Goal: Task Accomplishment & Management: Complete application form

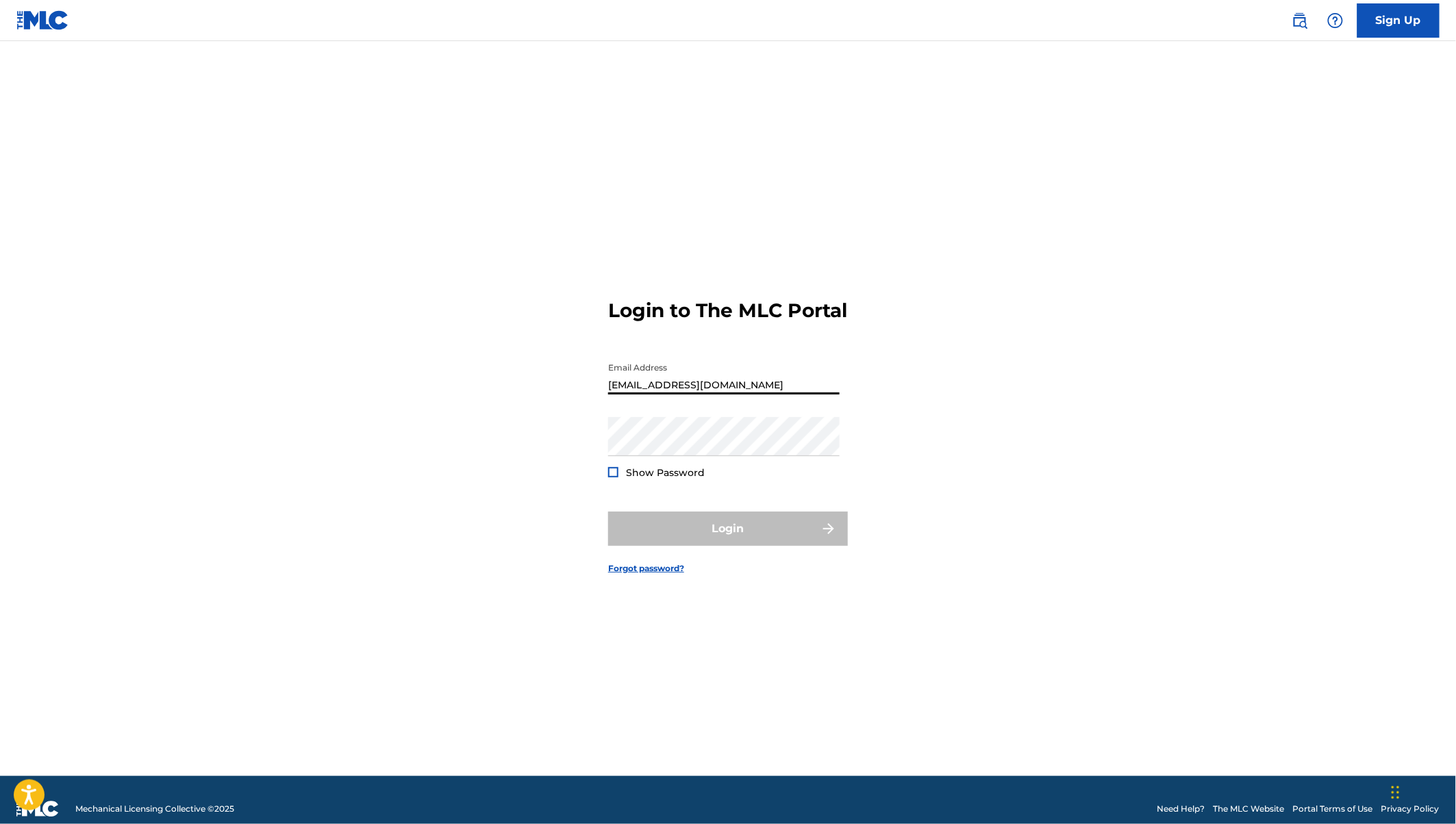
type input "[EMAIL_ADDRESS][DOMAIN_NAME]"
click at [614, 477] on div at bounding box center [612, 472] width 10 height 10
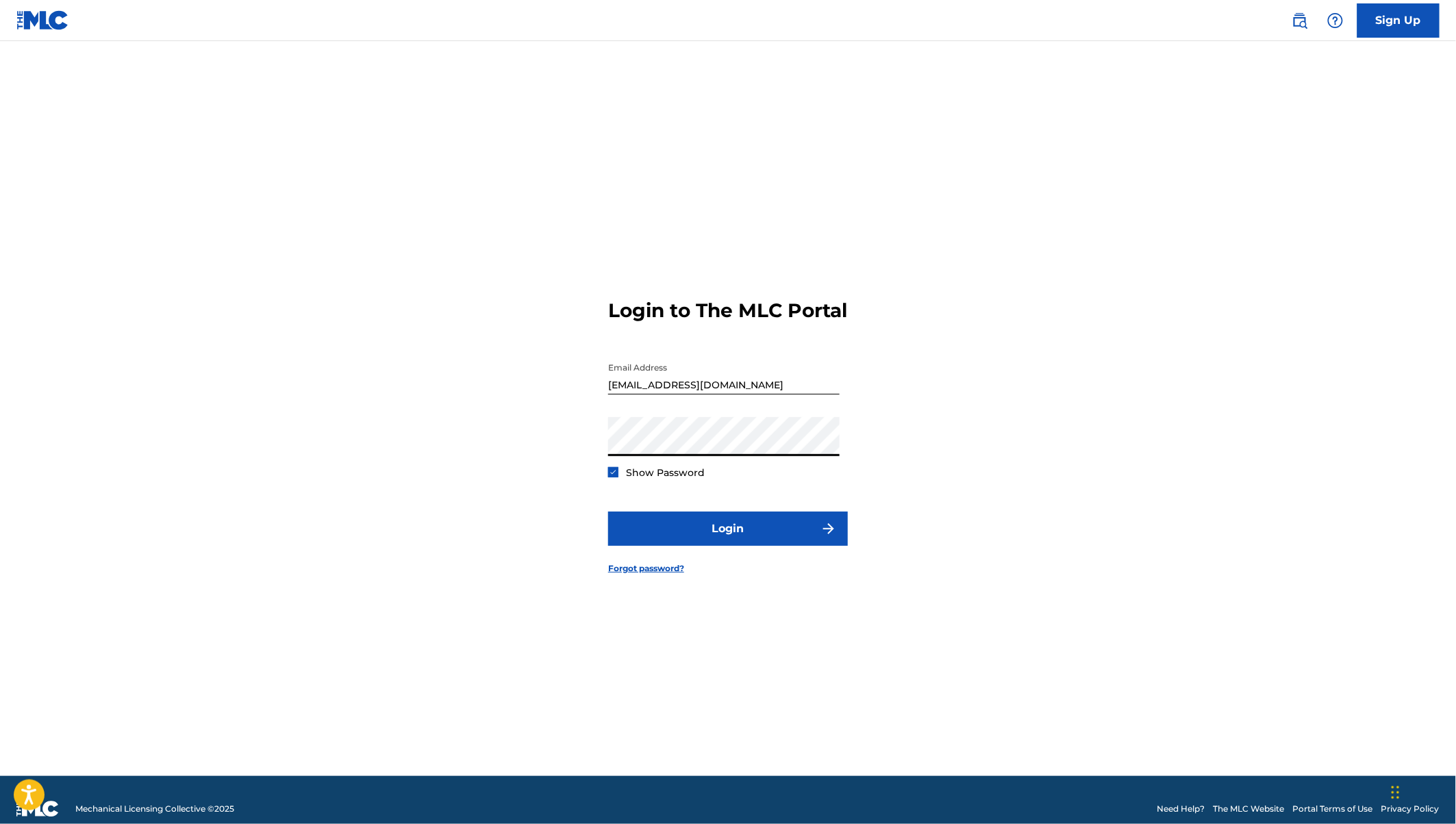
click at [607, 512] on button "Login" at bounding box center [727, 529] width 240 height 34
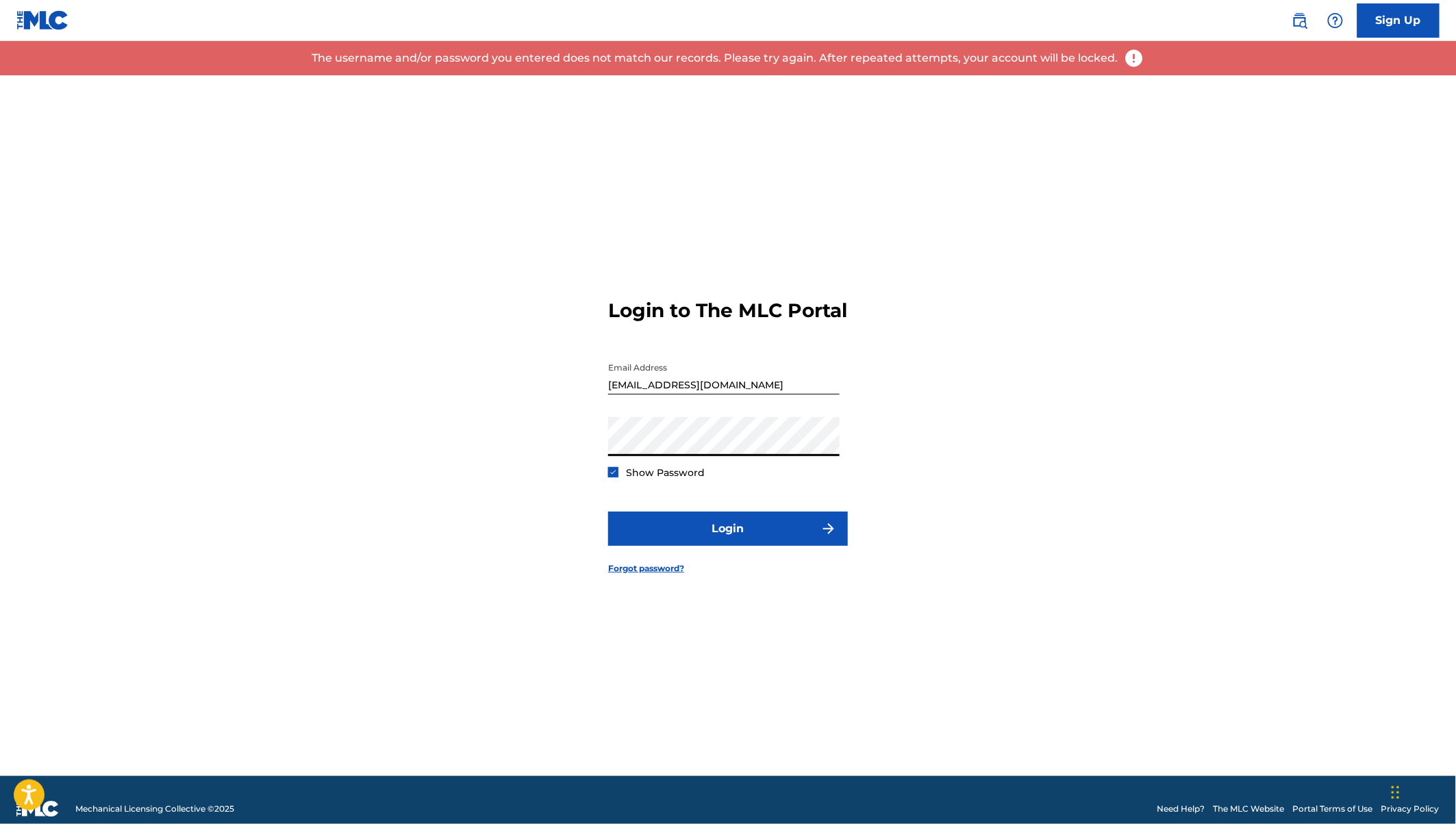
click at [590, 455] on div "Login to The MLC Portal Email Address [EMAIL_ADDRESS][DOMAIN_NAME] Password Sho…" at bounding box center [728, 425] width 958 height 700
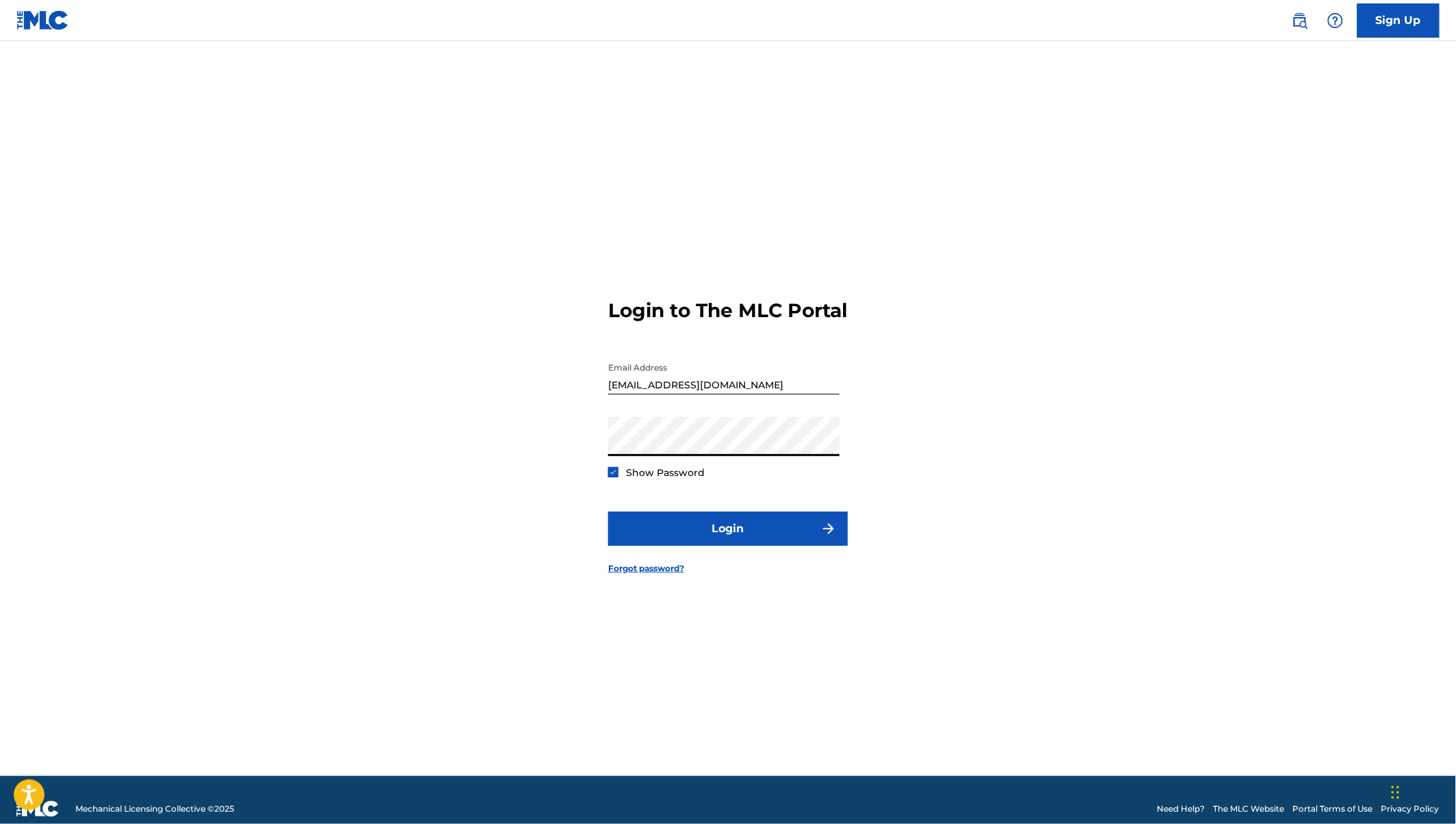
click at [607, 512] on button "Login" at bounding box center [727, 529] width 240 height 34
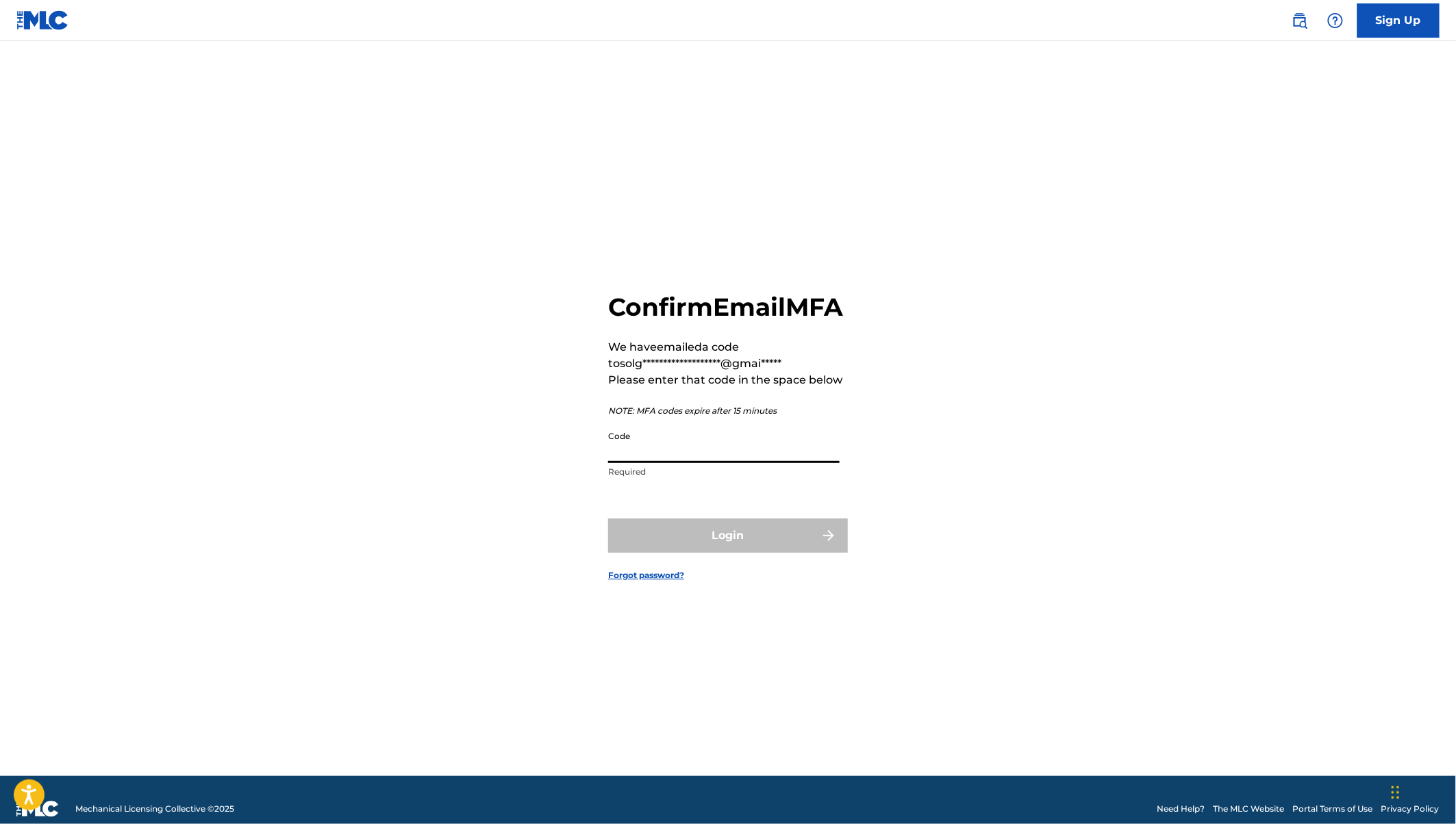
click at [631, 460] on input "Code" at bounding box center [723, 443] width 231 height 39
paste input "081790"
type input "081790"
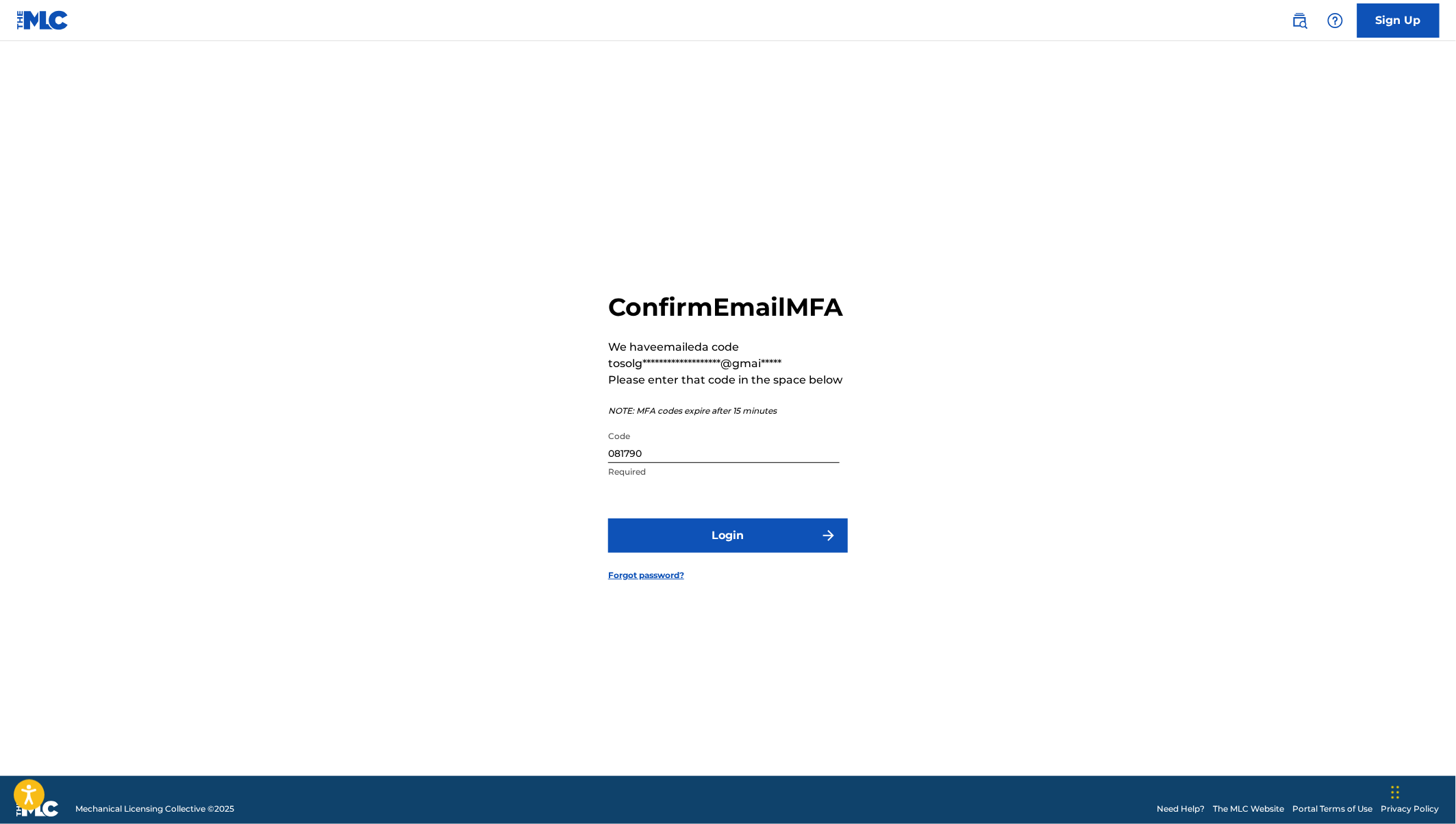
click at [700, 569] on form "**********" at bounding box center [727, 425] width 240 height 700
click at [686, 551] on button "Login" at bounding box center [727, 535] width 240 height 34
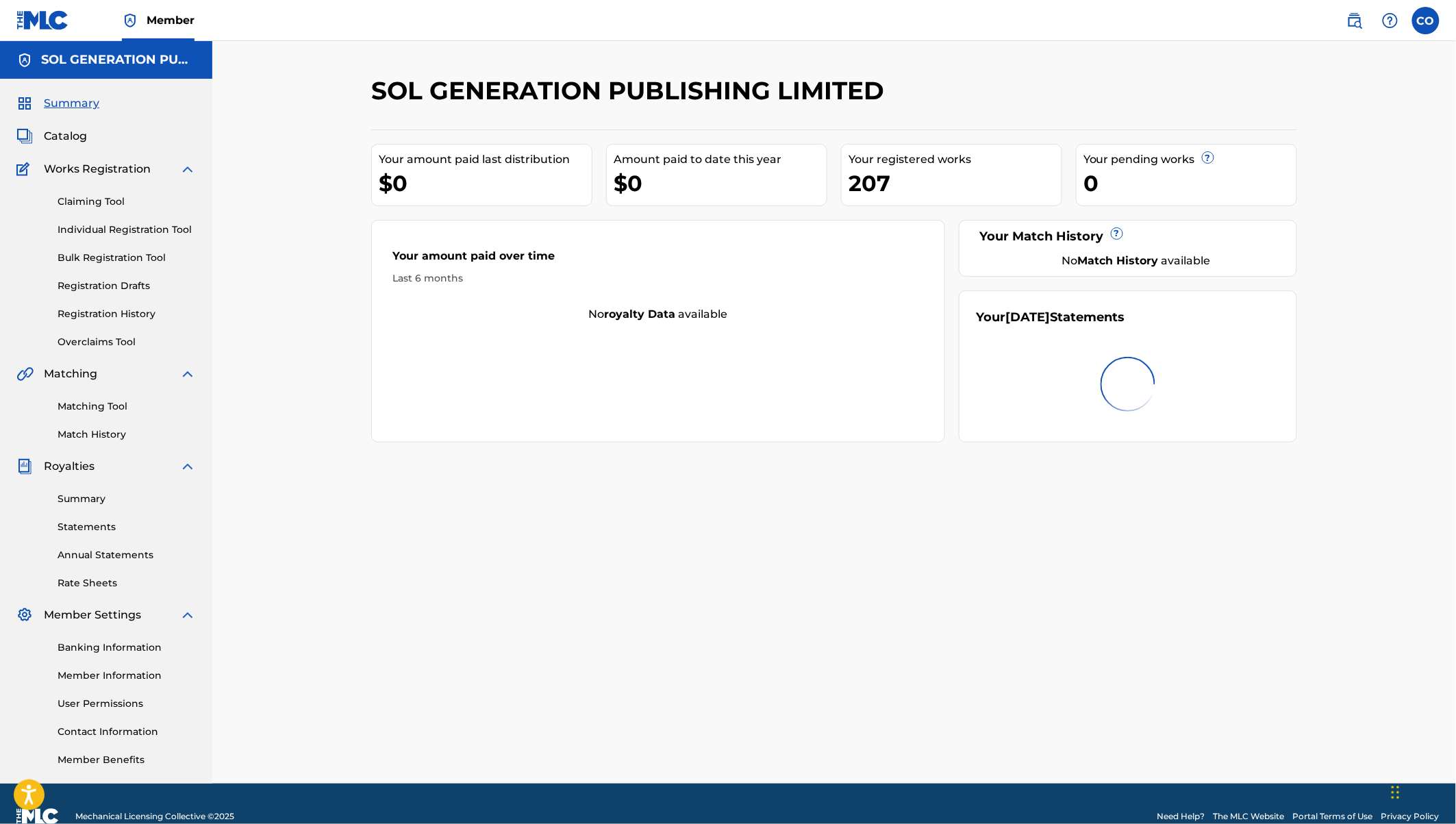
click at [114, 213] on div "Claiming Tool Individual Registration Tool Bulk Registration Tool Registration …" at bounding box center [106, 263] width 179 height 172
click at [127, 235] on link "Individual Registration Tool" at bounding box center [126, 229] width 138 height 14
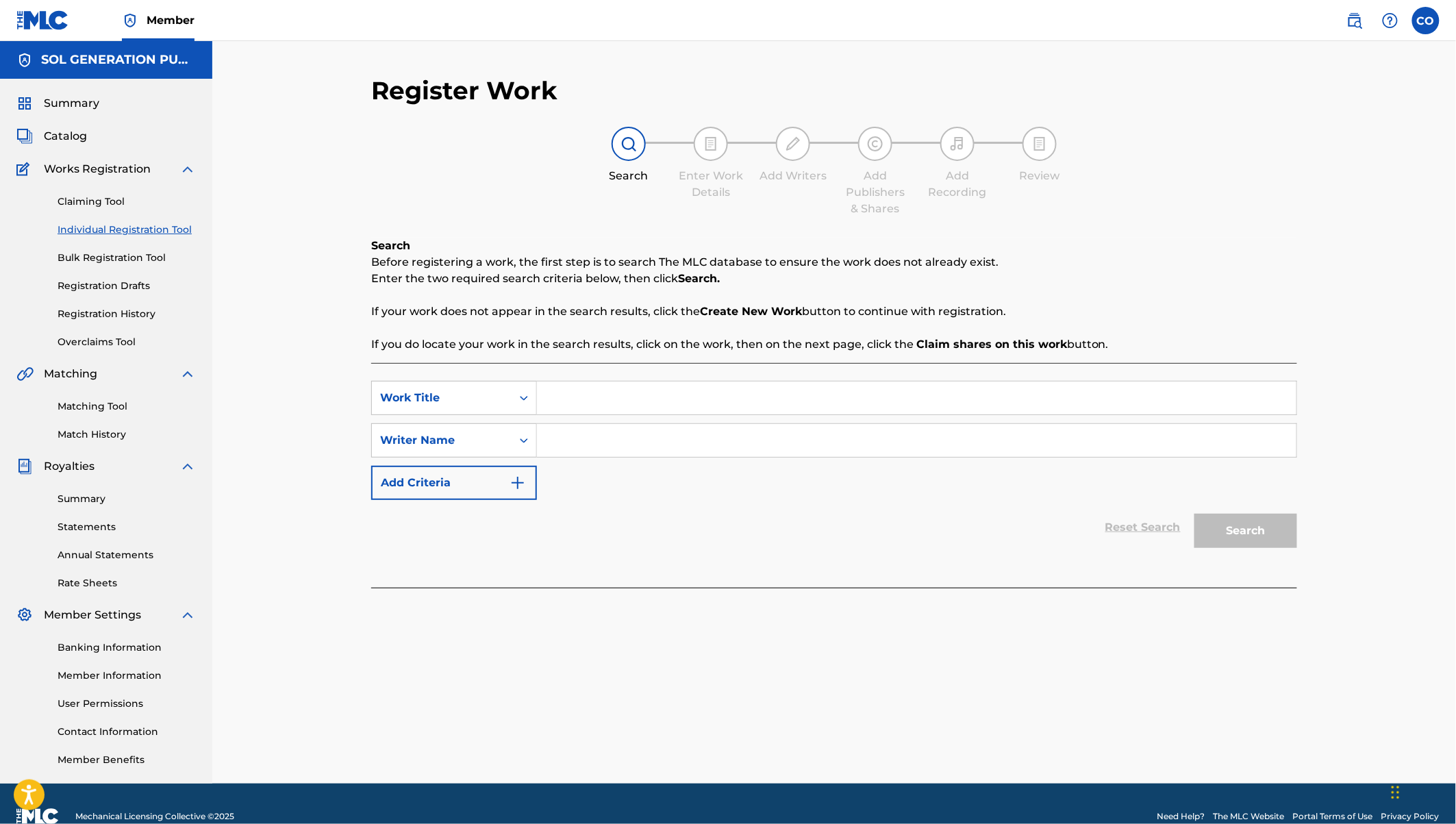
click at [589, 388] on input "Search Form" at bounding box center [916, 398] width 759 height 33
type input "Chromoka"
click at [599, 439] on input "Search Form" at bounding box center [916, 440] width 759 height 33
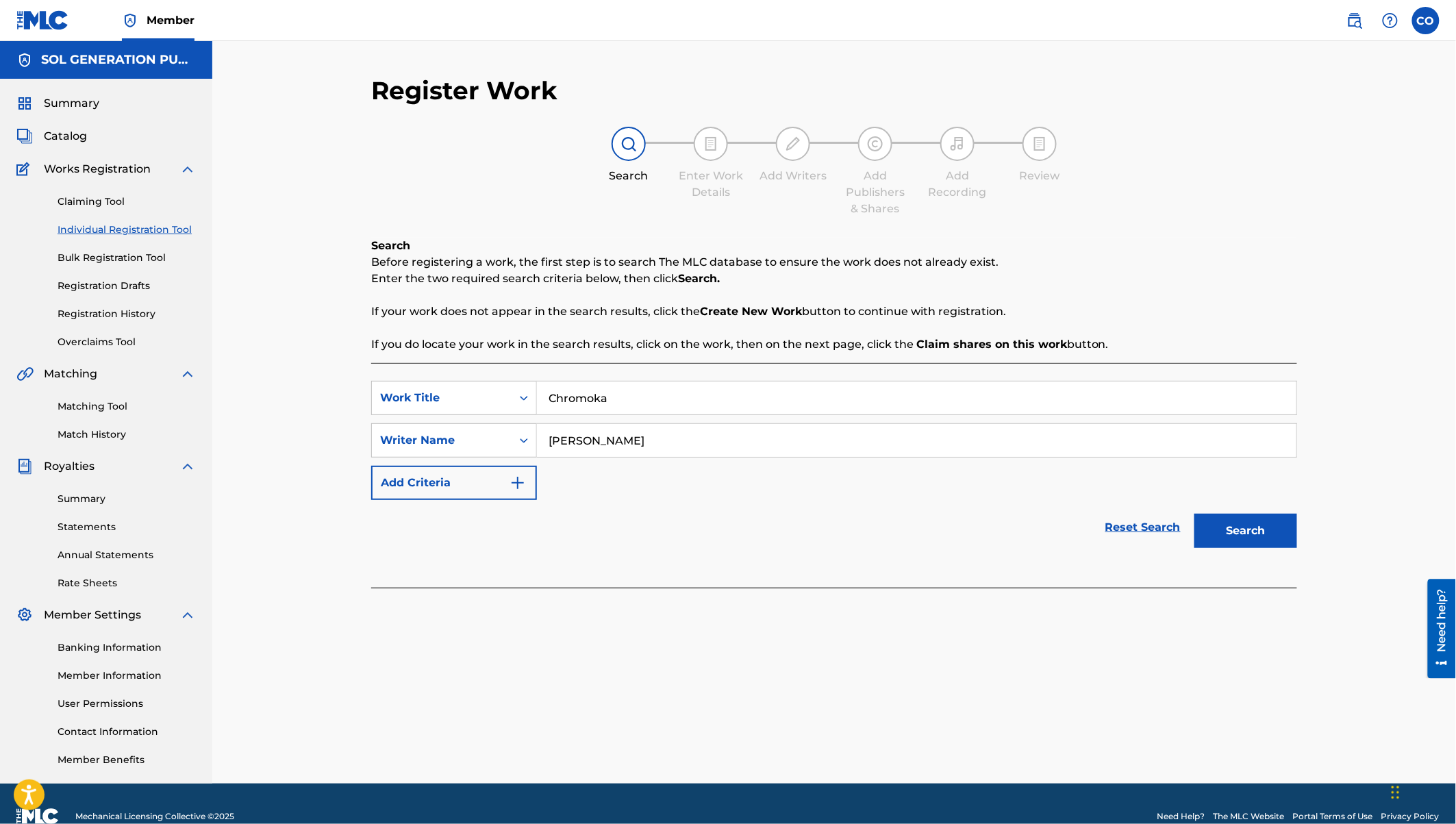
click at [1194, 514] on button "Search" at bounding box center [1245, 531] width 103 height 34
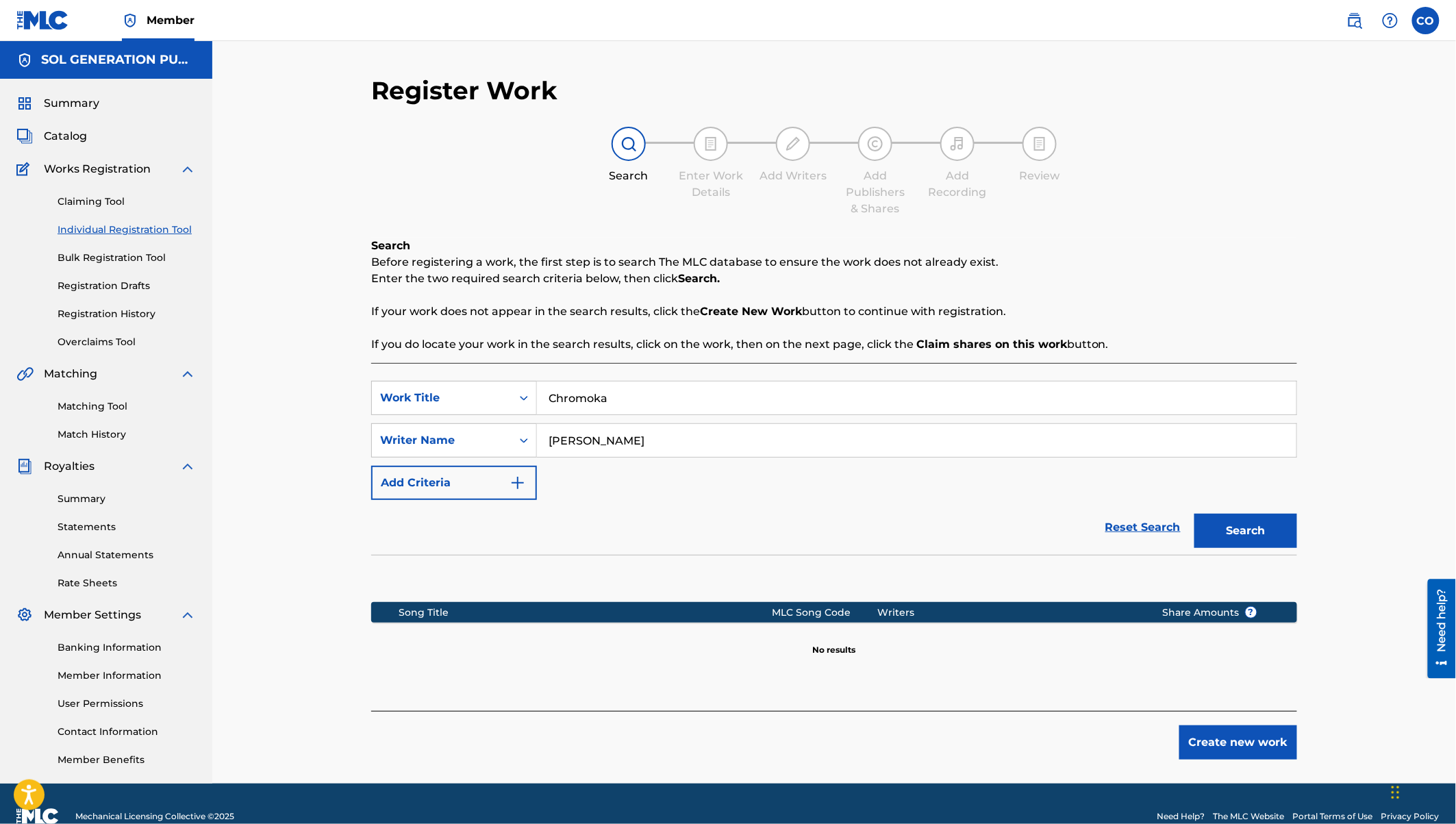
scroll to position [25, 0]
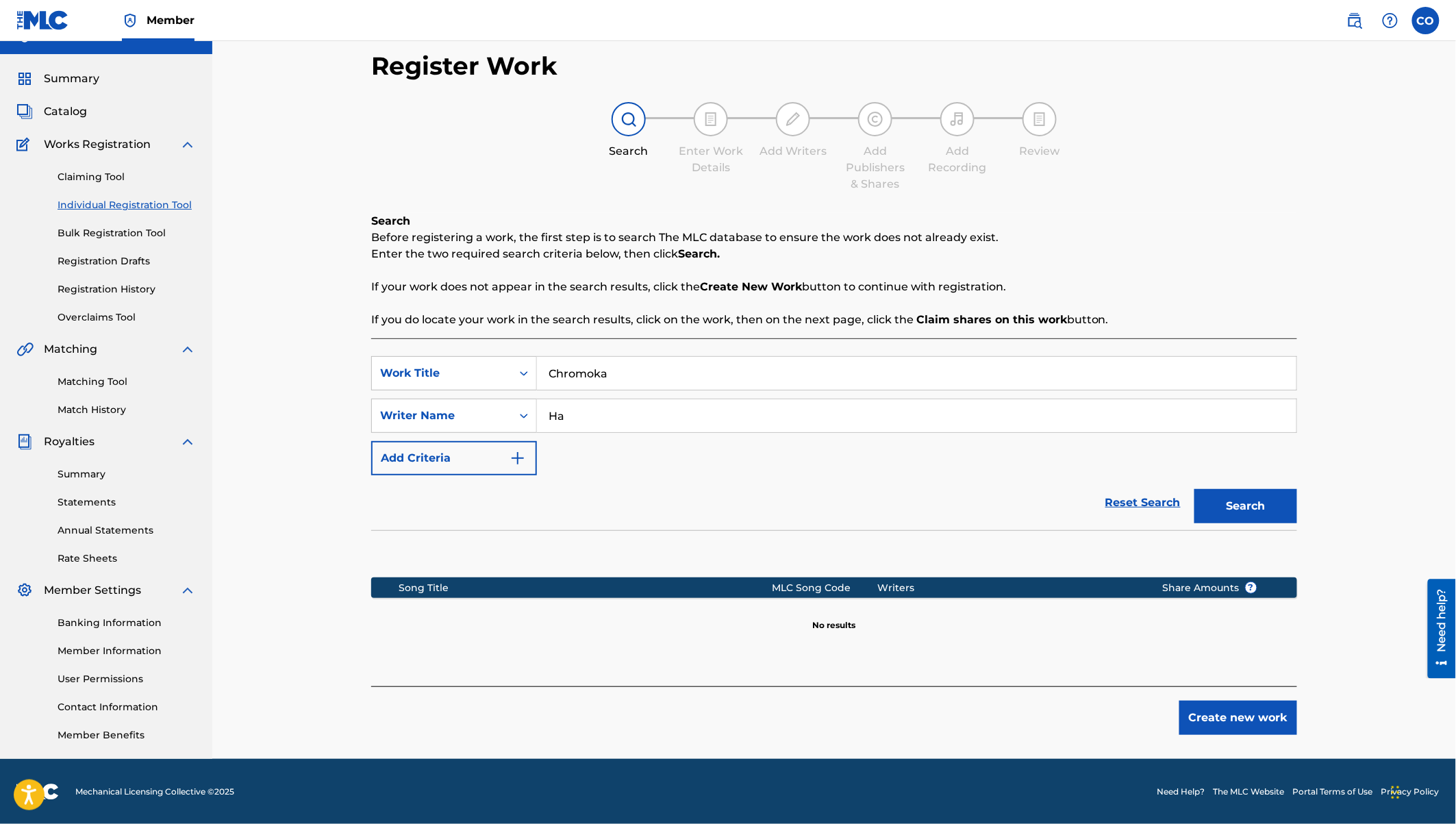
type input "H"
click at [1194, 489] on button "Search" at bounding box center [1245, 506] width 103 height 34
drag, startPoint x: 626, startPoint y: 425, endPoint x: 540, endPoint y: 394, distance: 91.4
click at [540, 394] on div "SearchWithCriteria213e1894-8e2c-4743-a74a-12e6bba1e39d Work Title Chromoka Sear…" at bounding box center [834, 415] width 925 height 120
type input "[DEMOGRAPHIC_DATA][PERSON_NAME]"
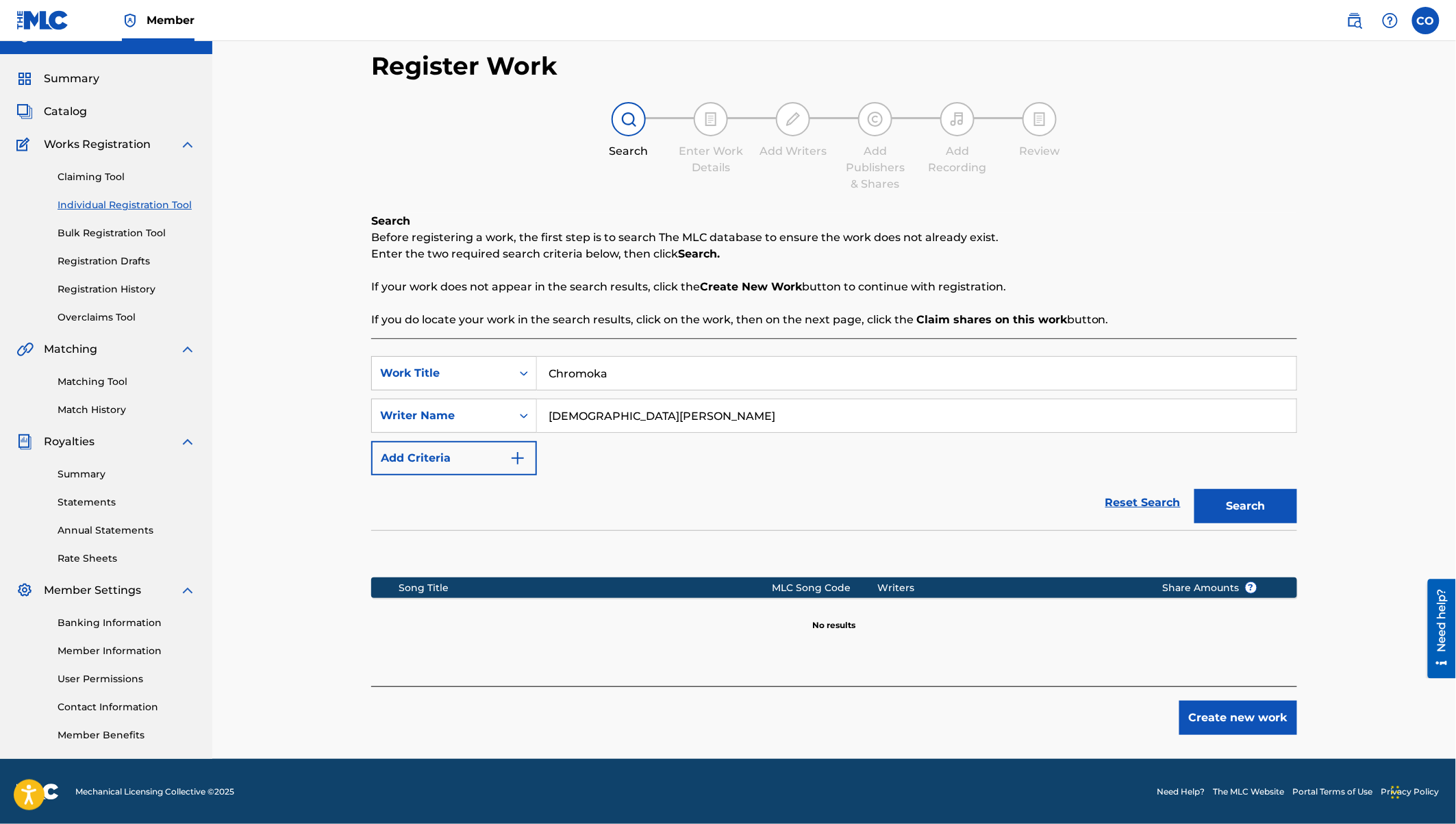
click at [1194, 489] on button "Search" at bounding box center [1245, 506] width 103 height 34
click at [1245, 714] on button "Create new work" at bounding box center [1238, 717] width 118 height 34
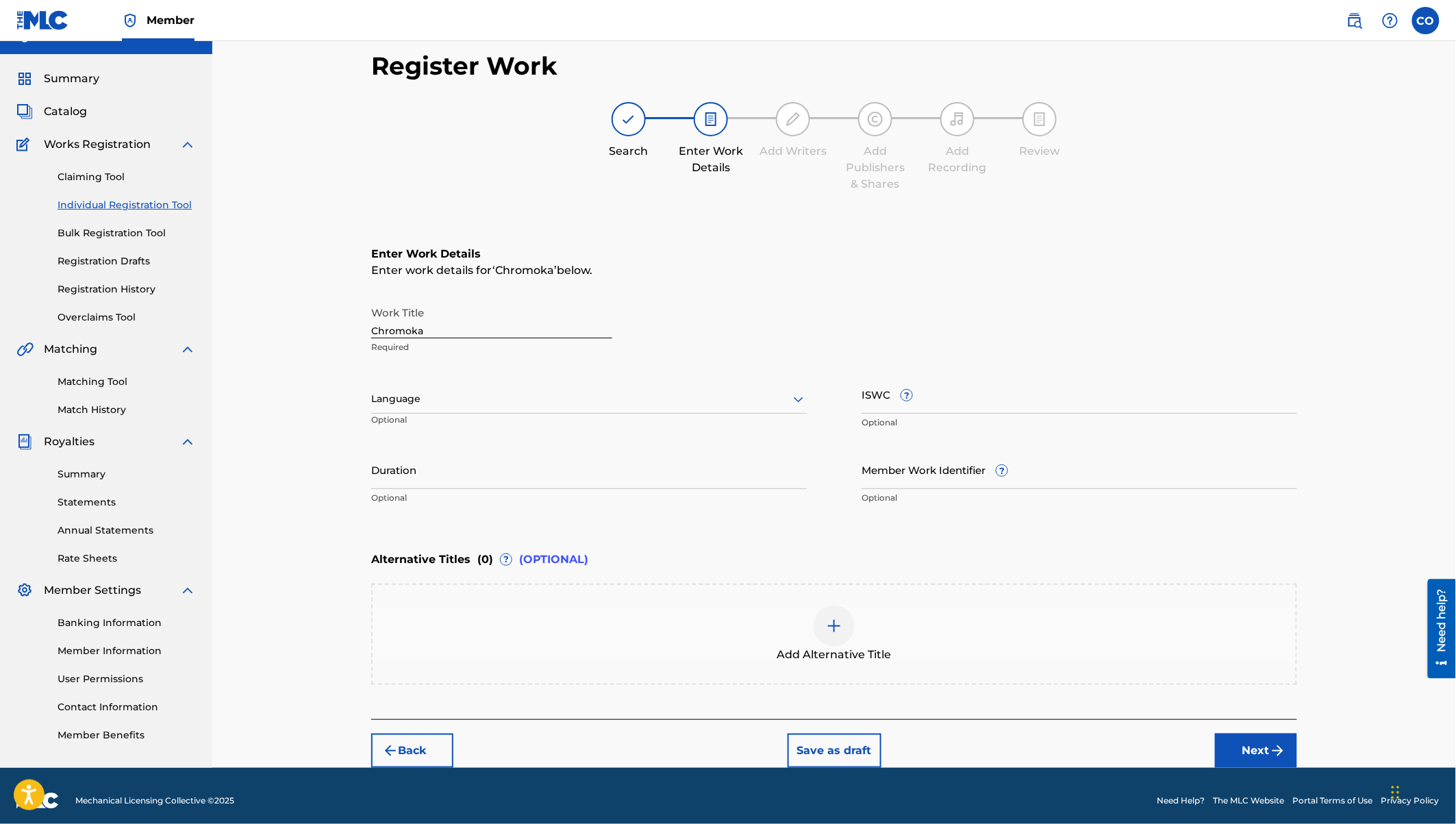
click at [391, 395] on div at bounding box center [589, 399] width 435 height 17
type input "sw"
click at [386, 476] on input "Duration" at bounding box center [589, 469] width 435 height 39
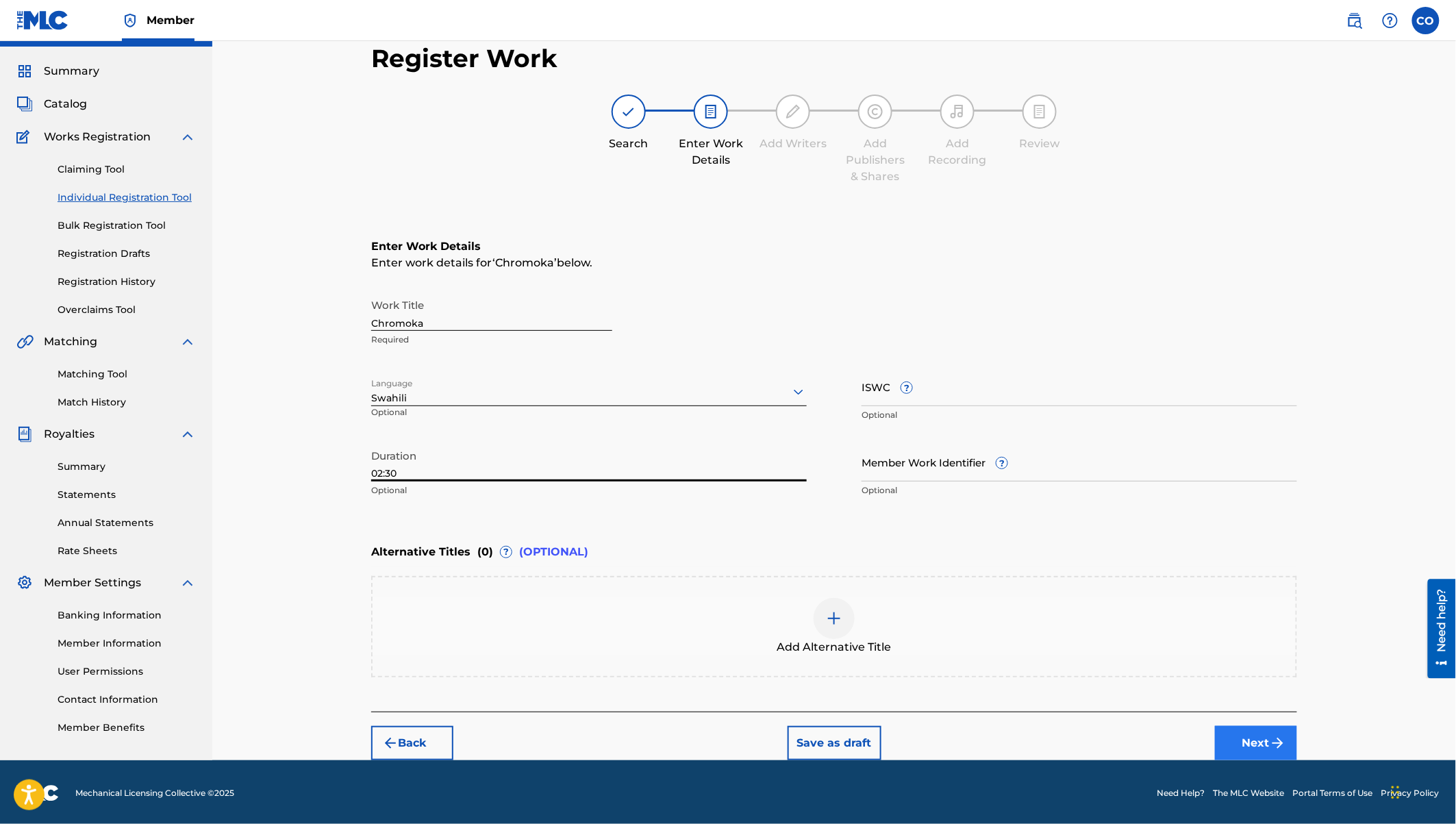
type input "02:30"
click at [1255, 738] on button "Next" at bounding box center [1256, 743] width 82 height 34
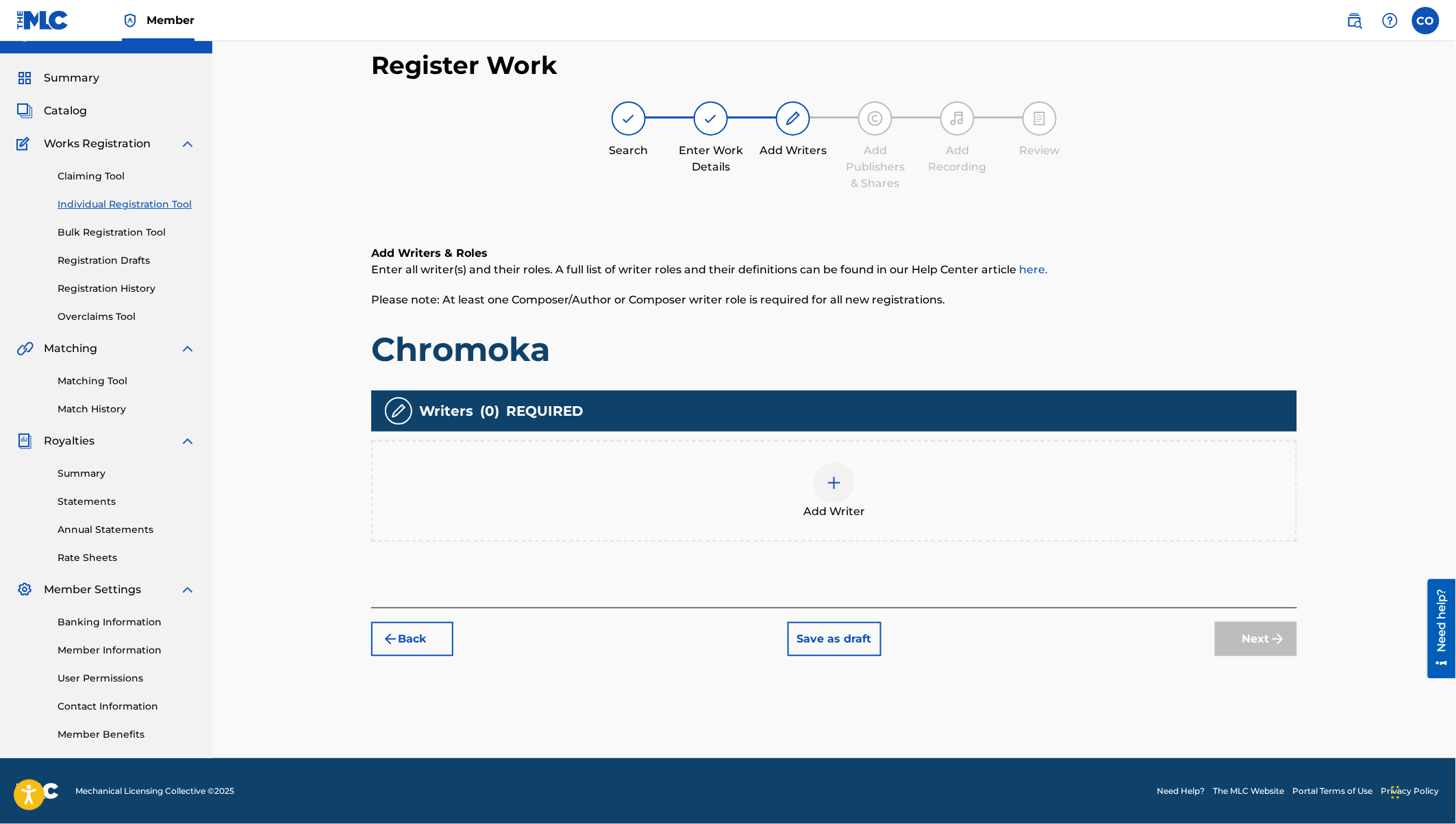
scroll to position [25, 0]
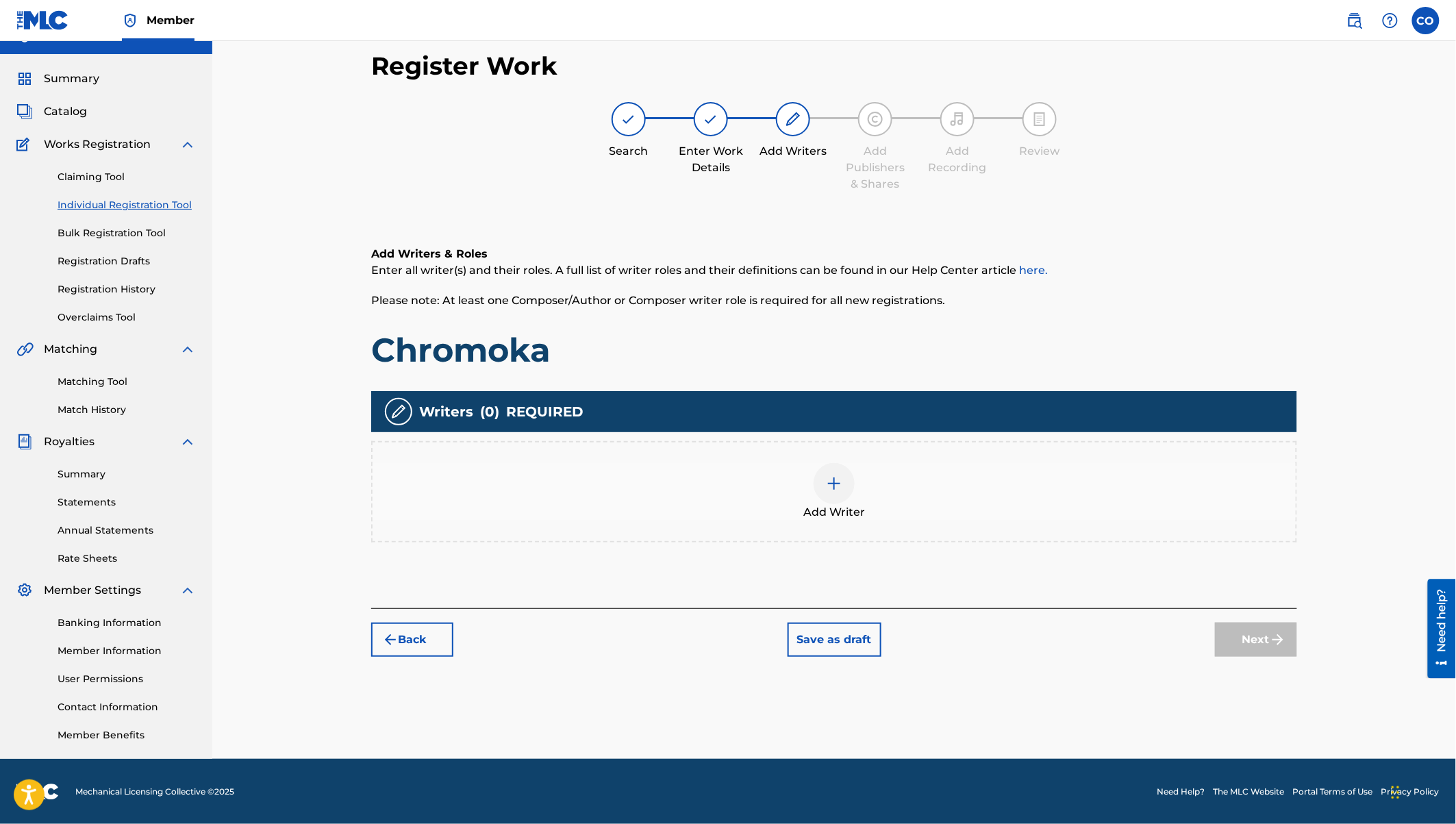
click at [830, 483] on img at bounding box center [834, 483] width 16 height 16
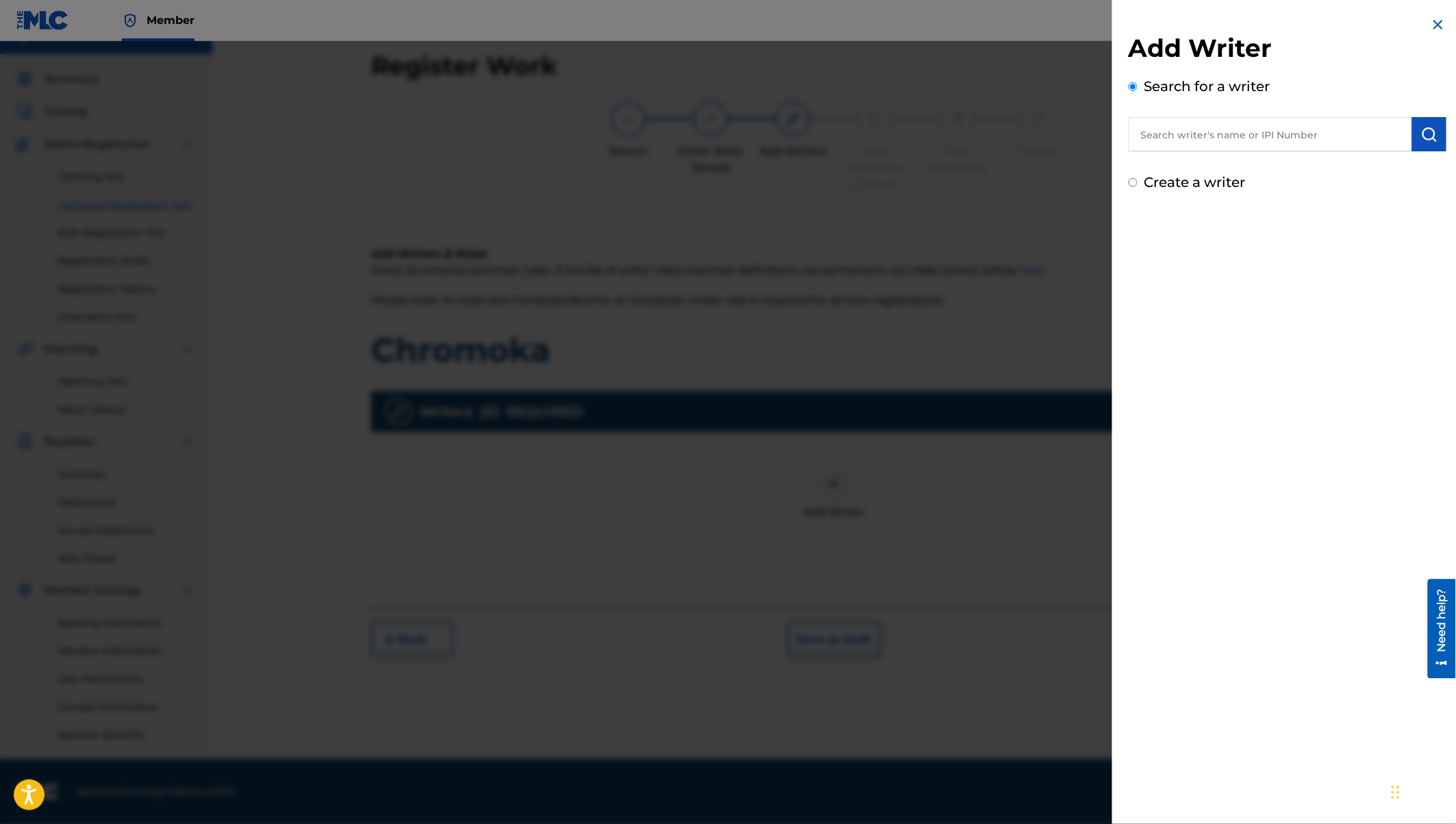
click at [1195, 142] on input "text" at bounding box center [1270, 135] width 284 height 34
type input "[PERSON_NAME] [PERSON_NAME]"
click at [1277, 161] on span at bounding box center [1278, 164] width 3 height 13
click at [1423, 135] on img "submit" at bounding box center [1428, 134] width 16 height 16
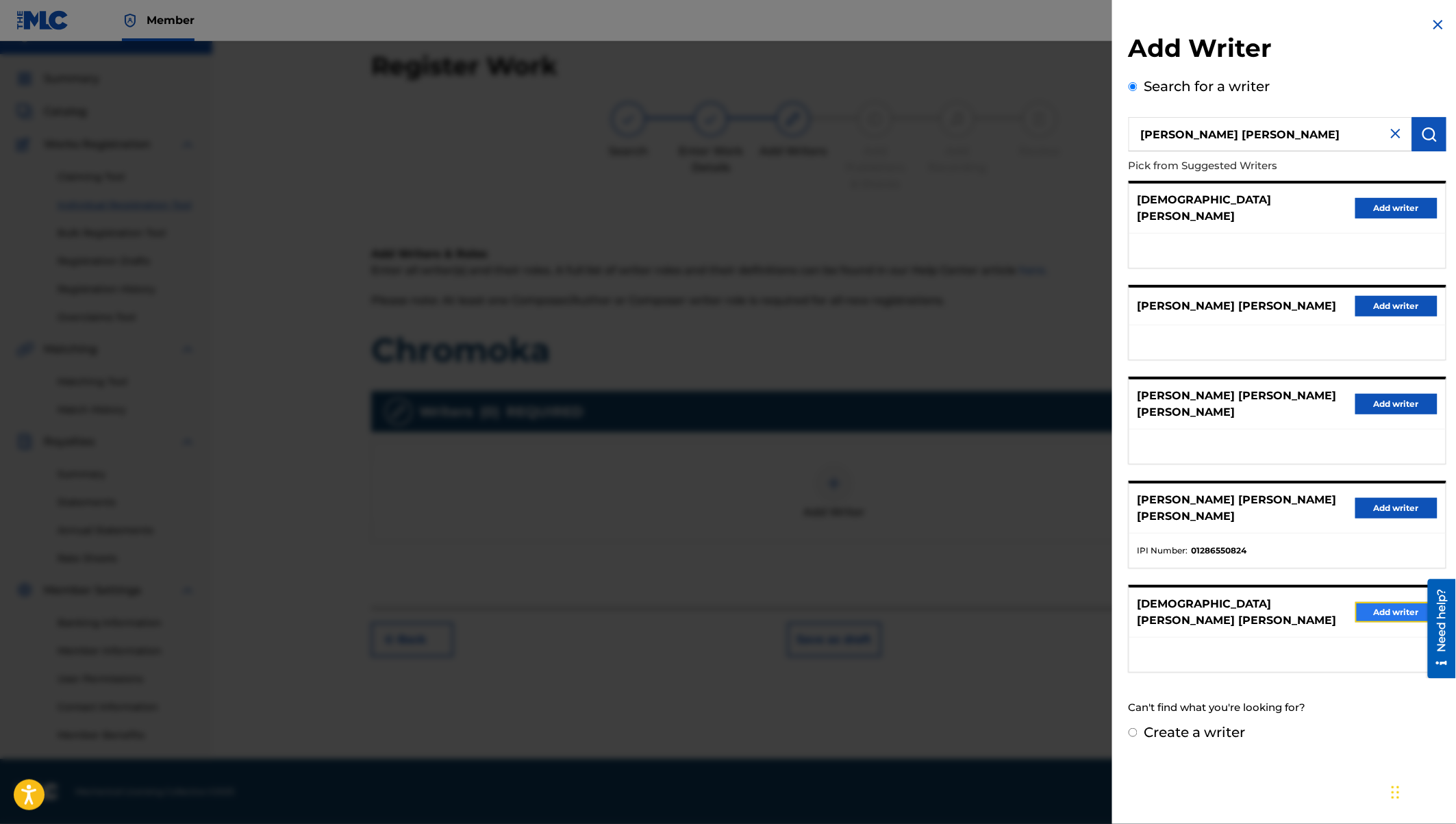
click at [1382, 602] on button "Add writer" at bounding box center [1395, 612] width 82 height 21
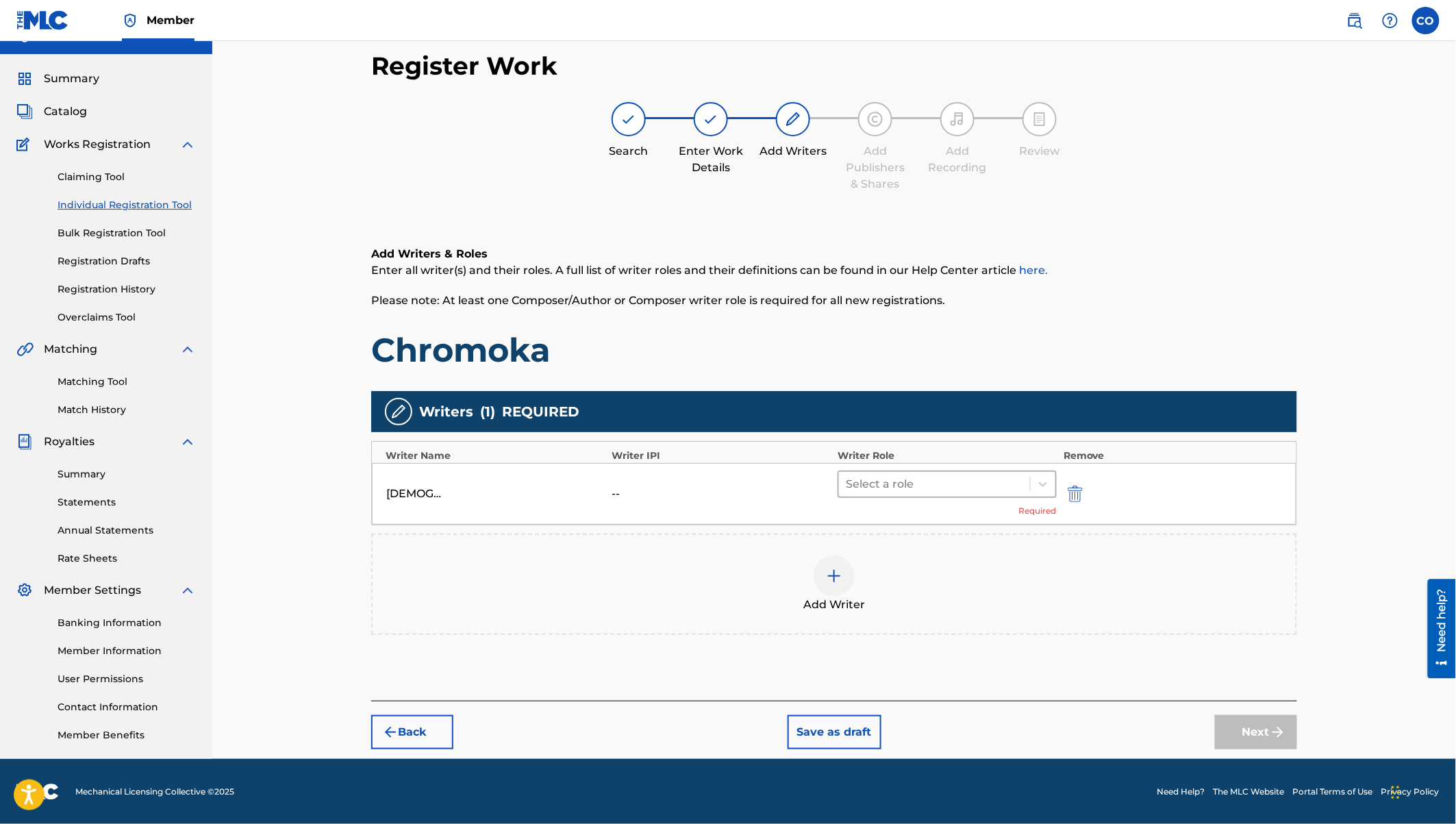
click at [925, 470] on div "Select a role" at bounding box center [947, 483] width 219 height 27
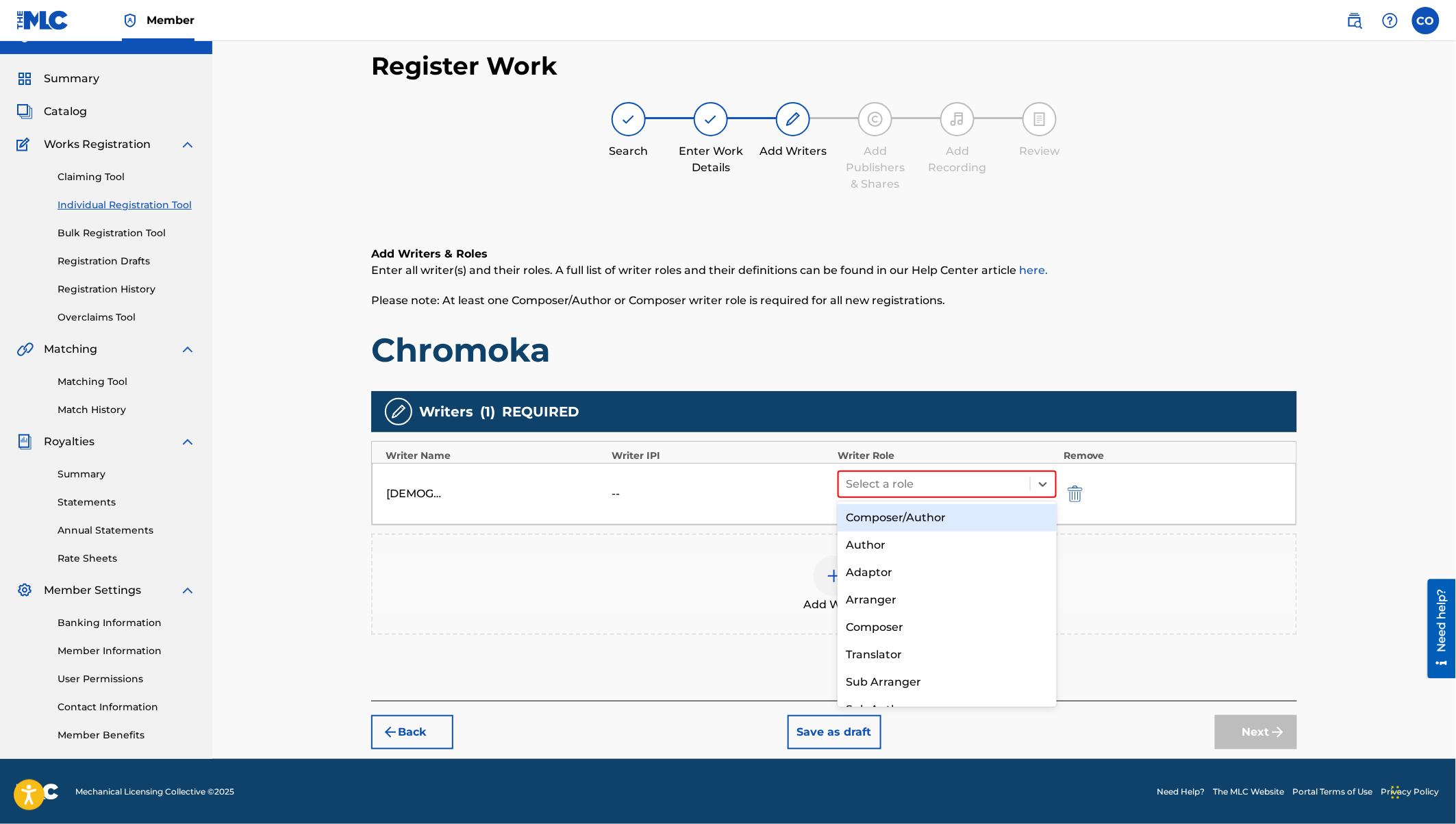
click at [902, 520] on div "Composer/Author" at bounding box center [947, 517] width 219 height 27
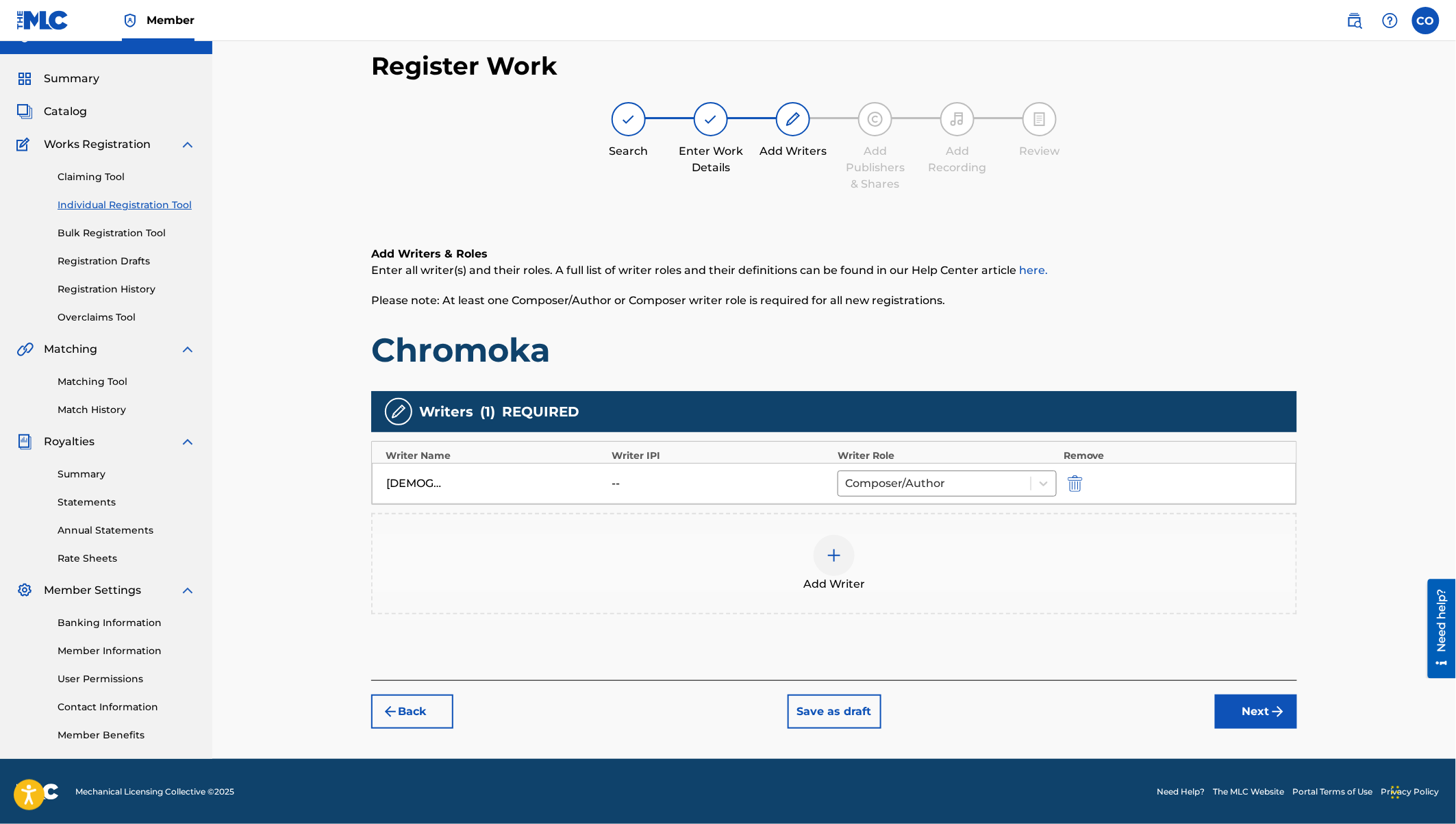
click at [832, 552] on img at bounding box center [834, 555] width 16 height 16
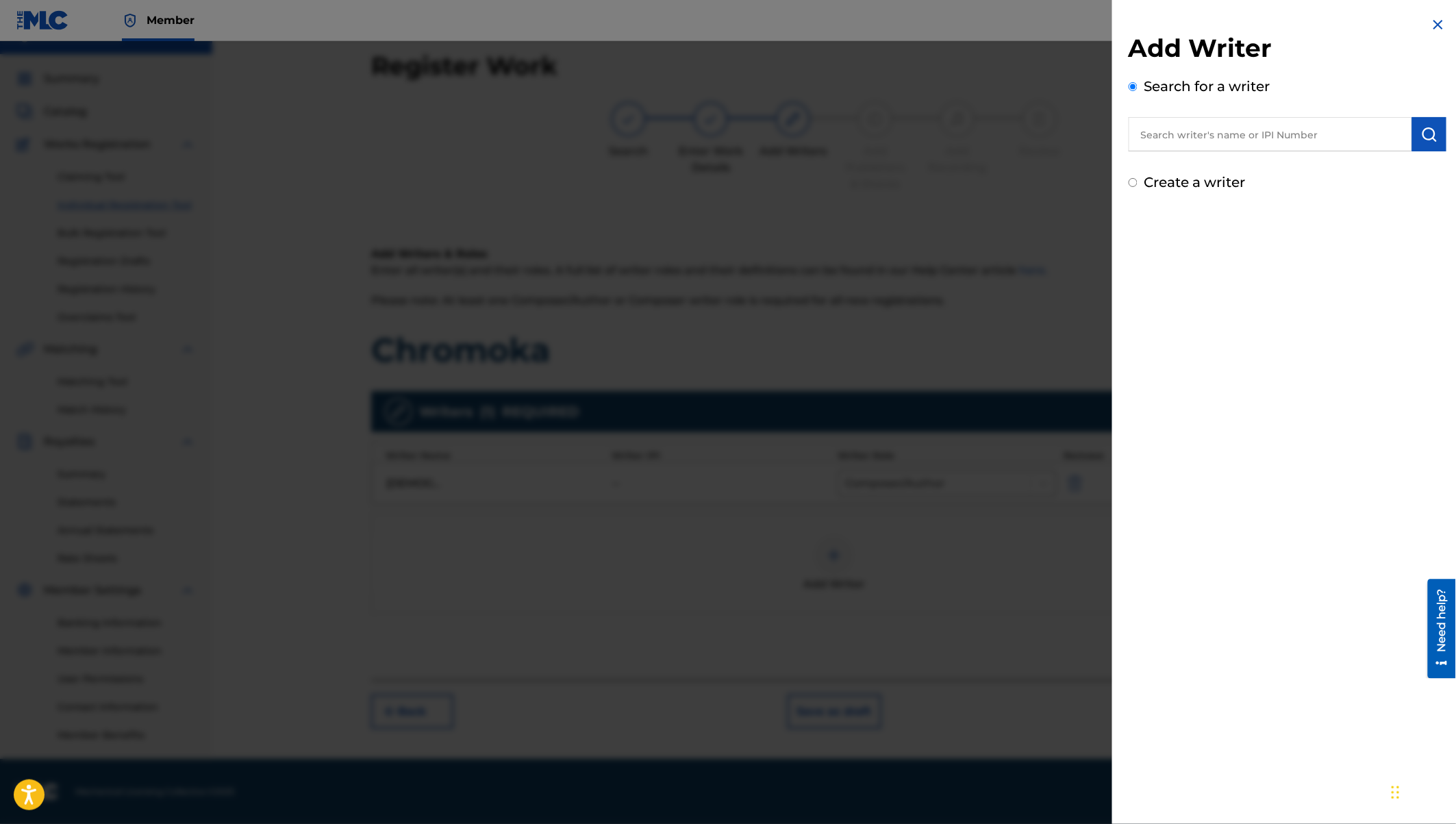
click at [1150, 137] on input "text" at bounding box center [1270, 135] width 284 height 34
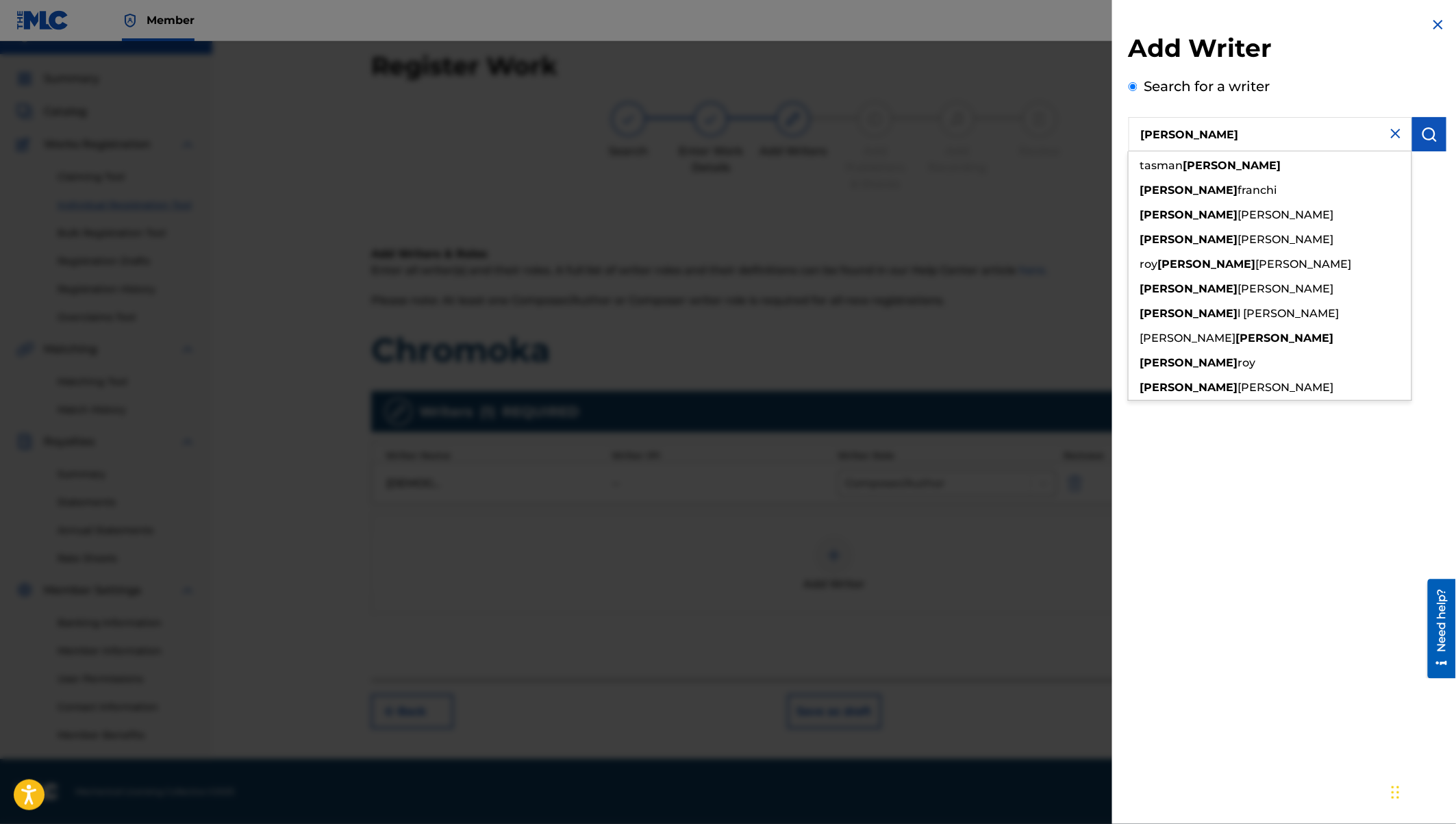
type input "[PERSON_NAME]"
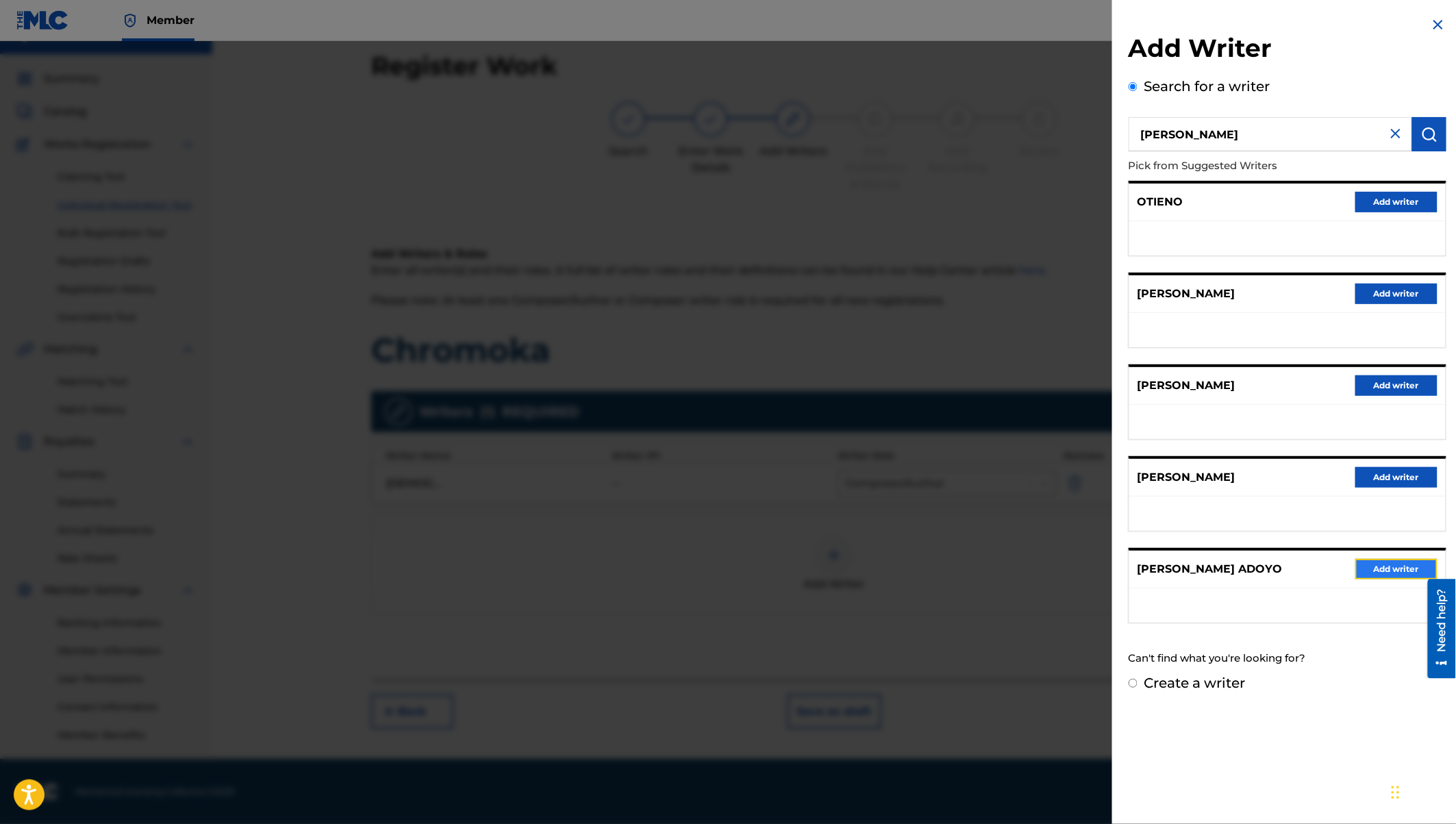
click at [1375, 571] on button "Add writer" at bounding box center [1395, 569] width 82 height 21
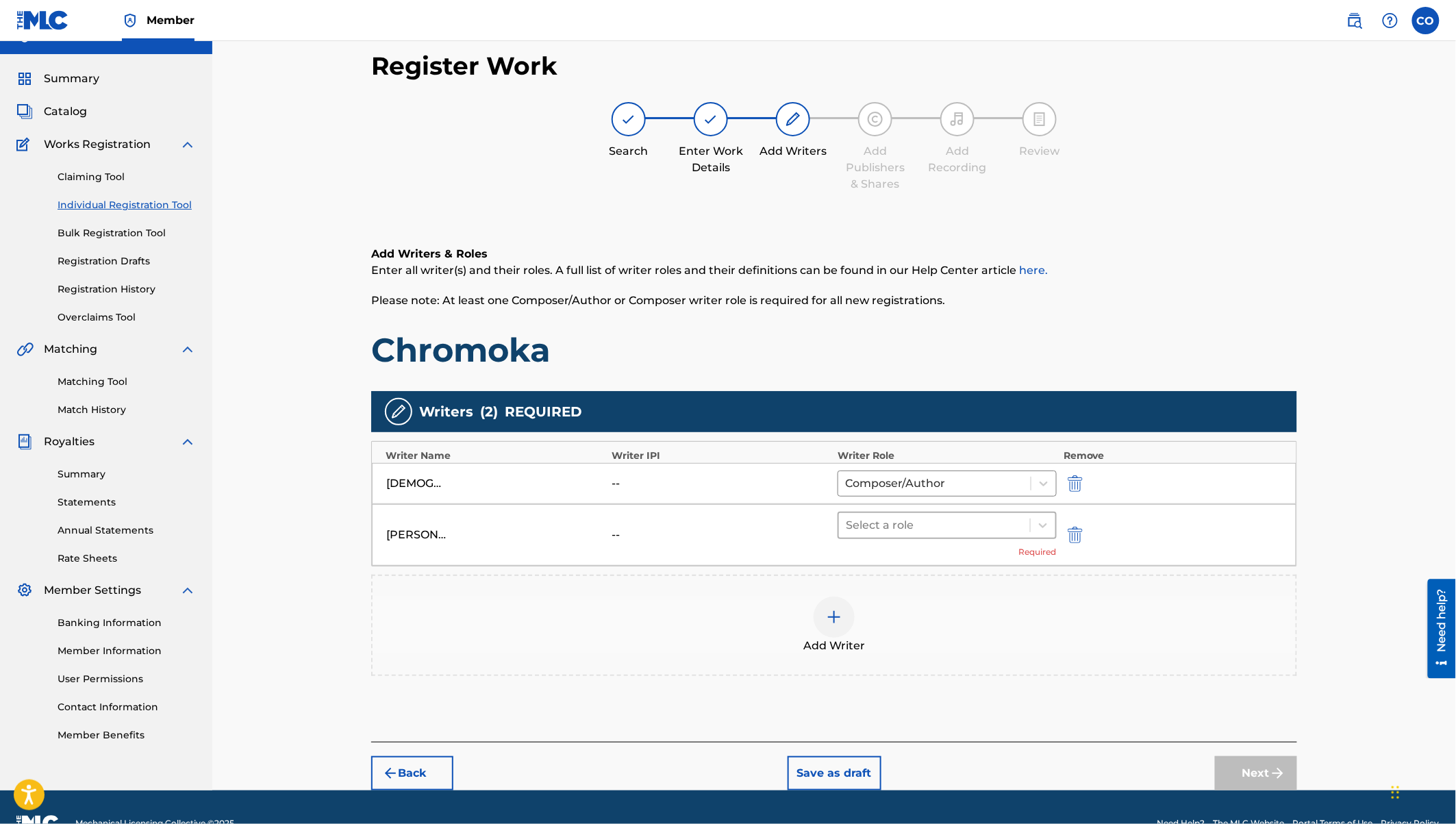
click at [922, 523] on div at bounding box center [934, 525] width 177 height 19
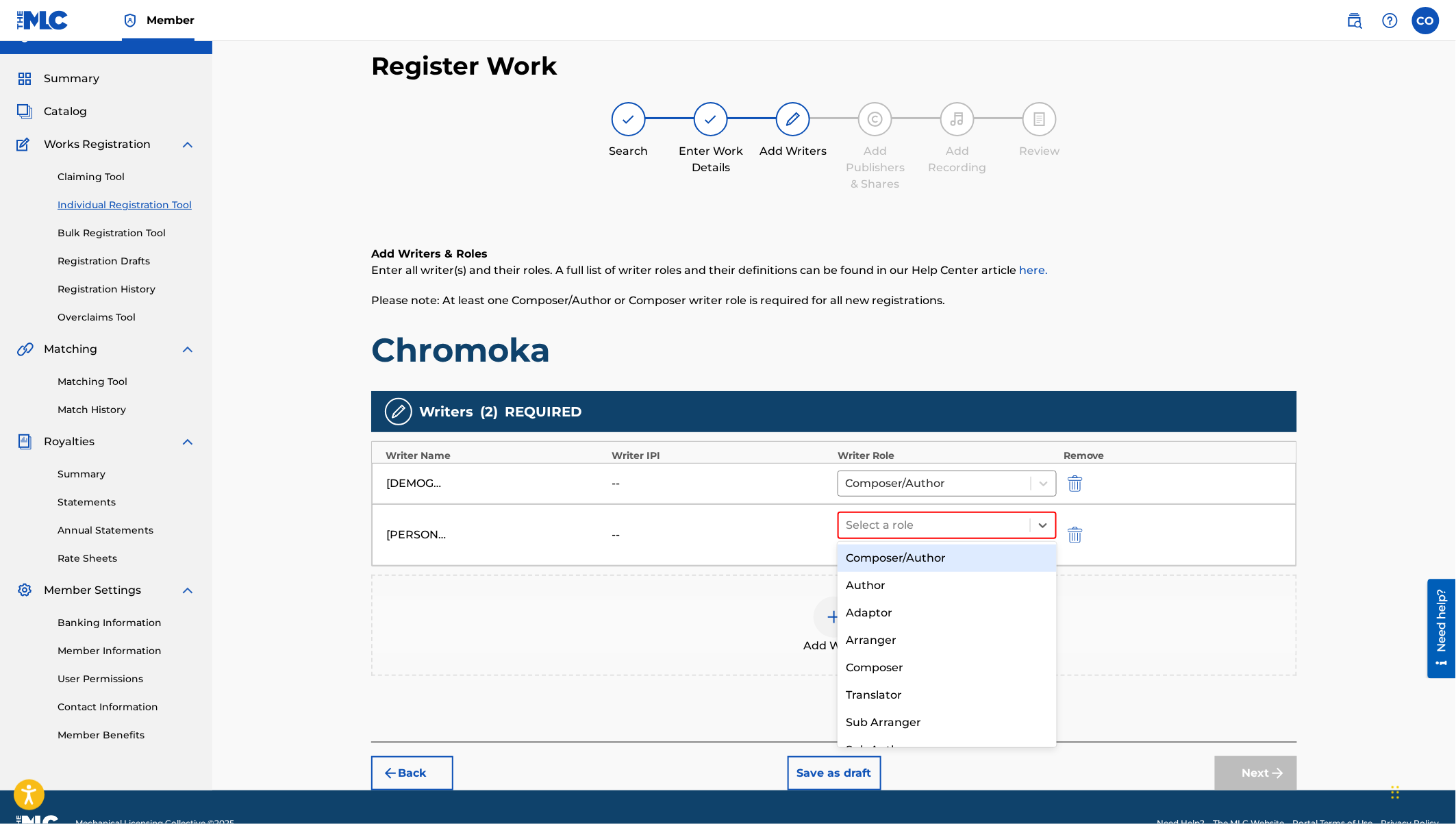
click at [919, 555] on div "Composer/Author" at bounding box center [947, 558] width 219 height 27
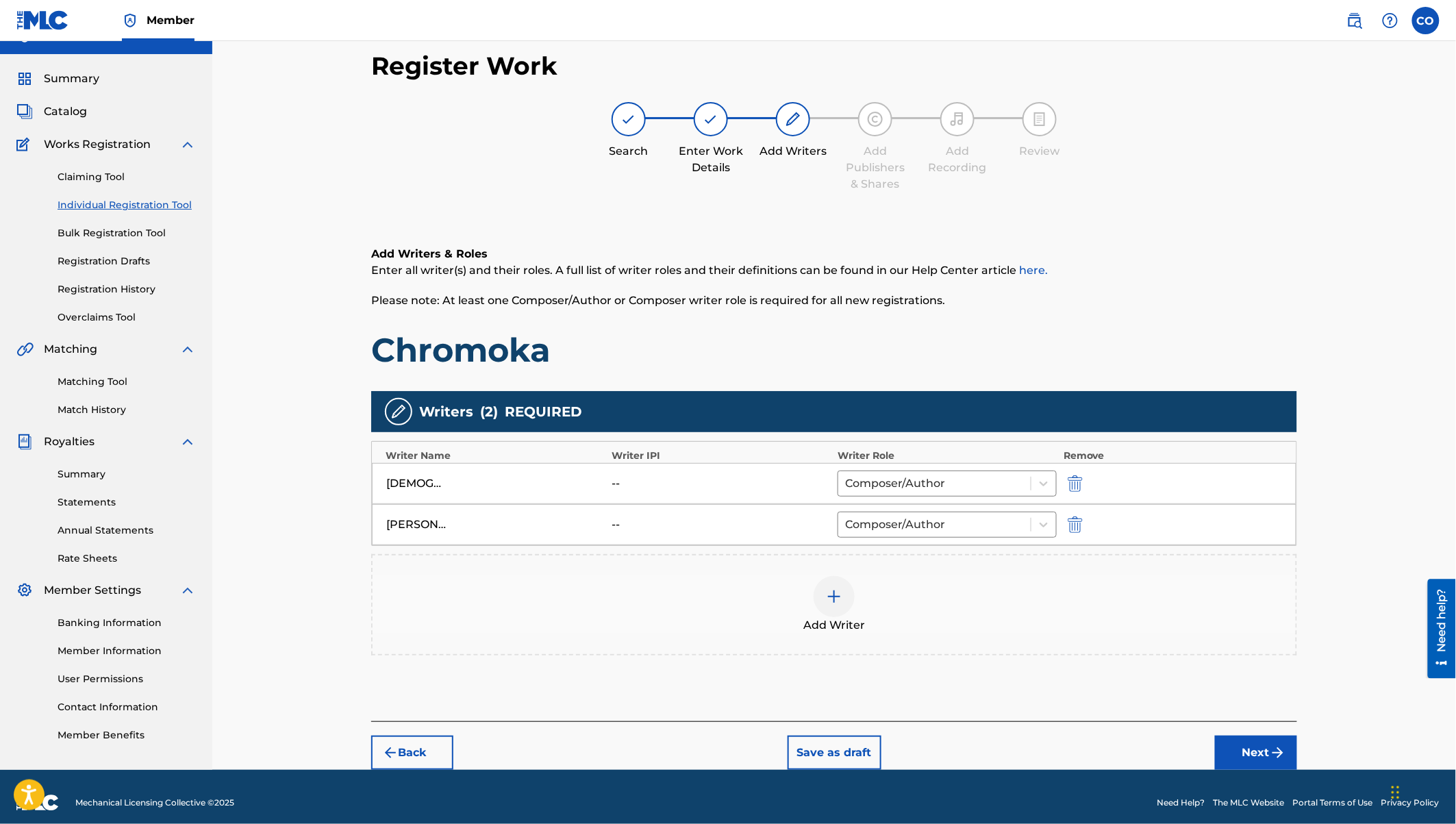
click at [842, 578] on div at bounding box center [834, 596] width 41 height 41
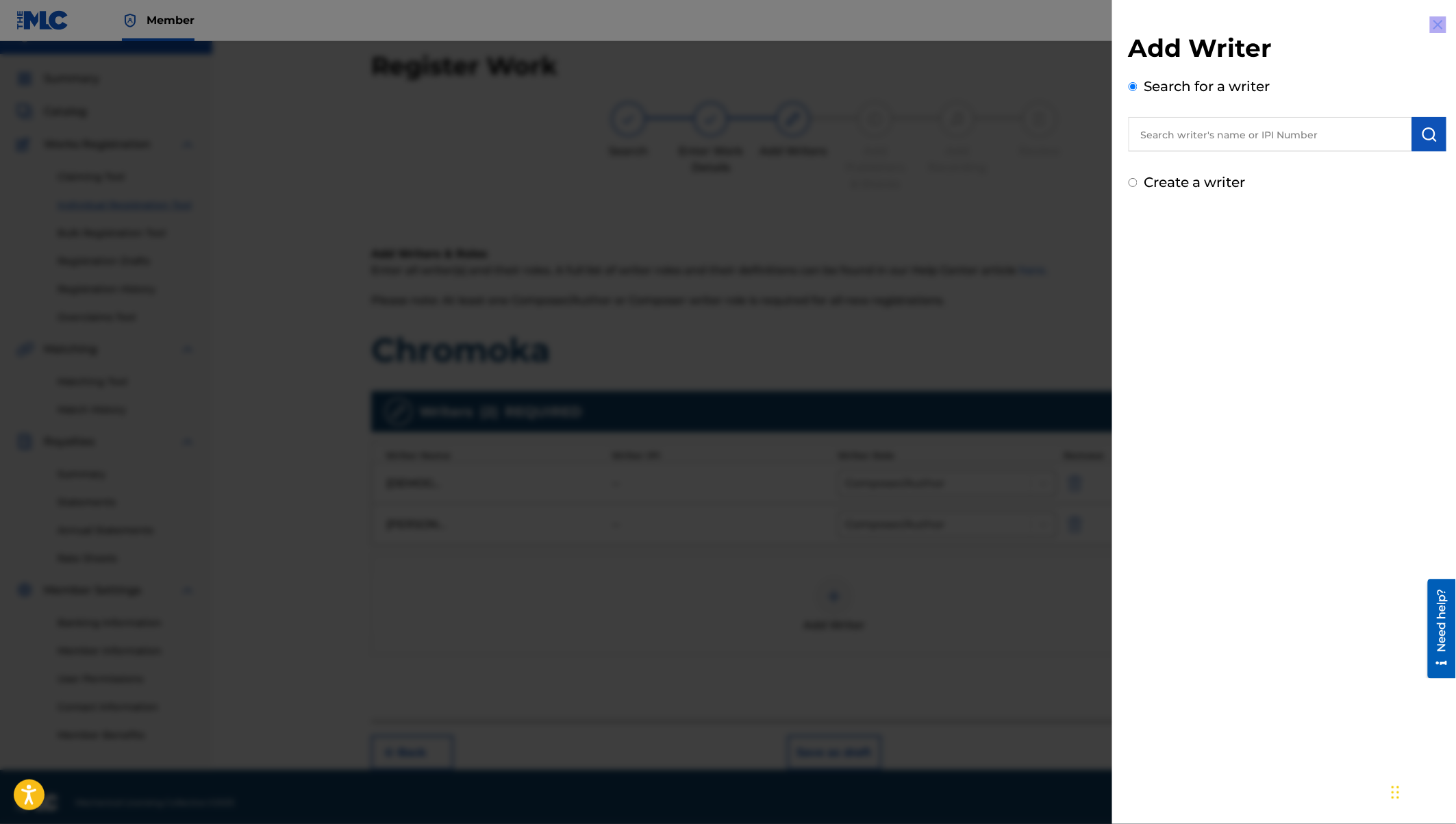
click at [842, 578] on div at bounding box center [728, 452] width 1456 height 824
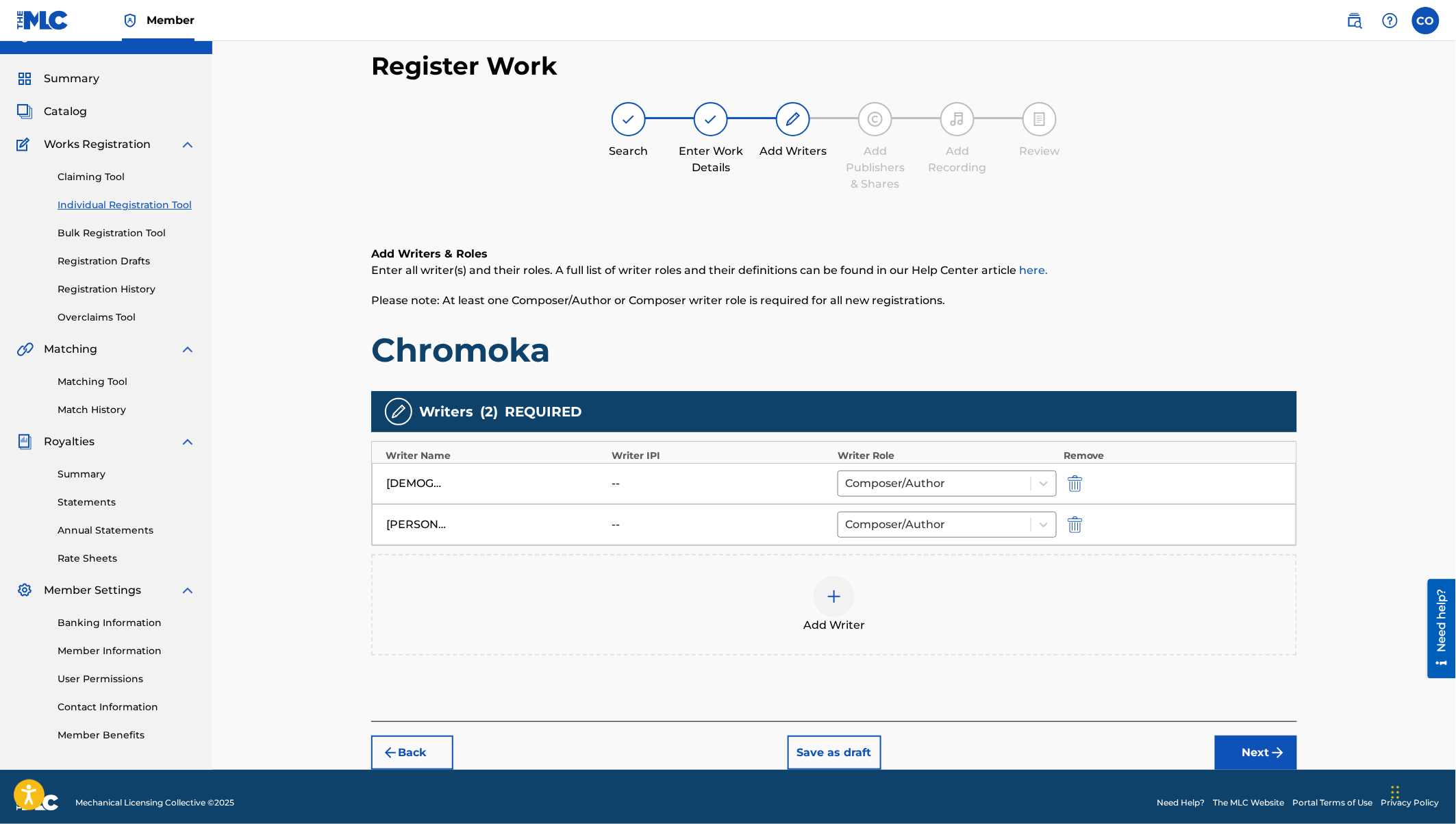
click at [841, 609] on div at bounding box center [834, 596] width 41 height 41
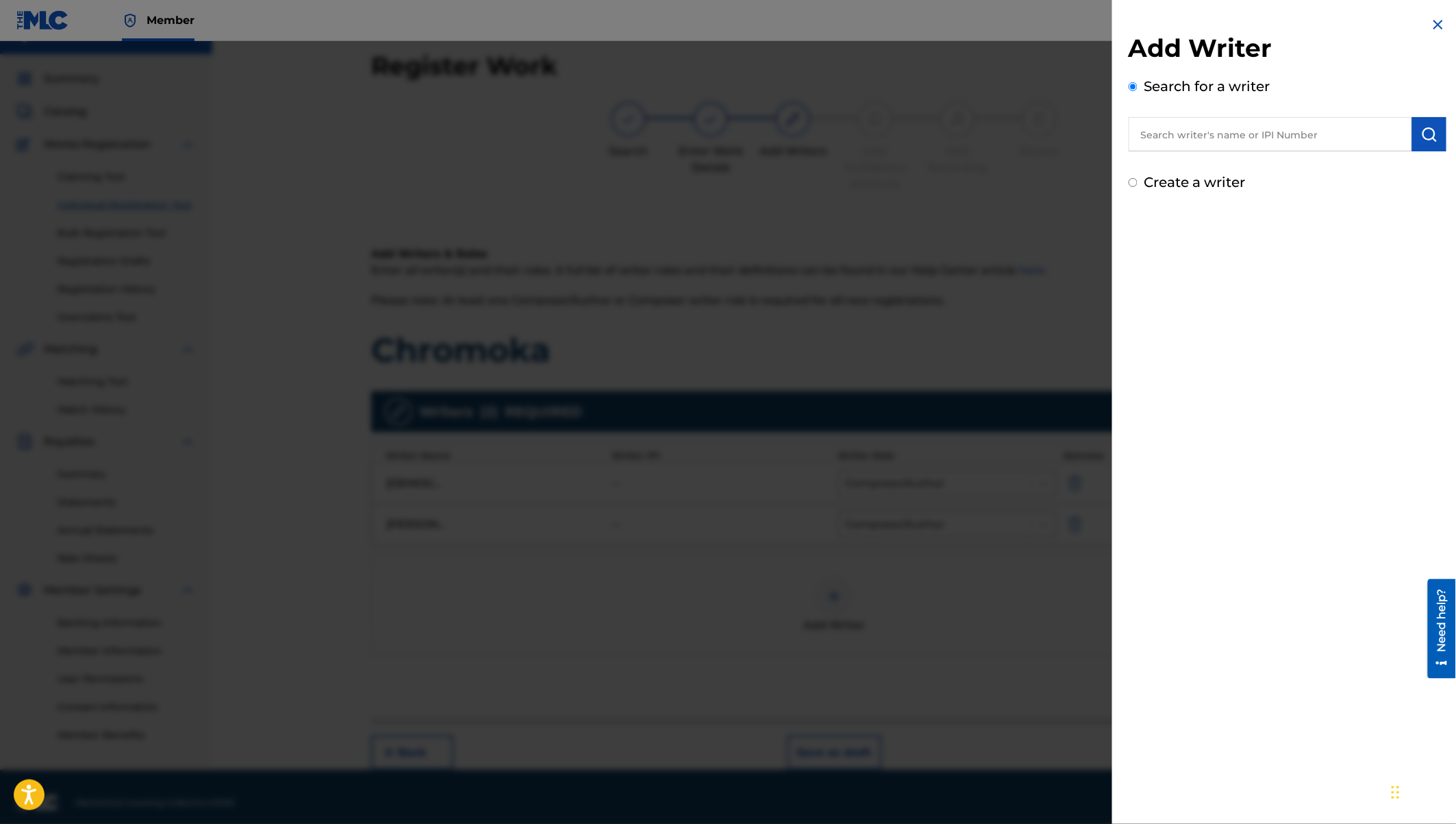
click at [1179, 135] on input "text" at bounding box center [1270, 135] width 284 height 34
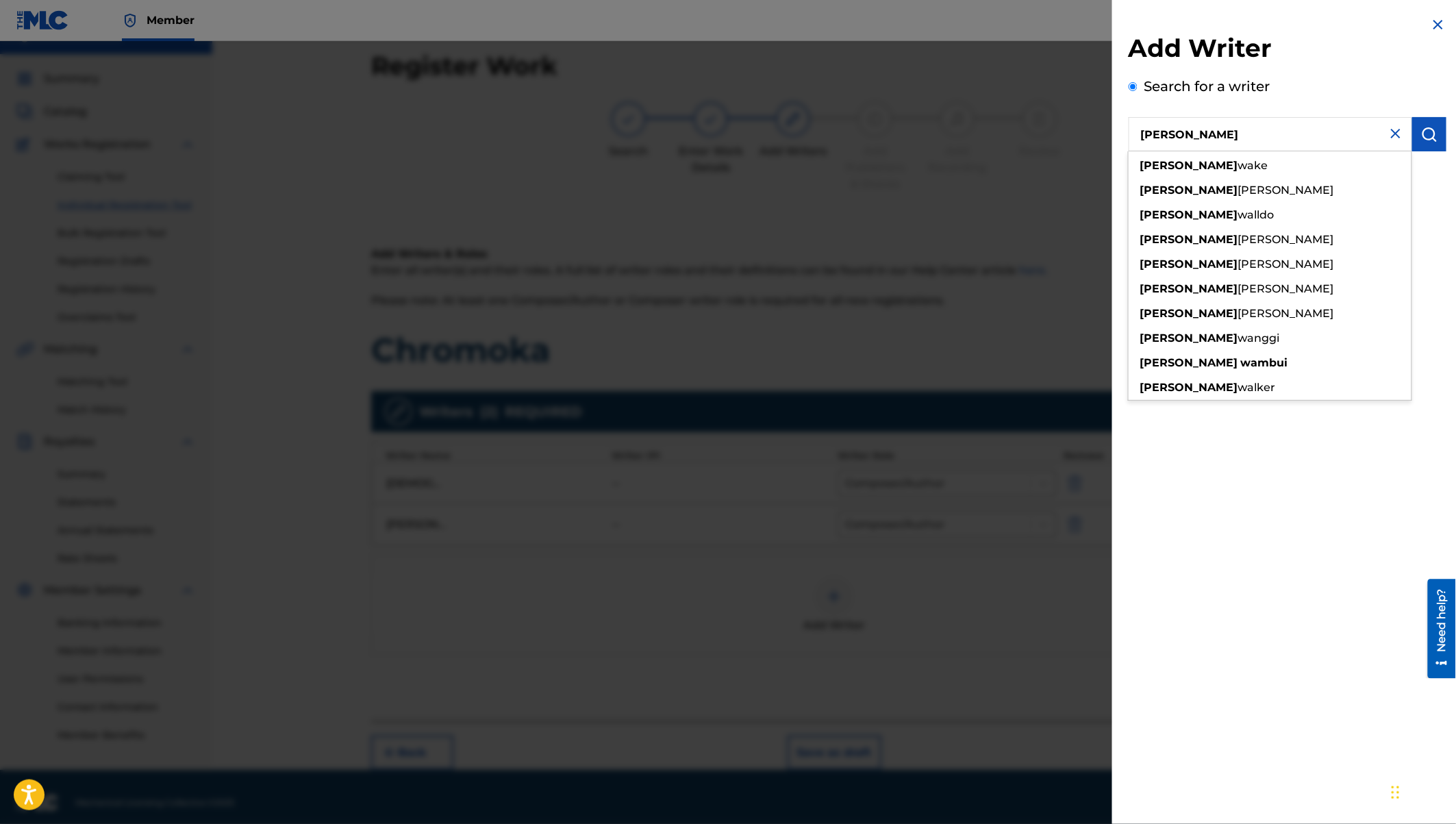
type input "[PERSON_NAME]"
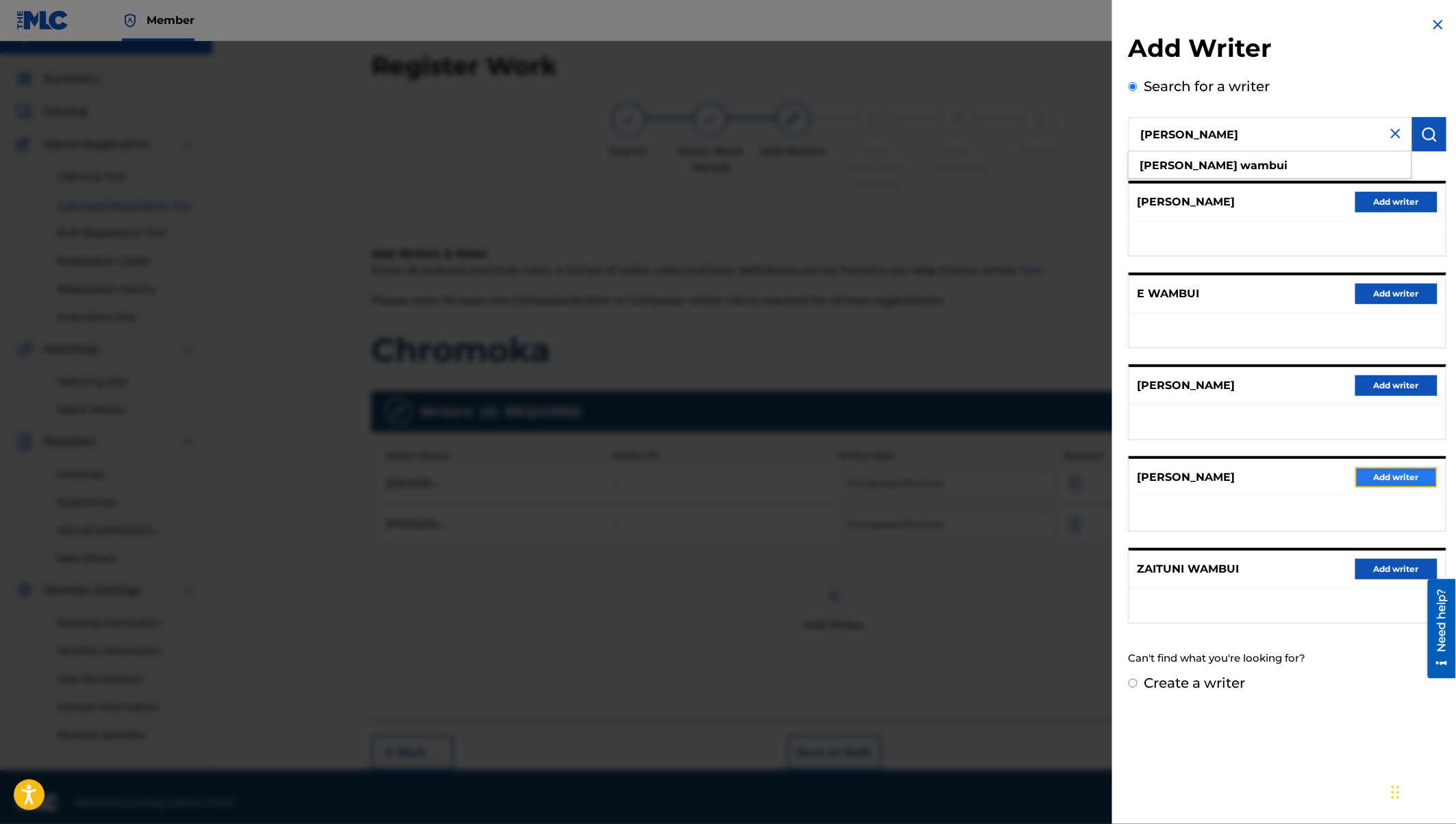
click at [1375, 477] on button "Add writer" at bounding box center [1395, 477] width 82 height 21
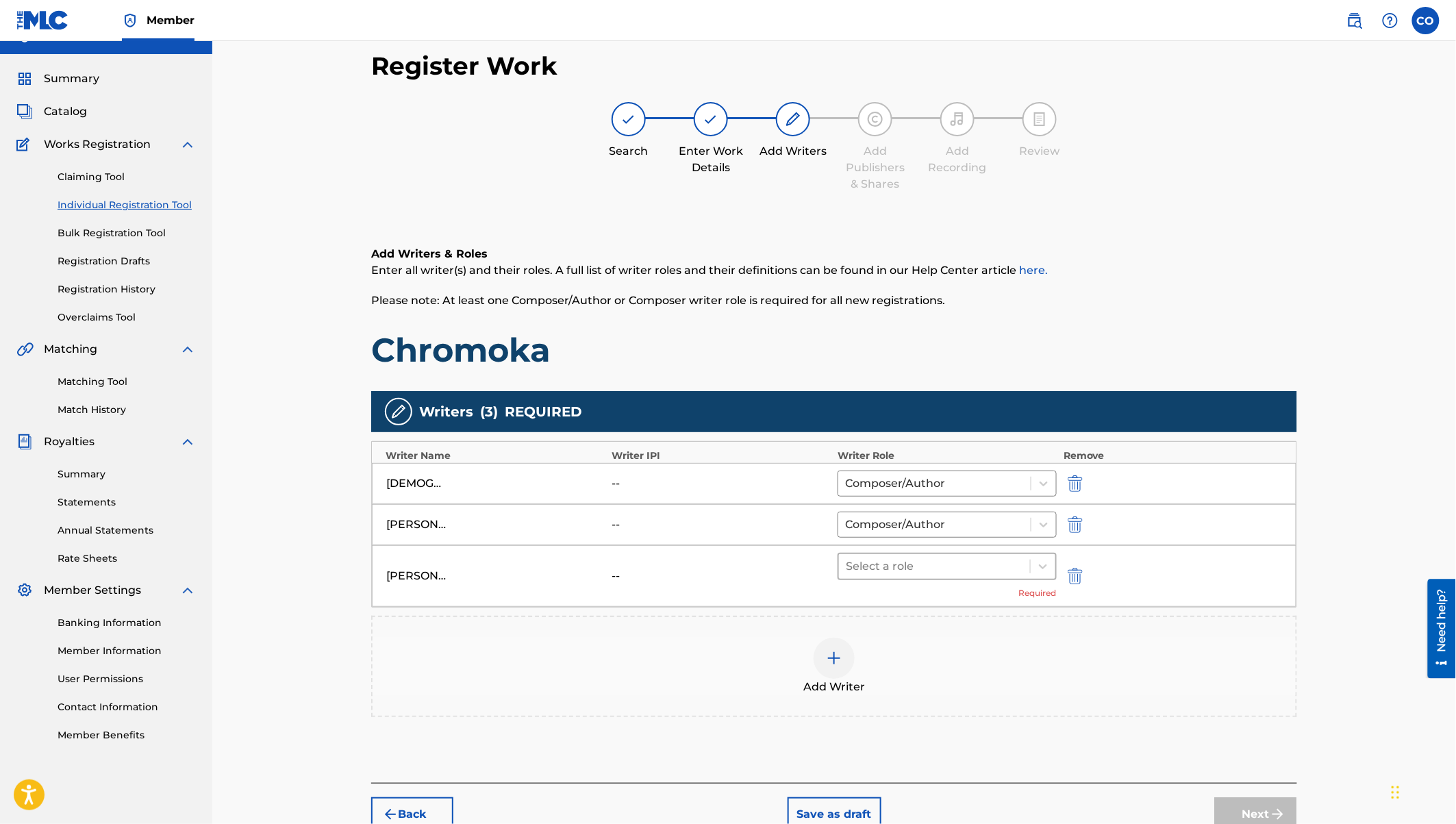
click at [896, 564] on div at bounding box center [934, 566] width 177 height 19
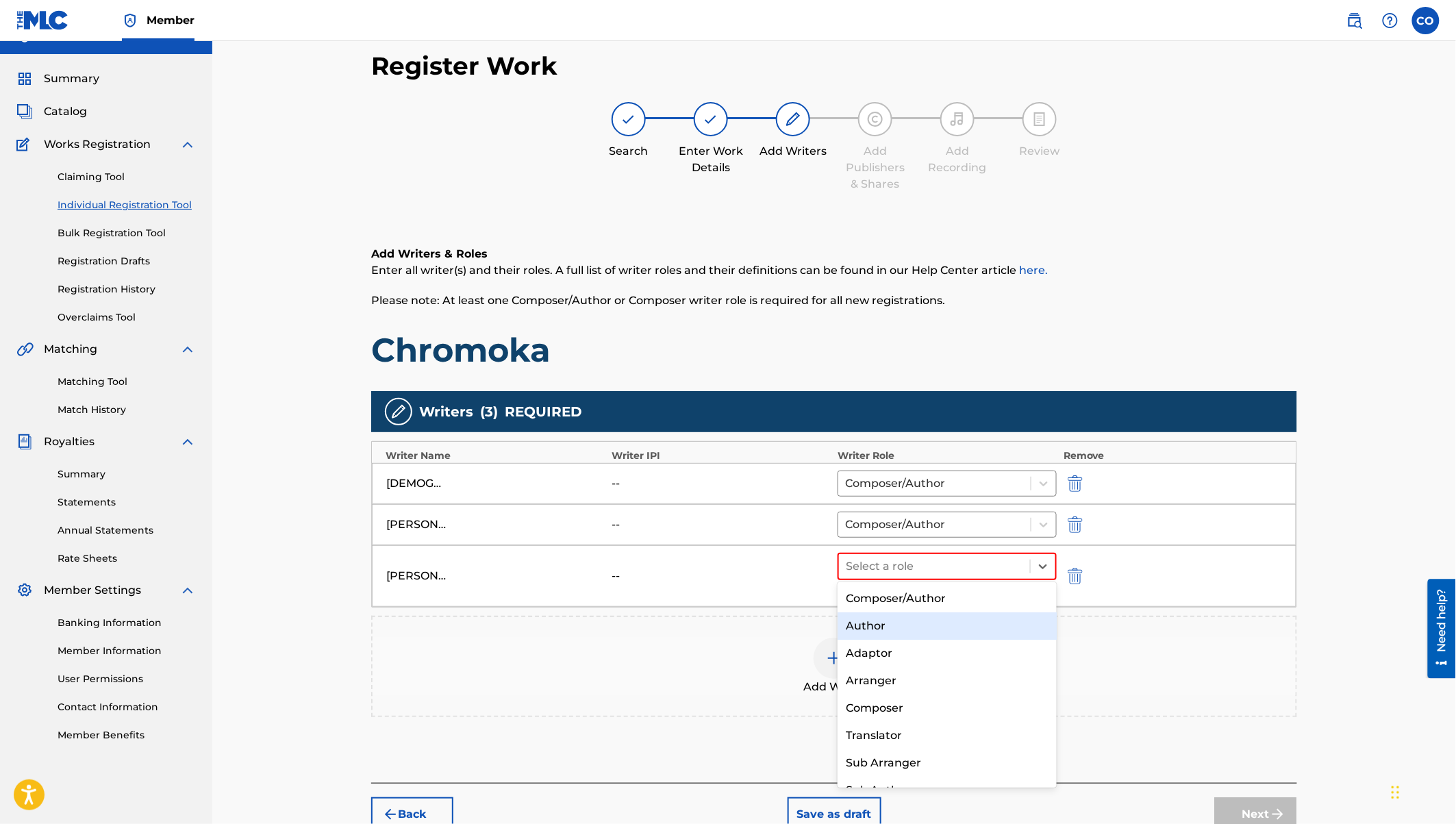
click at [886, 627] on div "Author" at bounding box center [947, 626] width 219 height 27
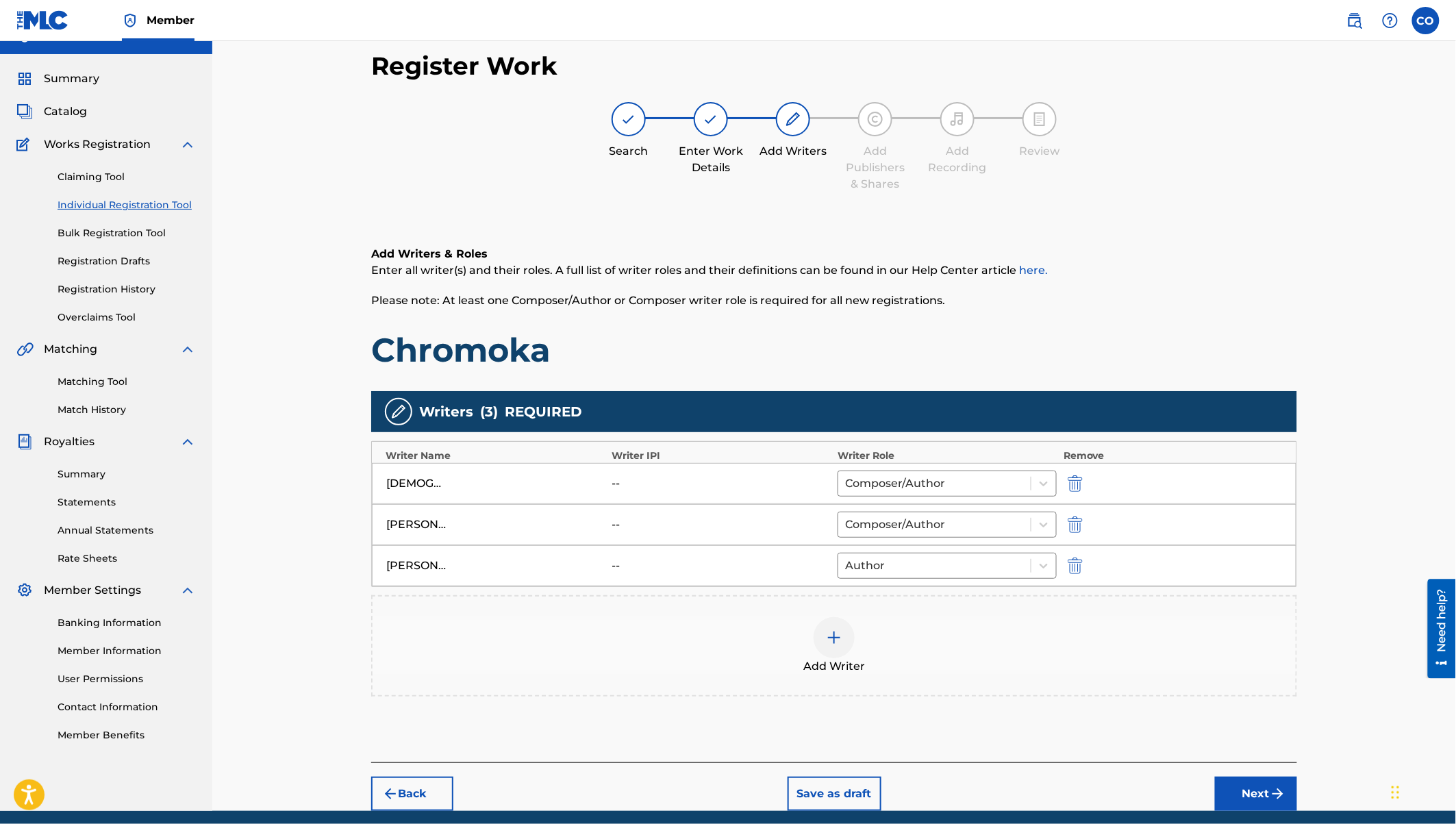
click at [833, 641] on img at bounding box center [834, 638] width 16 height 16
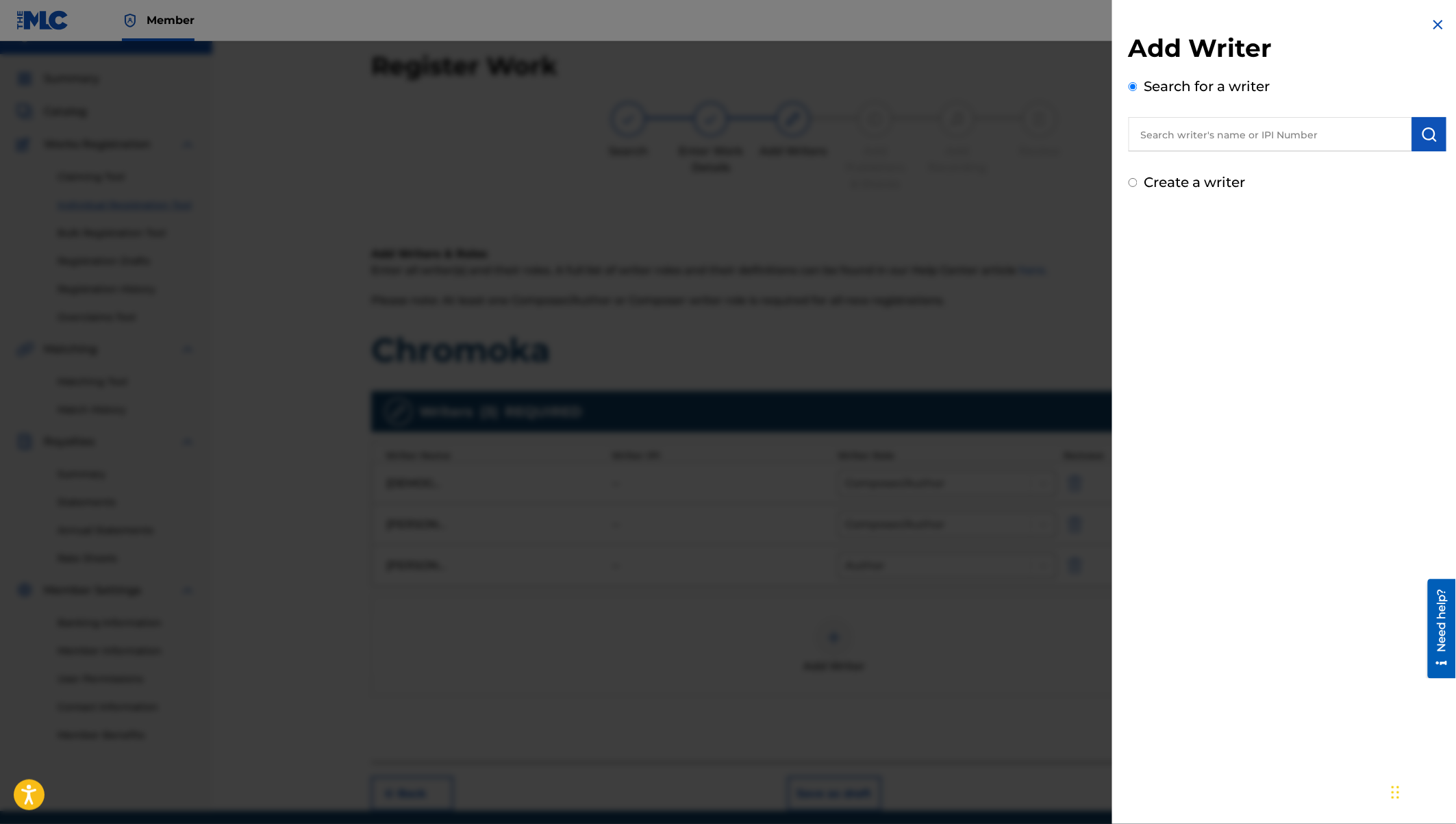
click at [1199, 137] on input "text" at bounding box center [1270, 135] width 284 height 34
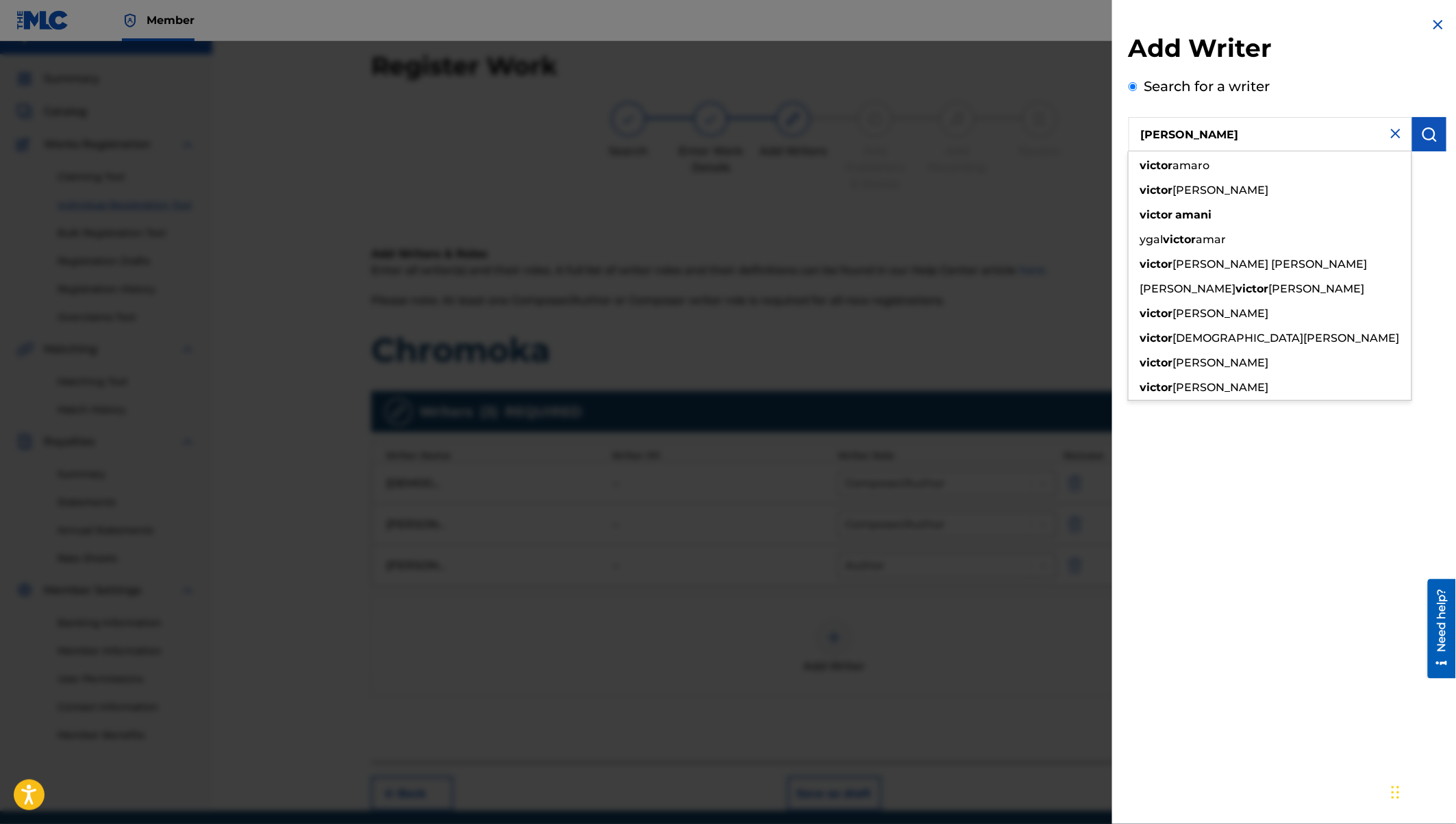
type input "[PERSON_NAME]"
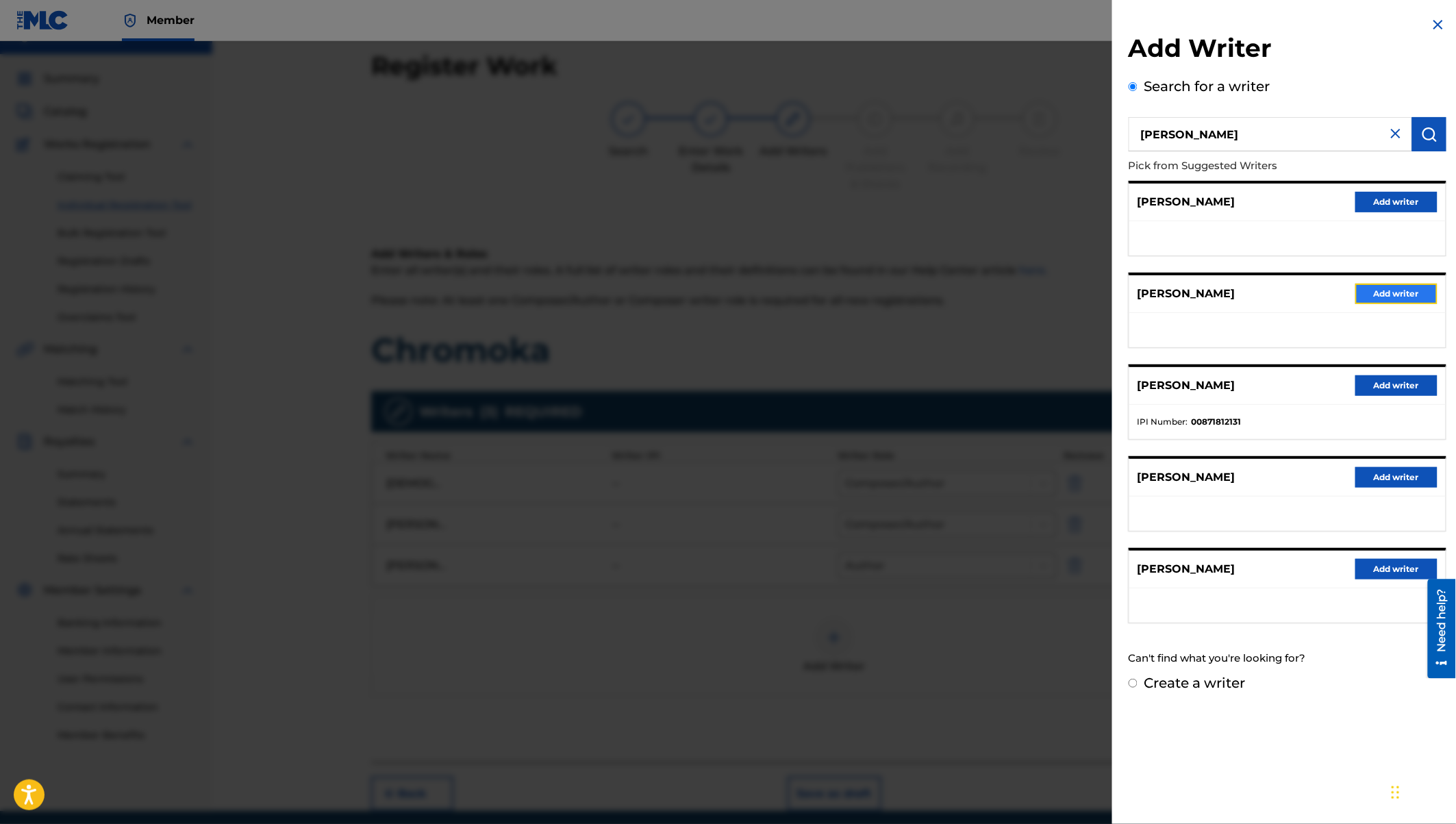
click at [1382, 295] on button "Add writer" at bounding box center [1395, 294] width 82 height 21
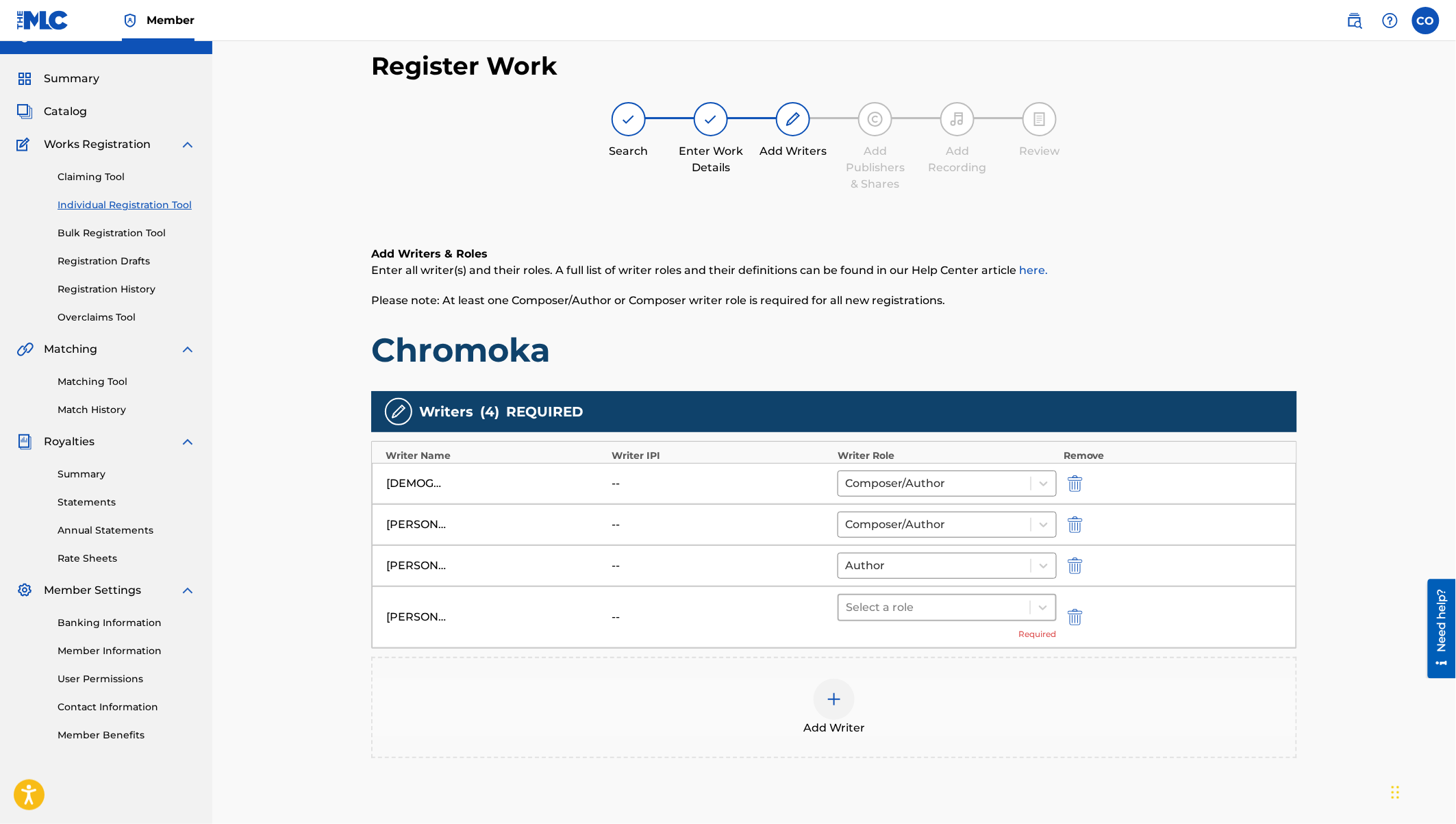
click at [903, 602] on div at bounding box center [934, 607] width 177 height 19
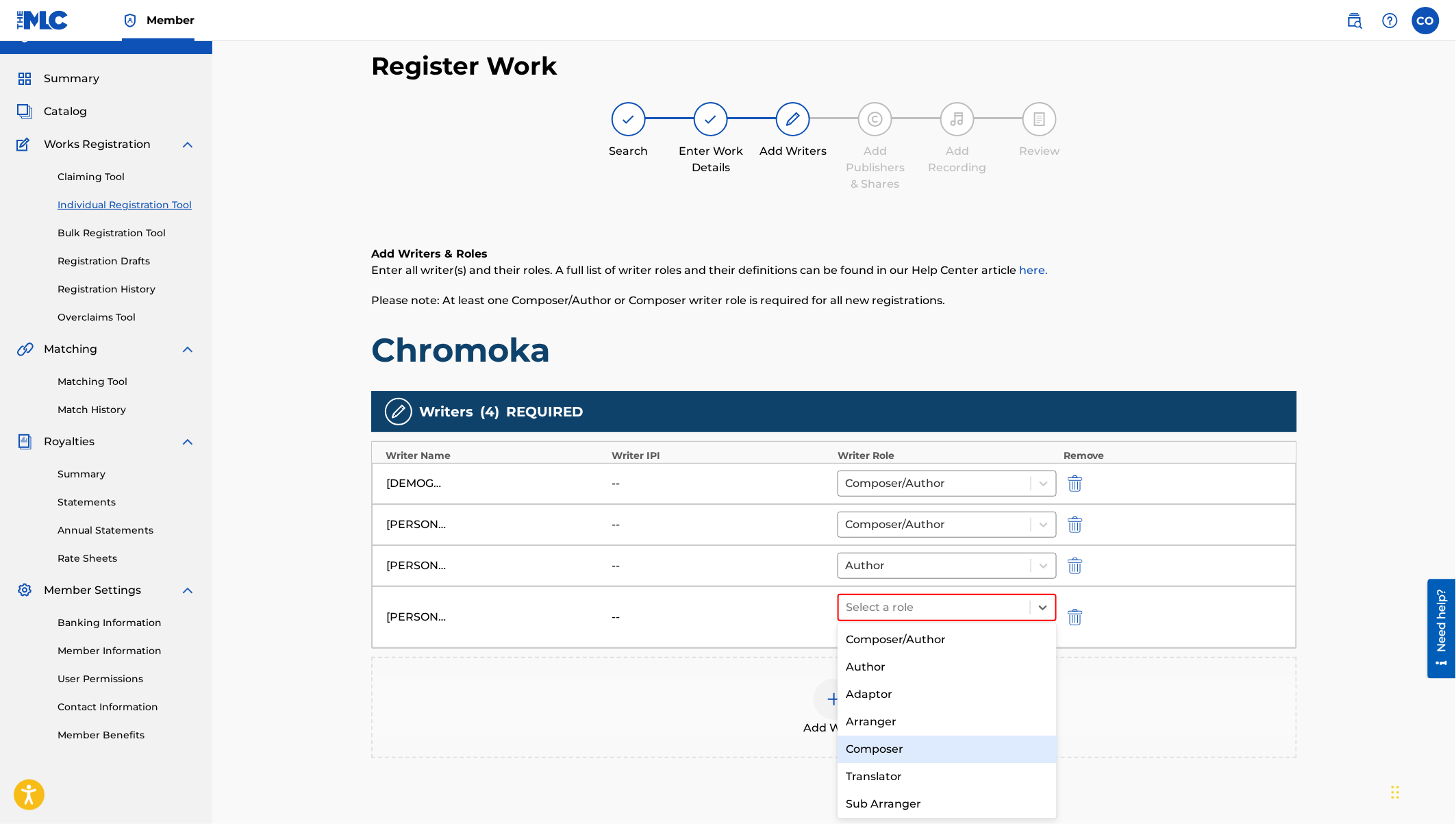
click at [892, 746] on div "Composer" at bounding box center [947, 748] width 219 height 27
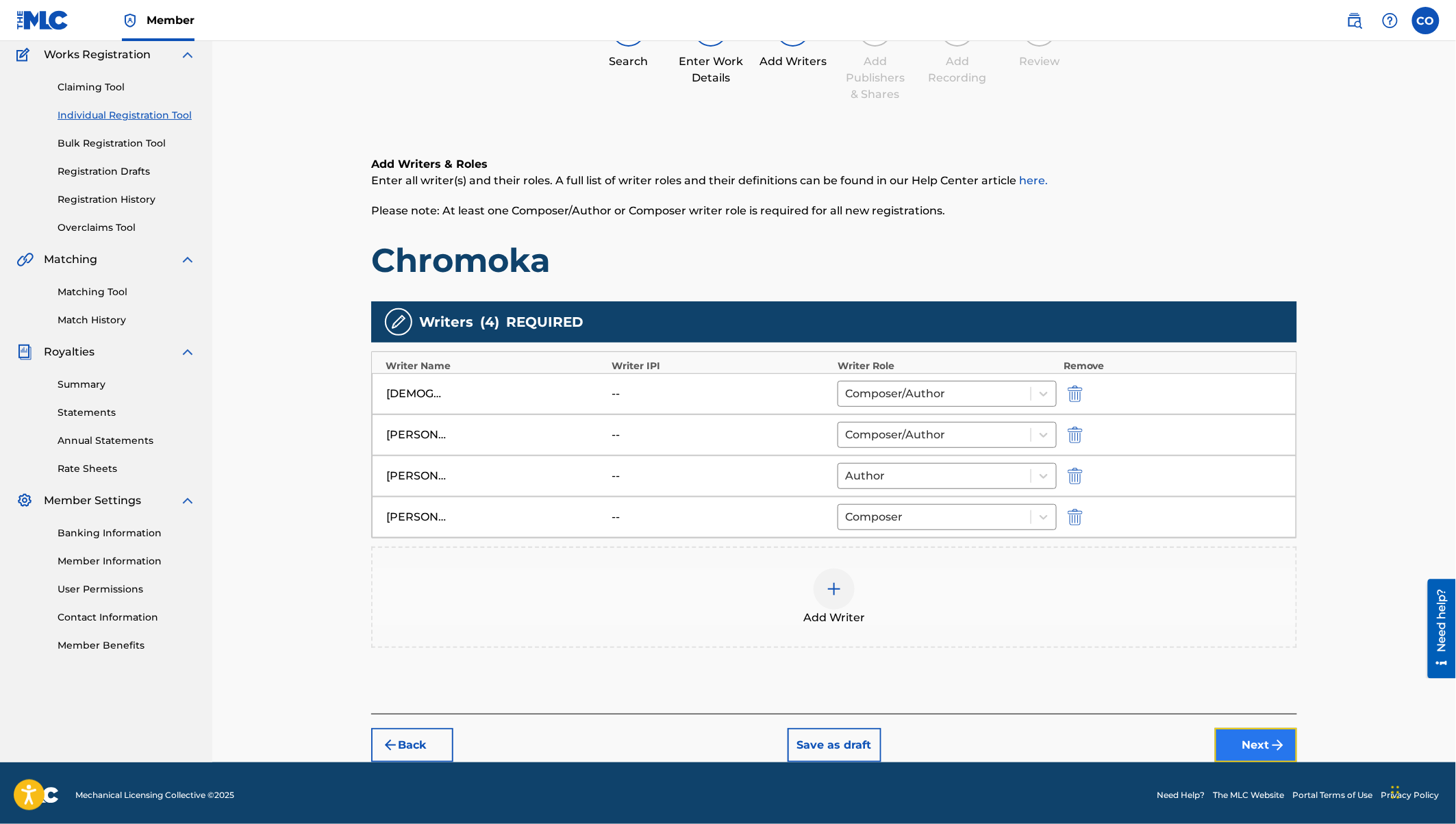
click at [1249, 739] on button "Next" at bounding box center [1256, 745] width 82 height 34
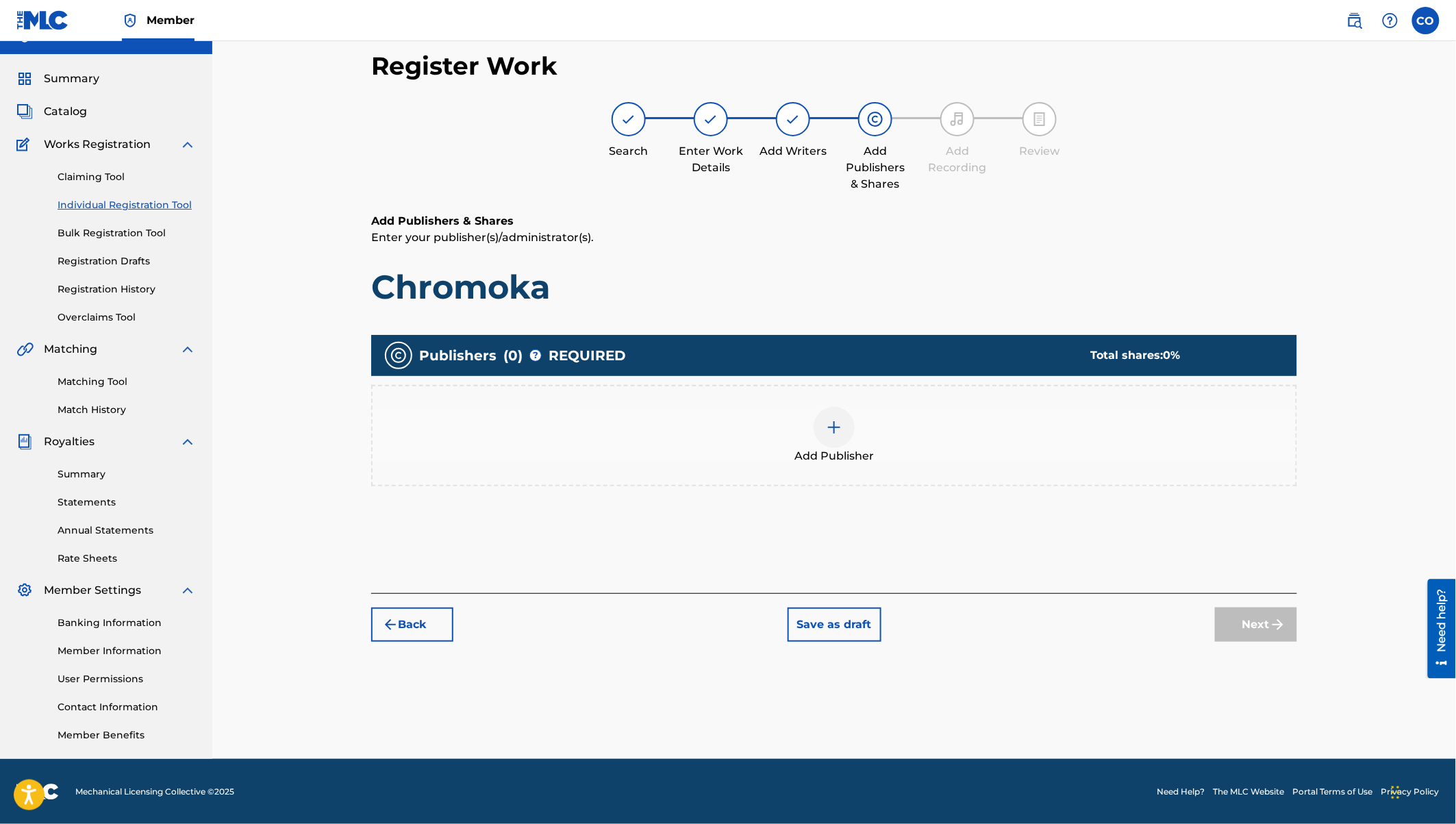
click at [826, 424] on img at bounding box center [834, 427] width 16 height 16
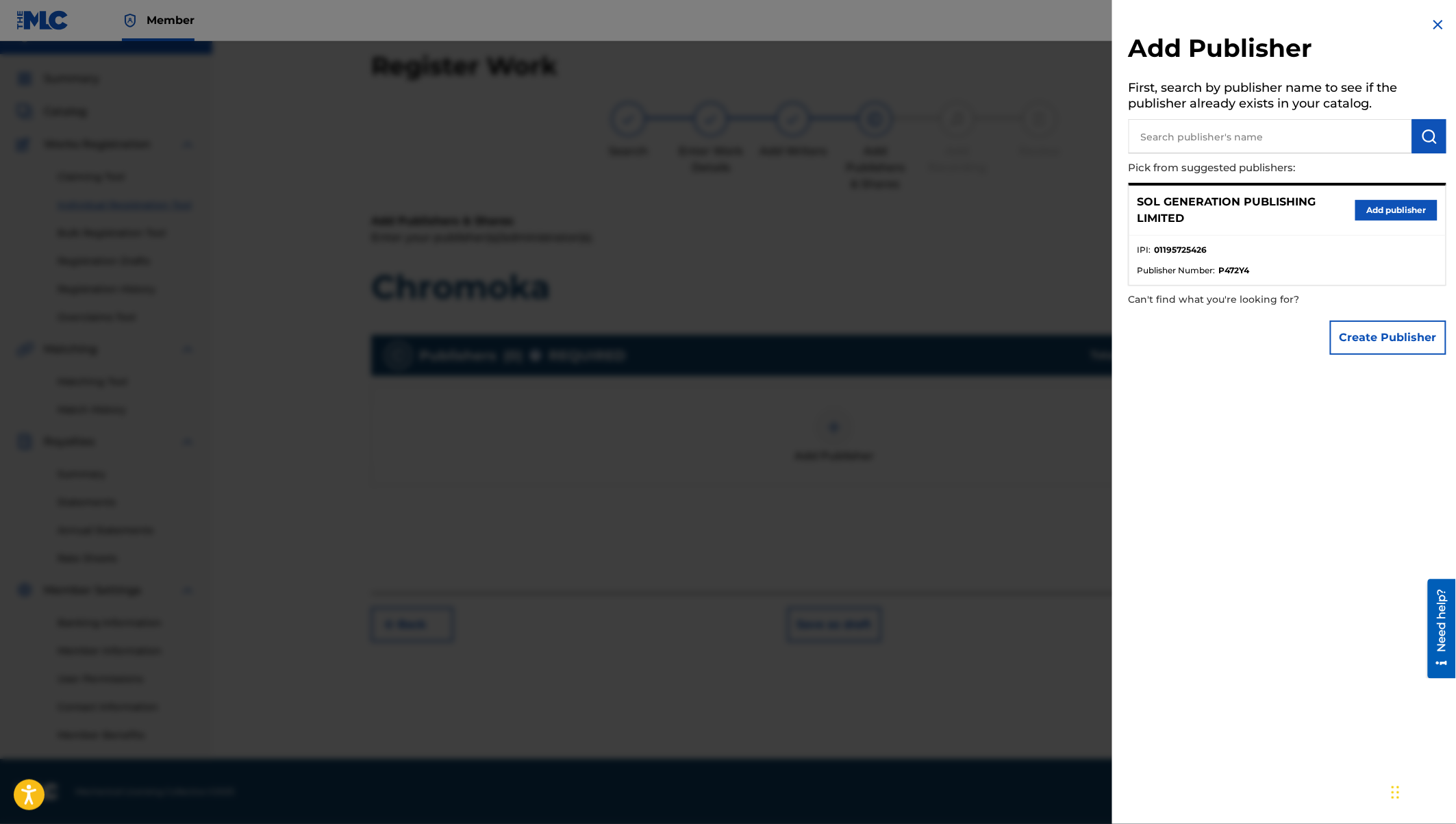
click at [1332, 126] on input "text" at bounding box center [1270, 137] width 284 height 34
click at [1383, 213] on button "Add publisher" at bounding box center [1395, 210] width 82 height 21
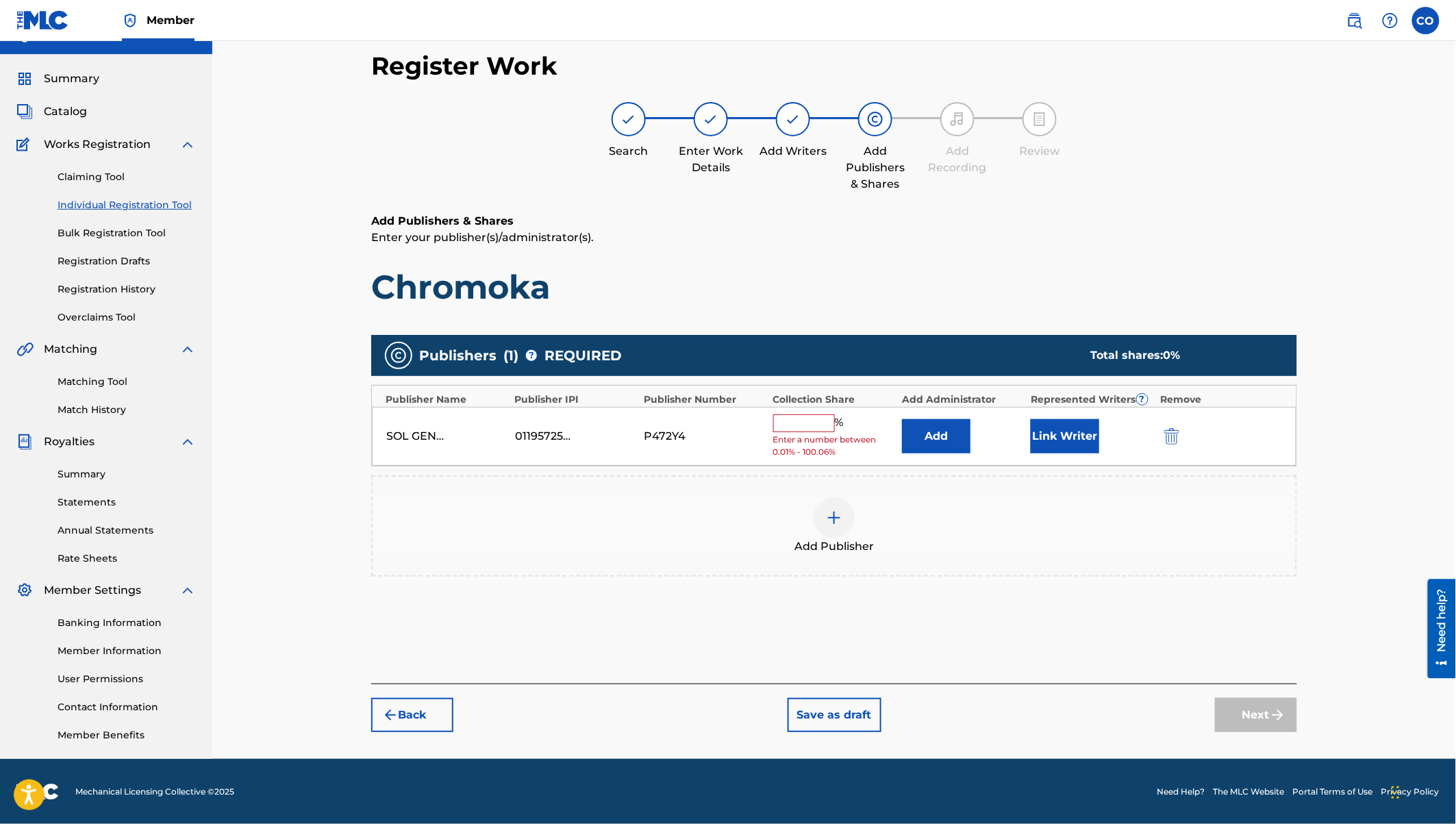
click at [798, 433] on span "Enter a number between 0.01% - 100.06%" at bounding box center [834, 445] width 121 height 25
click at [799, 421] on input "text" at bounding box center [804, 423] width 62 height 18
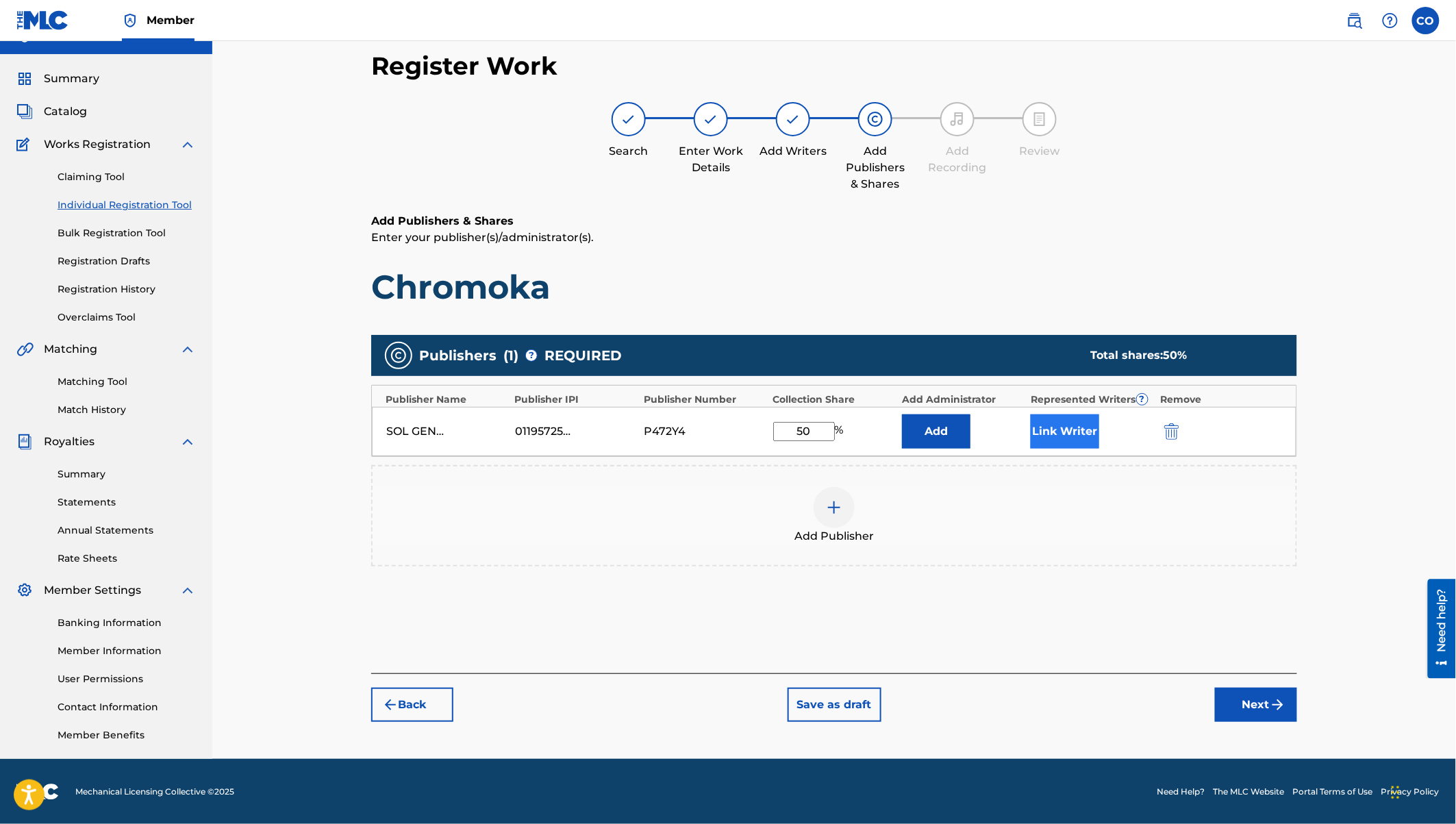
type input "50"
click at [1077, 437] on button "Link Writer" at bounding box center [1065, 431] width 69 height 34
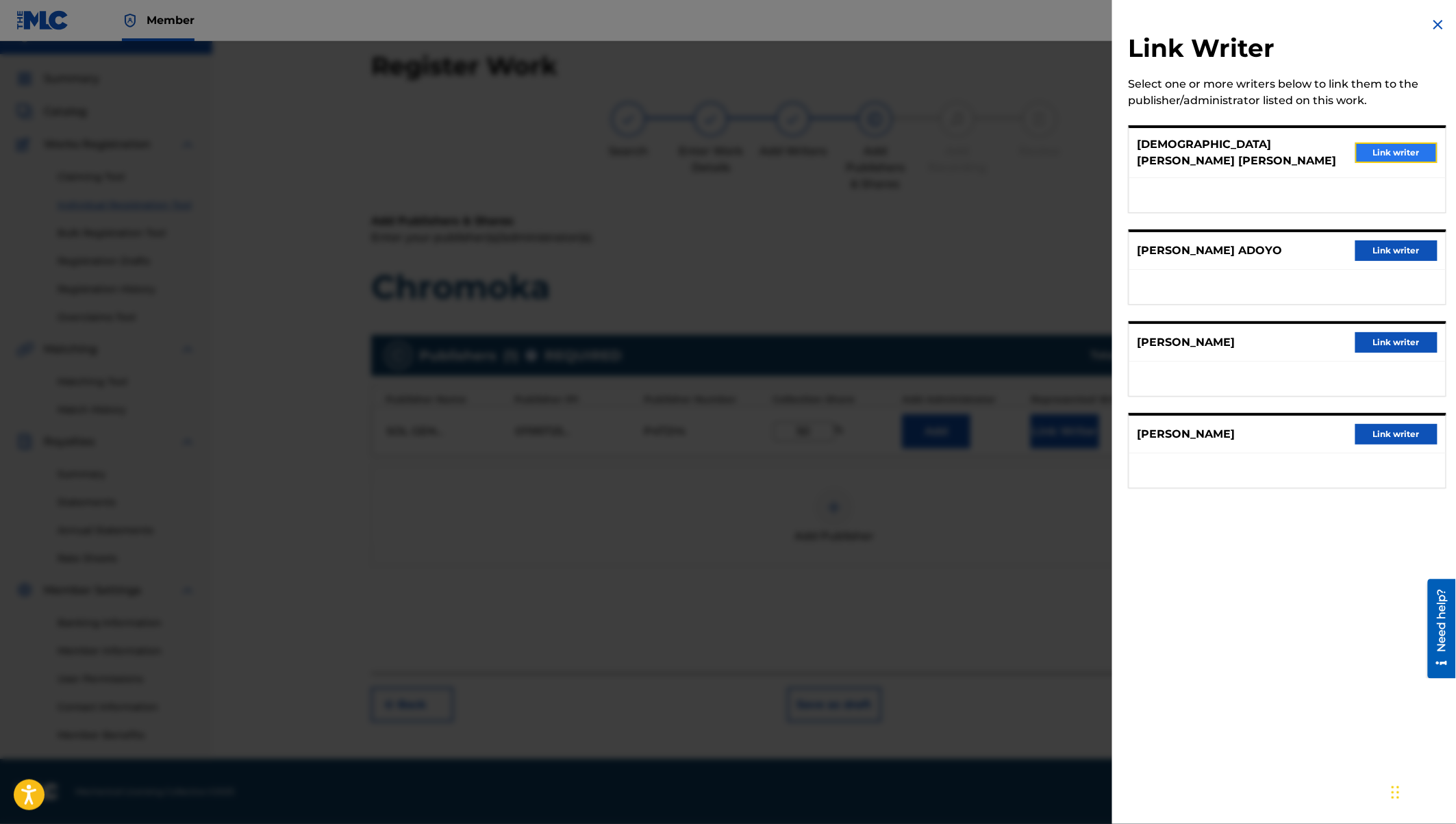
click at [1397, 147] on button "Link writer" at bounding box center [1395, 152] width 82 height 21
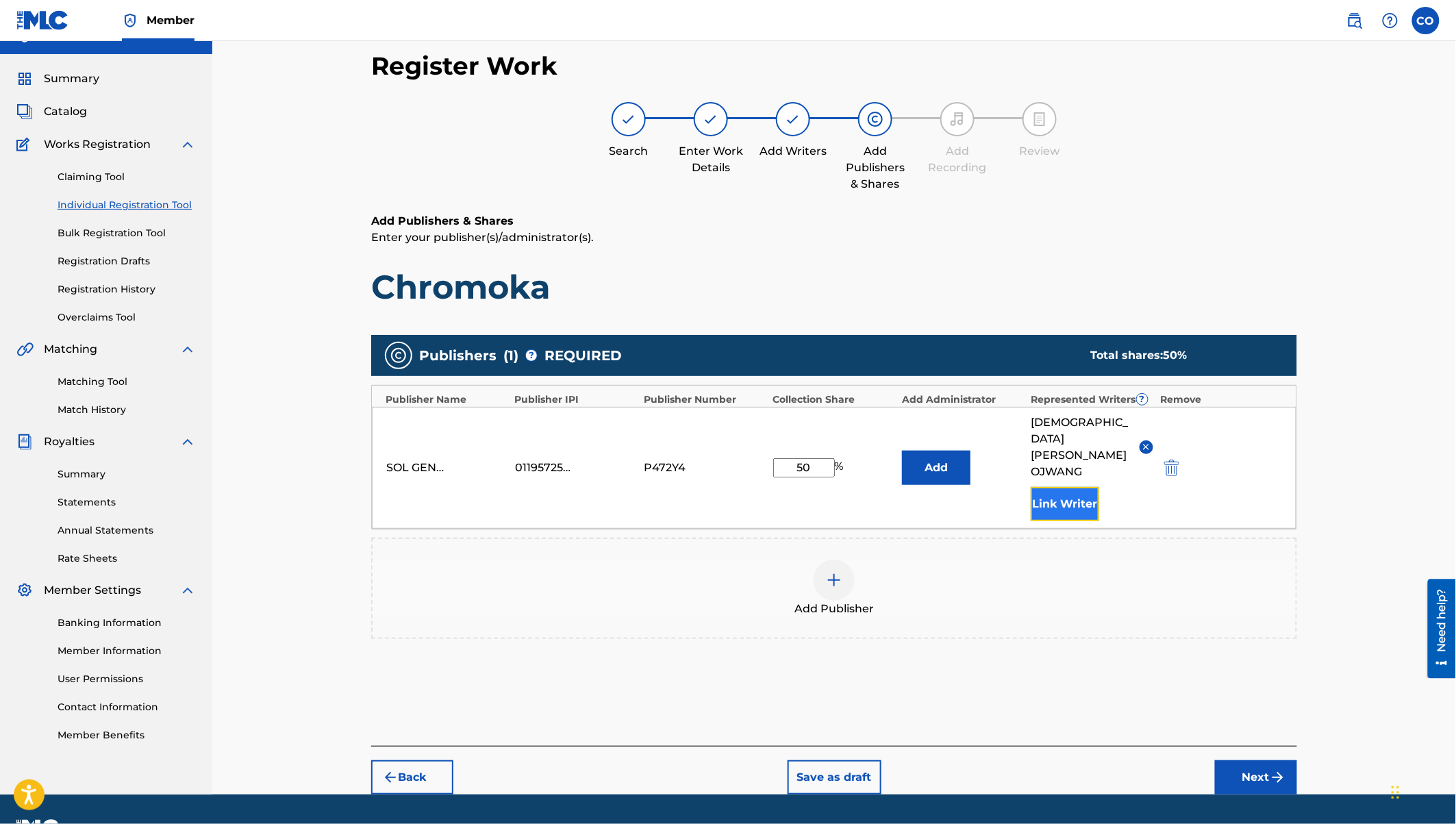
click at [1088, 487] on button "Link Writer" at bounding box center [1065, 504] width 69 height 34
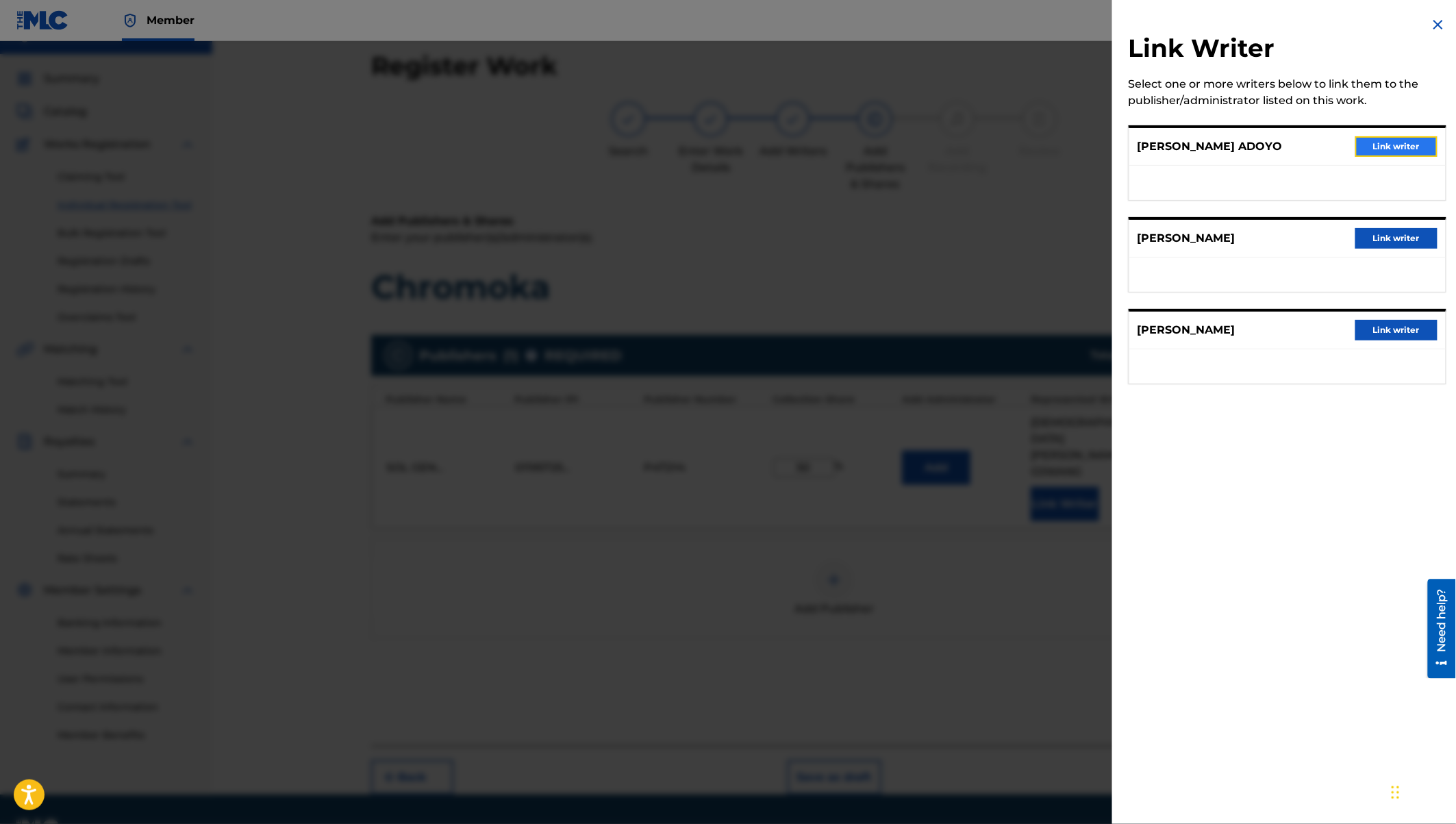
click at [1388, 140] on button "Link writer" at bounding box center [1395, 146] width 82 height 21
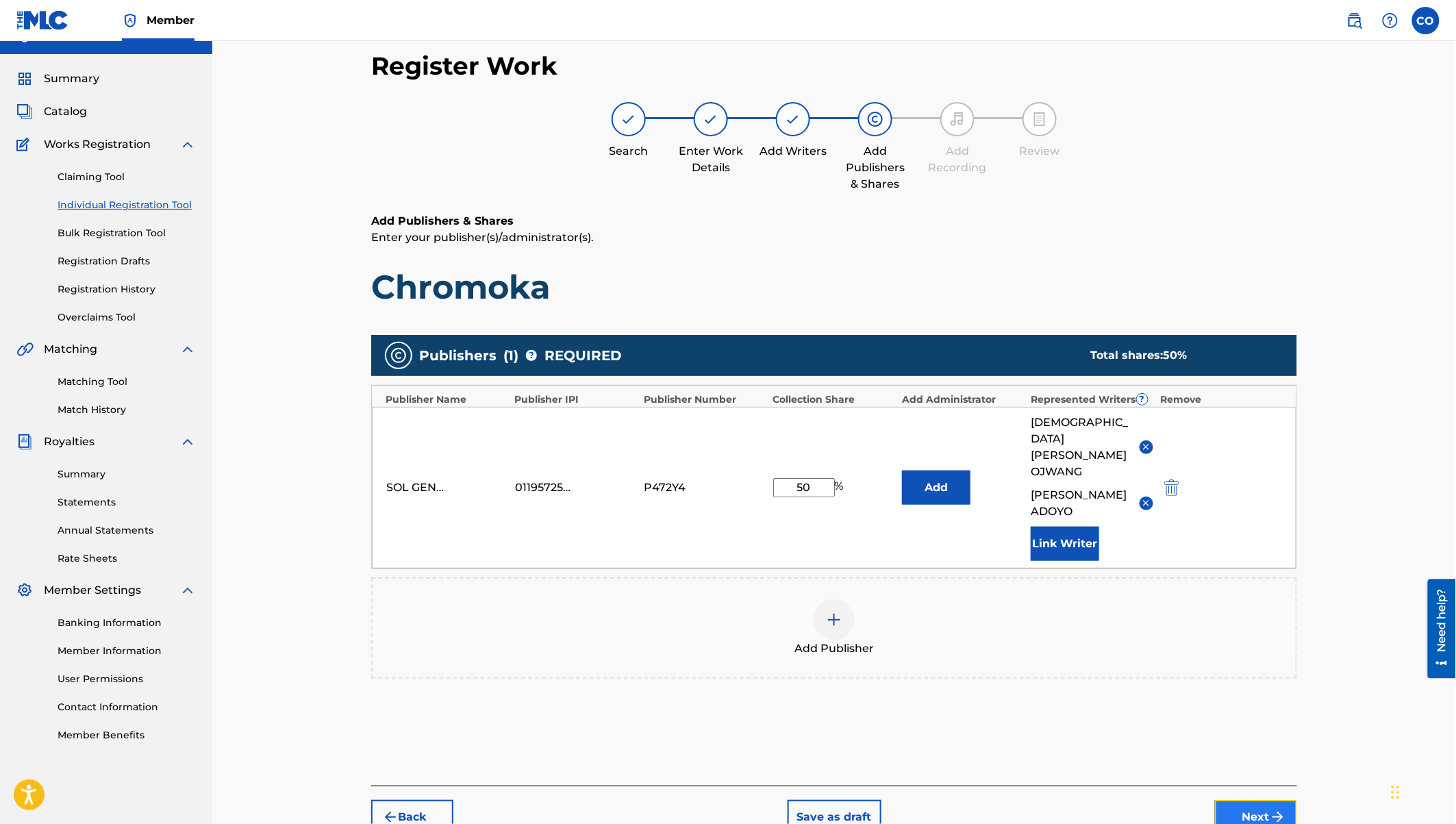
click at [1253, 800] on button "Next" at bounding box center [1256, 817] width 82 height 34
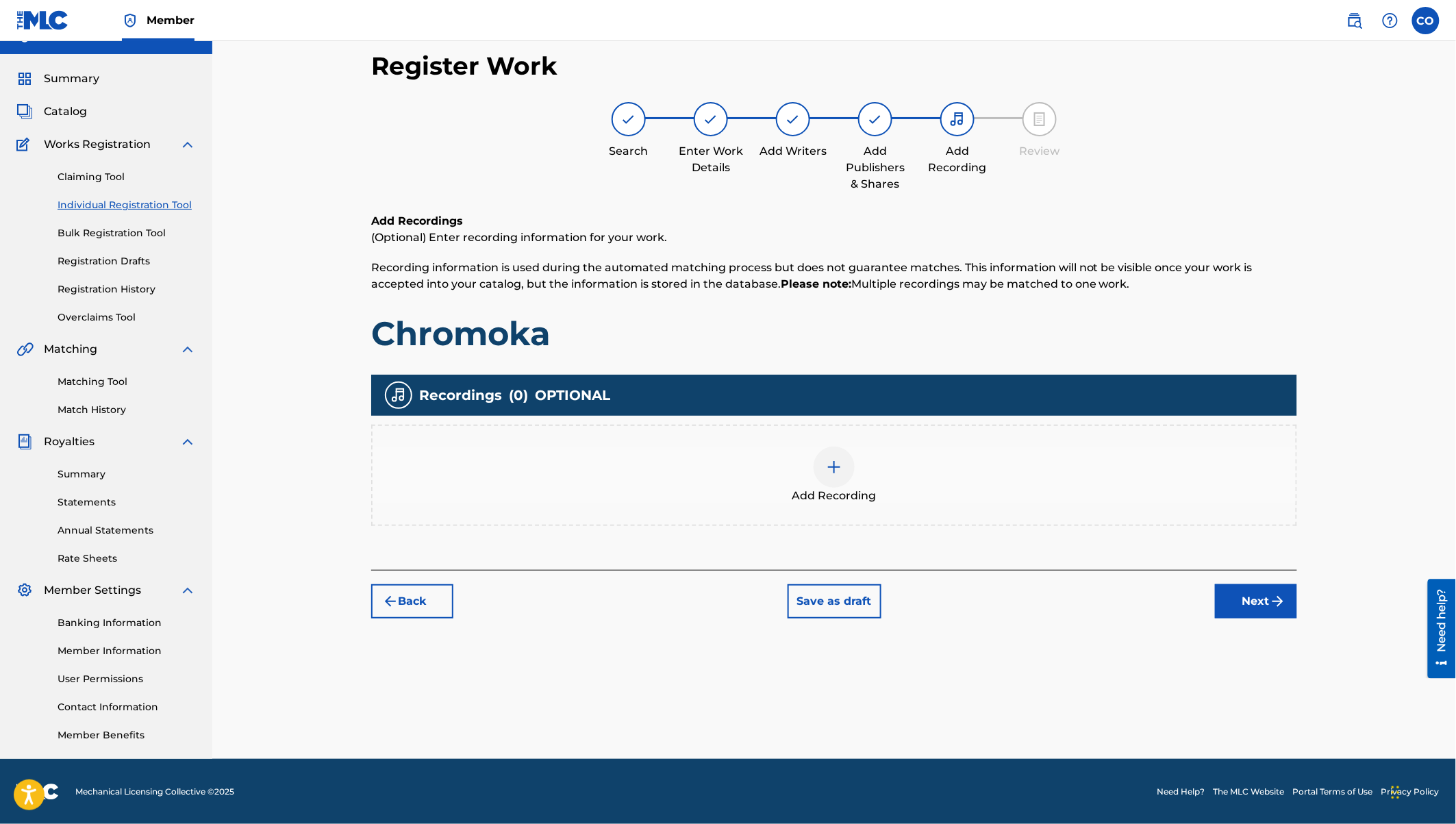
click at [836, 455] on div at bounding box center [834, 466] width 41 height 41
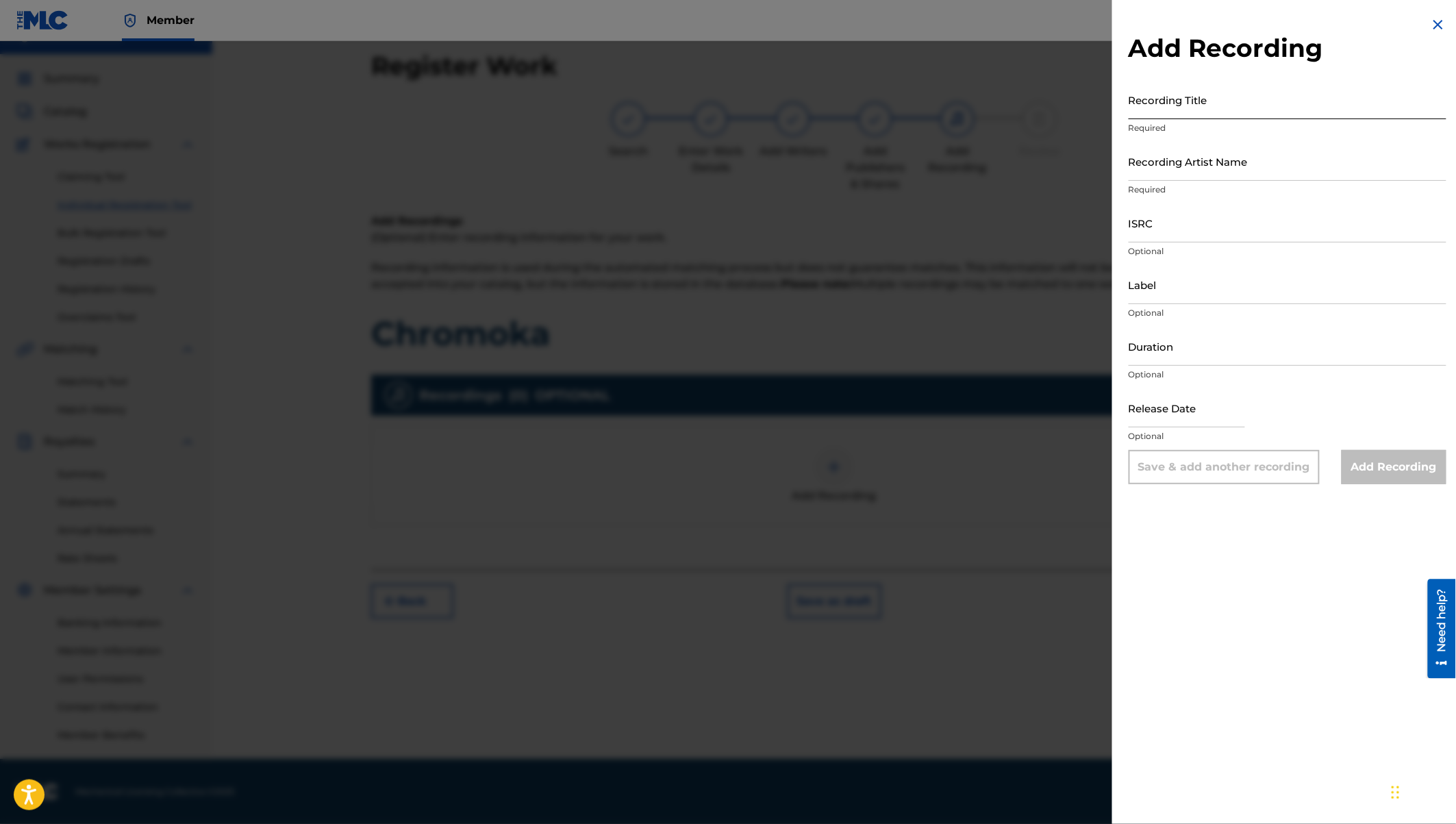
click at [1157, 102] on input "Recording Title" at bounding box center [1287, 99] width 318 height 39
type input "Chromoka"
click at [1164, 171] on input "Recording Artist Name" at bounding box center [1287, 160] width 318 height 39
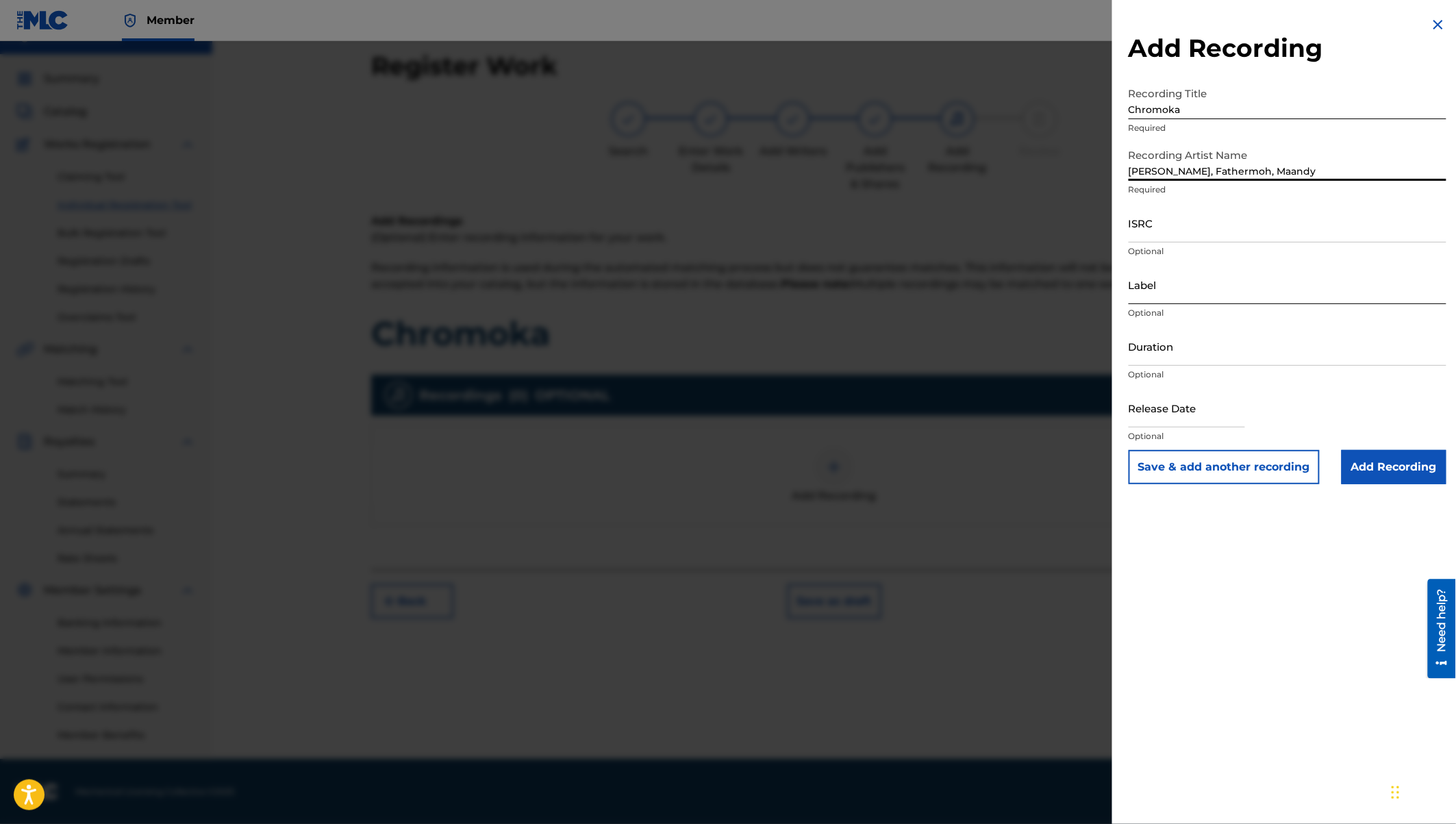
type input "[PERSON_NAME], Fathermoh, Maandy"
click at [1153, 297] on input "Label" at bounding box center [1287, 284] width 318 height 39
type input "c"
click at [1143, 231] on input "ISRC" at bounding box center [1287, 222] width 318 height 39
click at [1149, 358] on input "Duration" at bounding box center [1287, 346] width 318 height 39
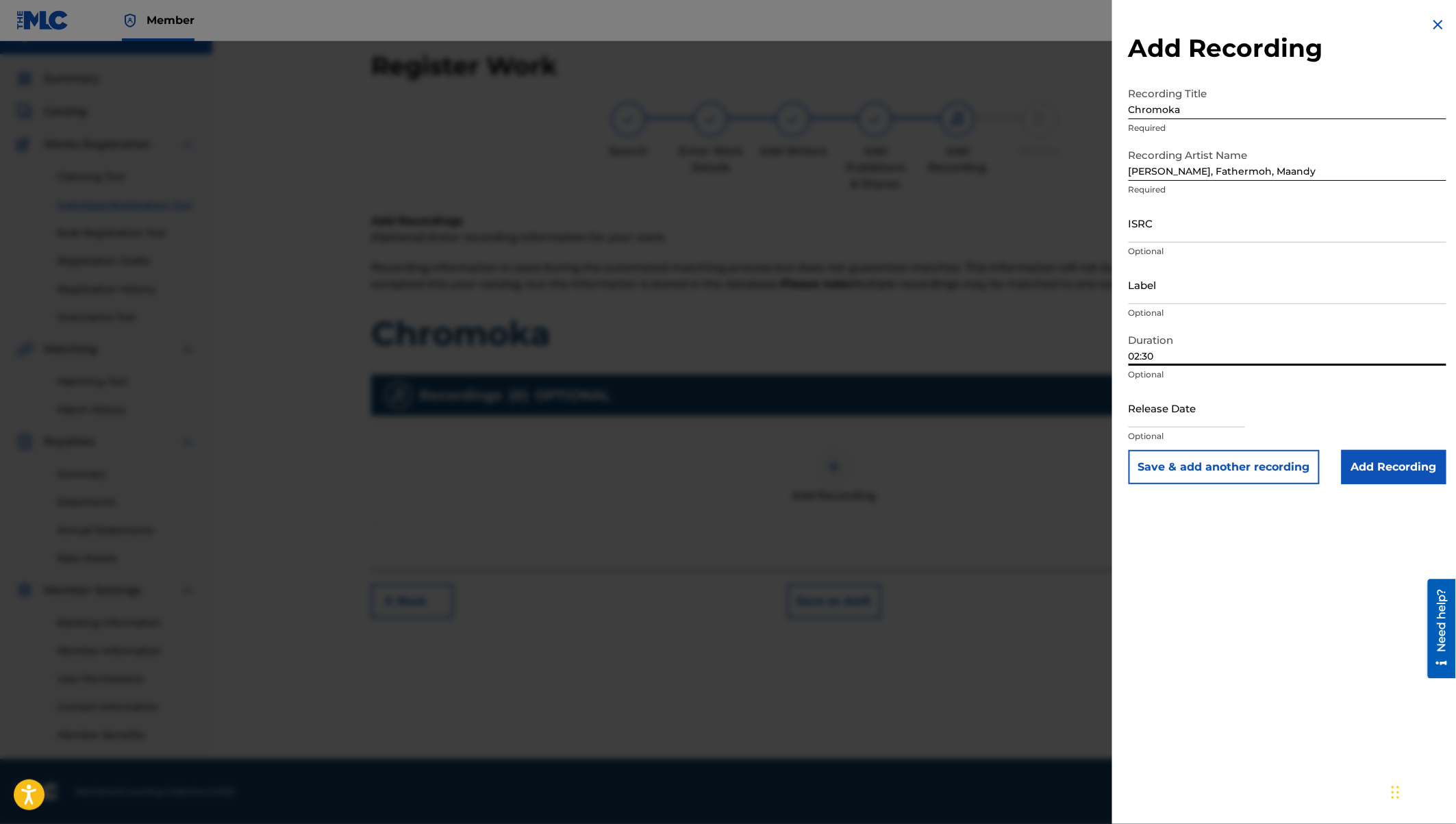
type input "02:30"
click at [1143, 238] on input "ISRC" at bounding box center [1287, 222] width 318 height 39
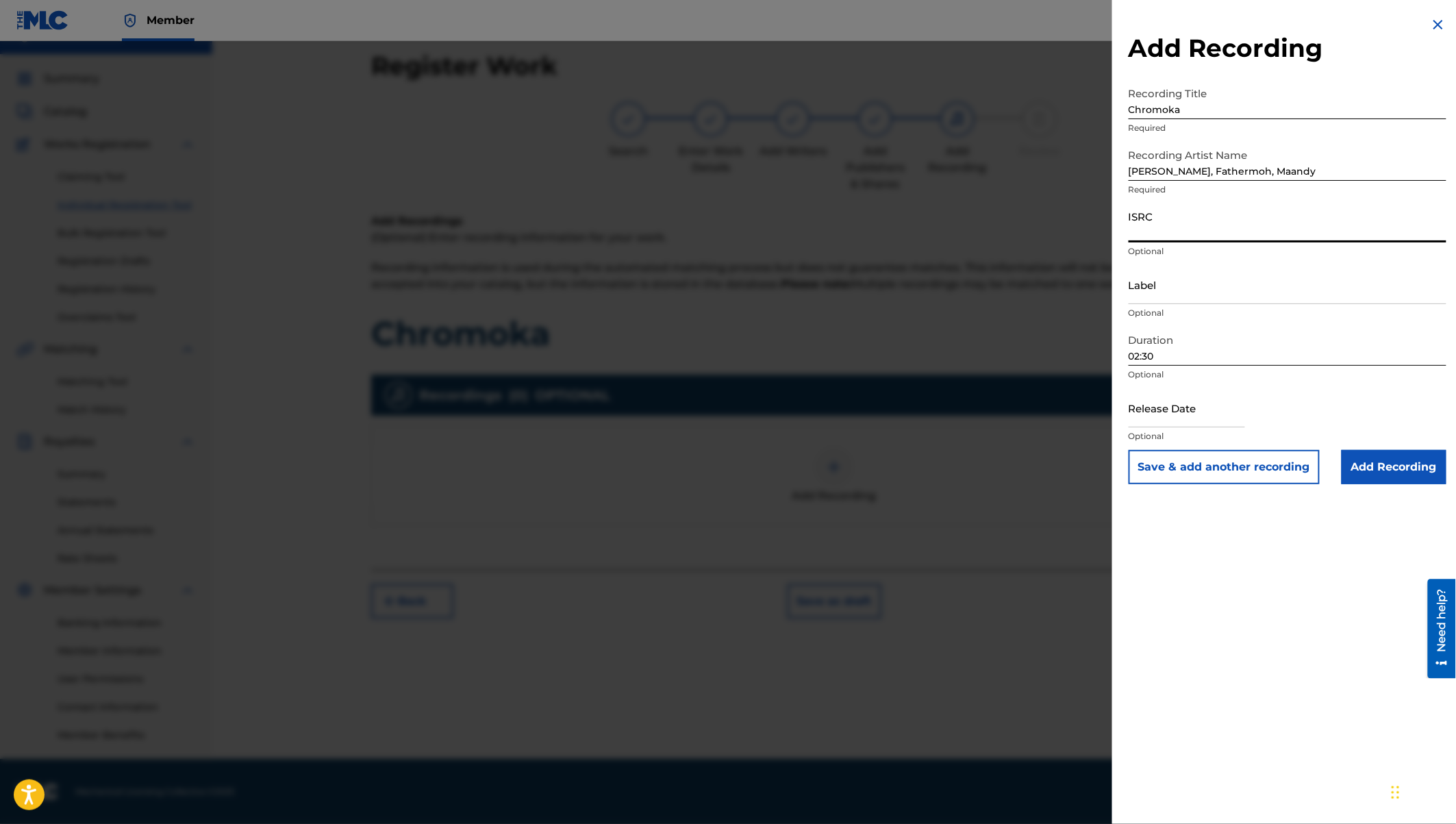
paste input "QMFME2572739"
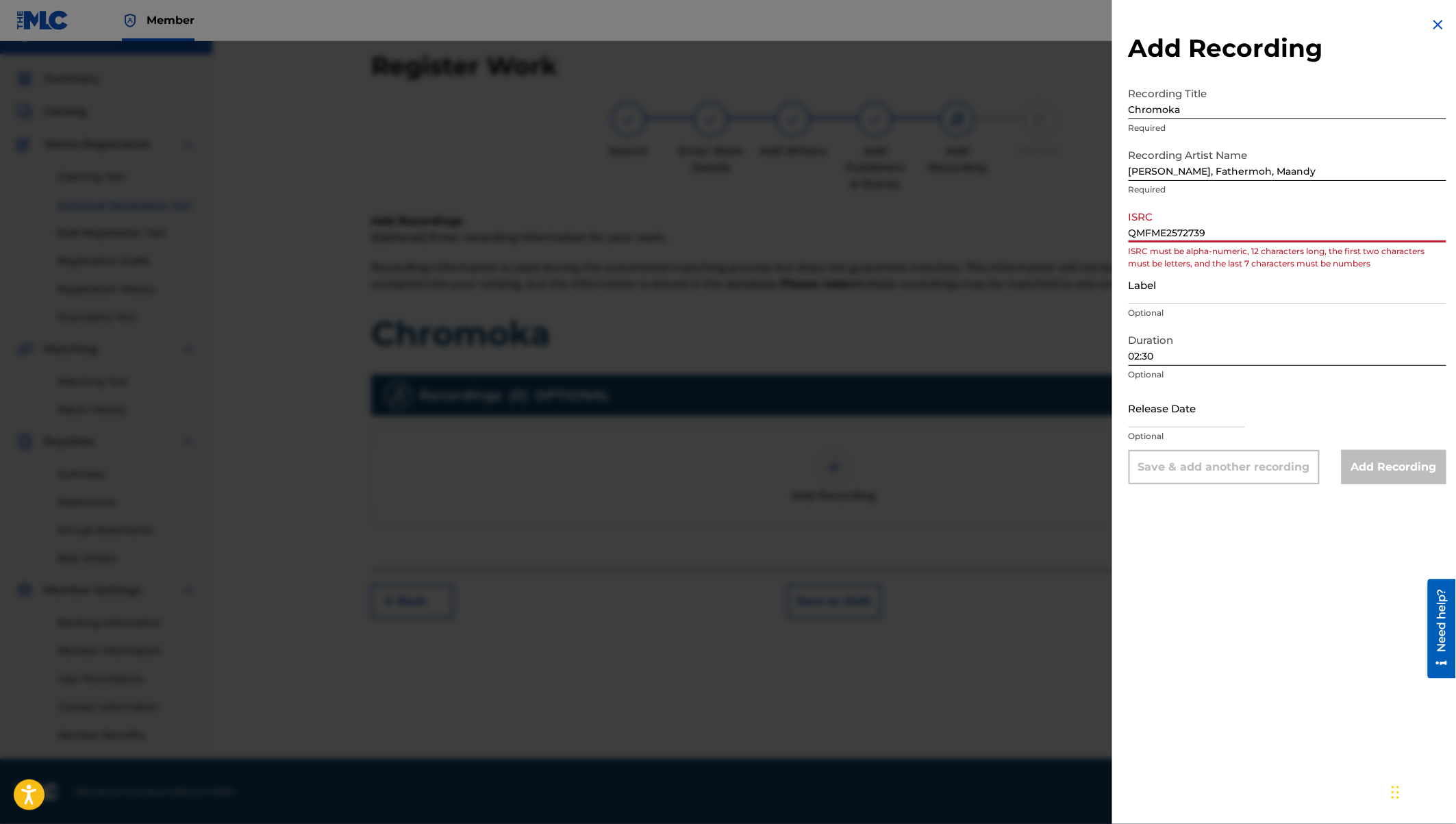
click at [1129, 234] on input "QMFME2572739" at bounding box center [1287, 222] width 318 height 39
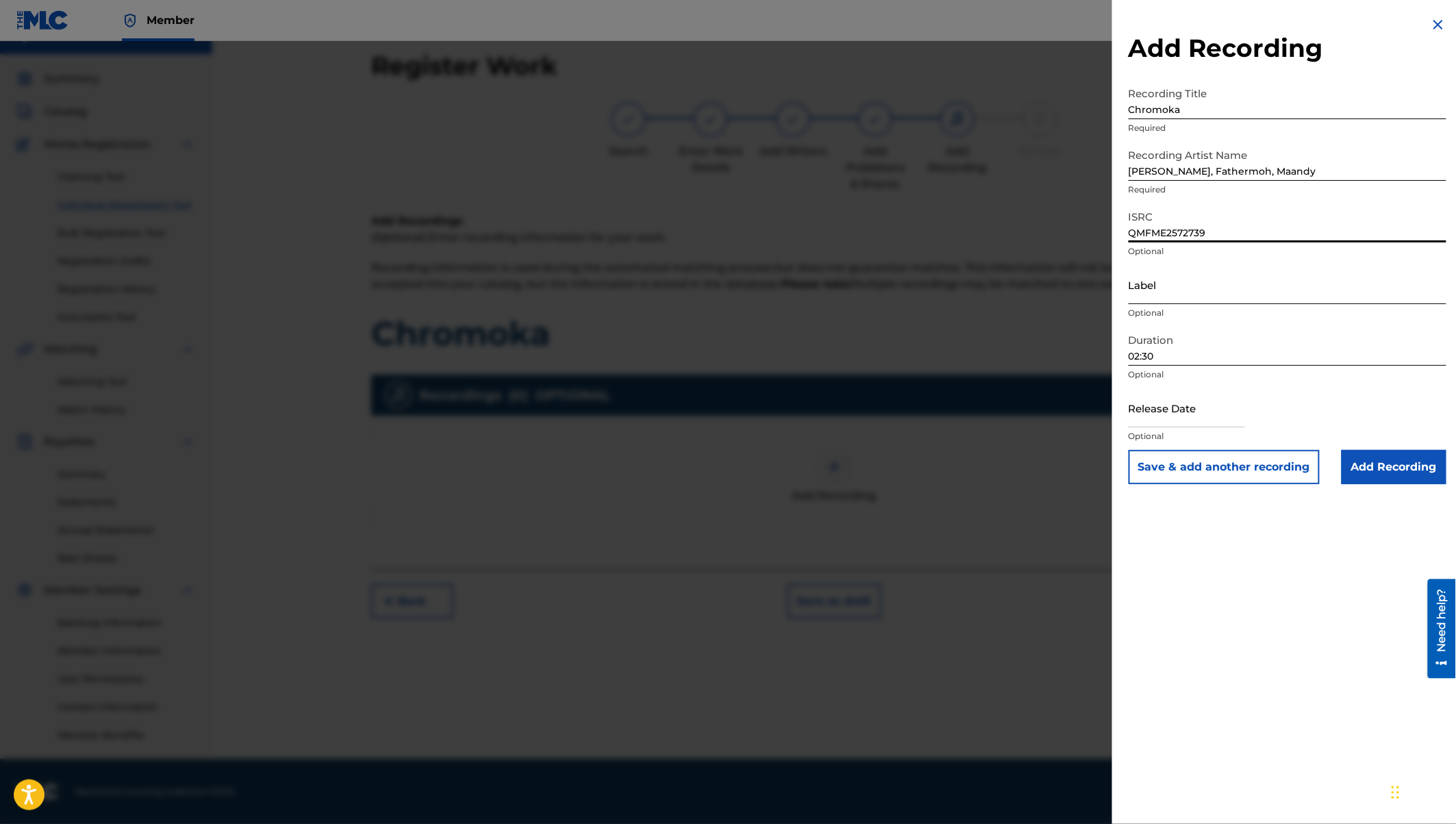
type input "QMFME2572739"
click at [1159, 297] on input "Label" at bounding box center [1287, 284] width 318 height 39
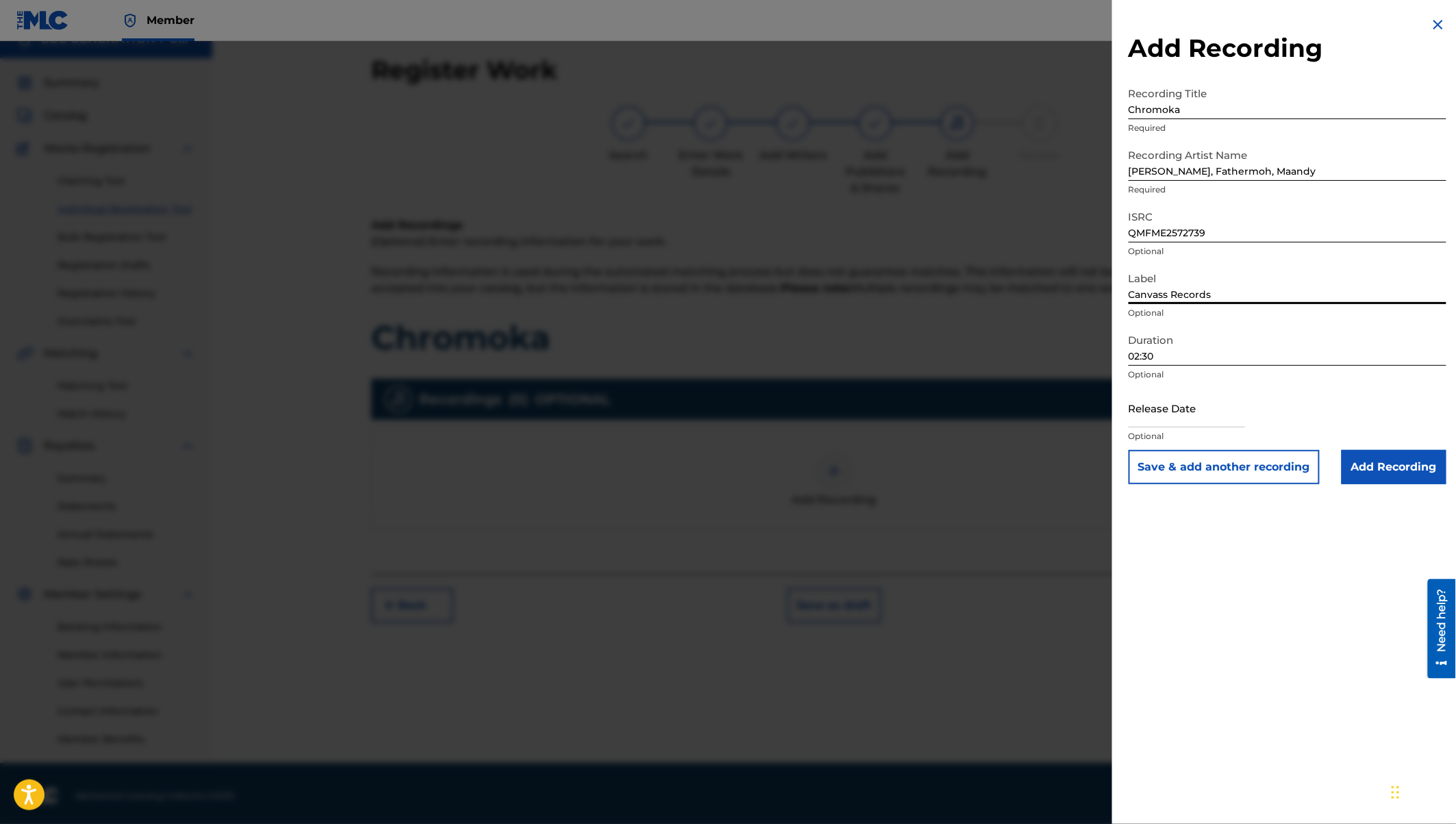
scroll to position [0, 0]
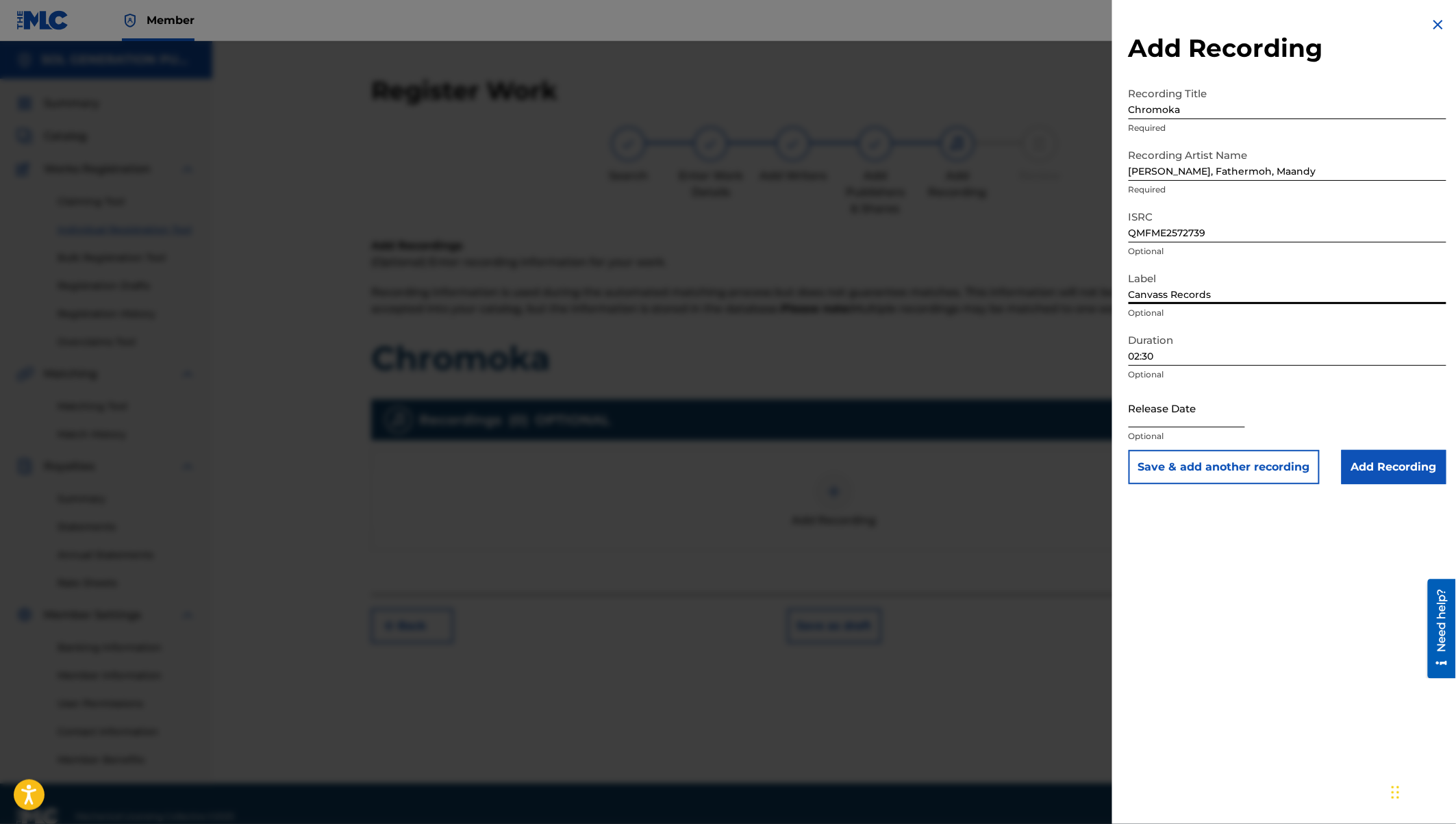
type input "Canvass Records"
click at [1155, 415] on input "text" at bounding box center [1186, 408] width 117 height 39
select select "8"
select select "2025"
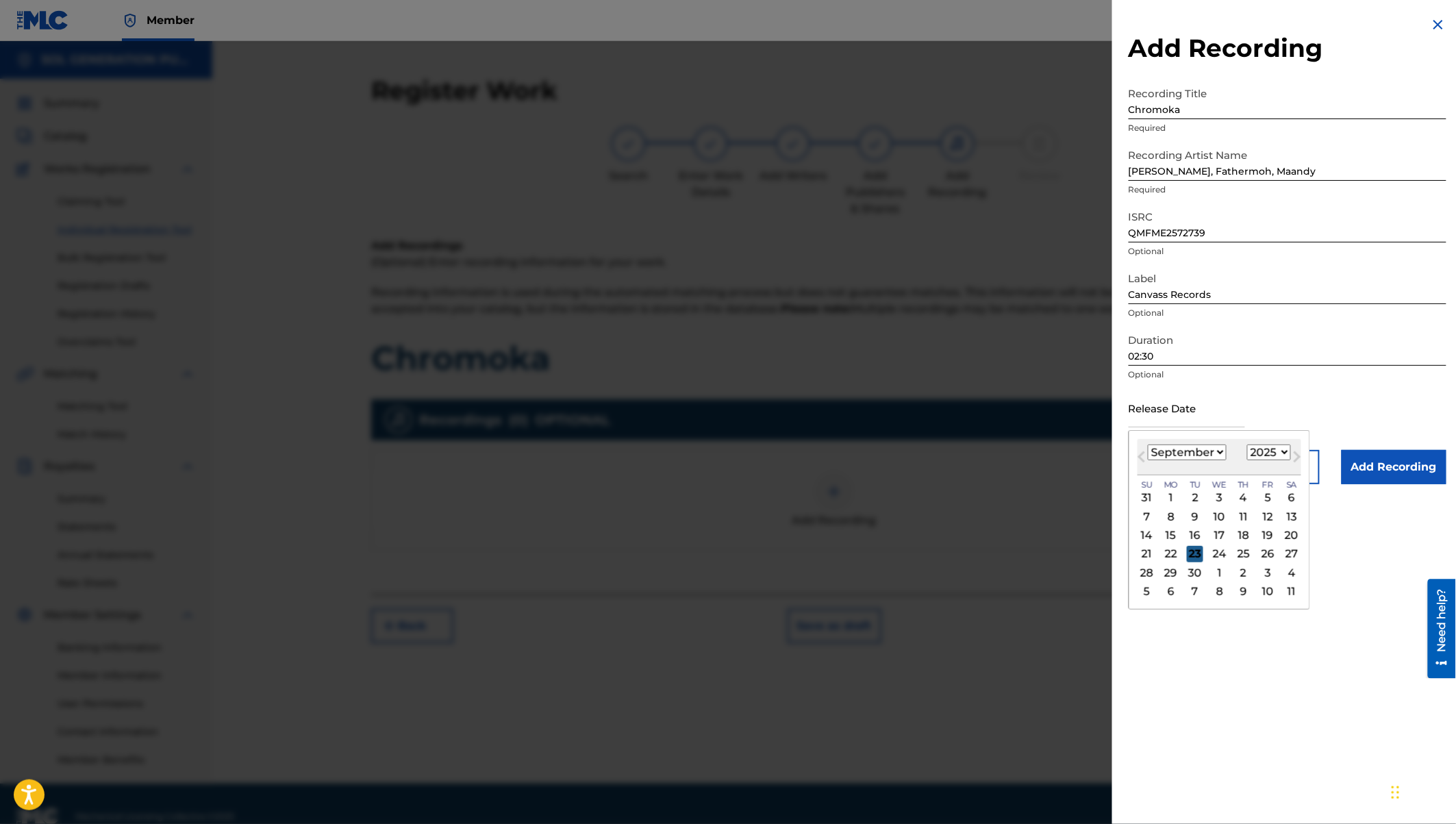
click at [1197, 554] on div "23" at bounding box center [1194, 554] width 16 height 16
type input "[DATE]"
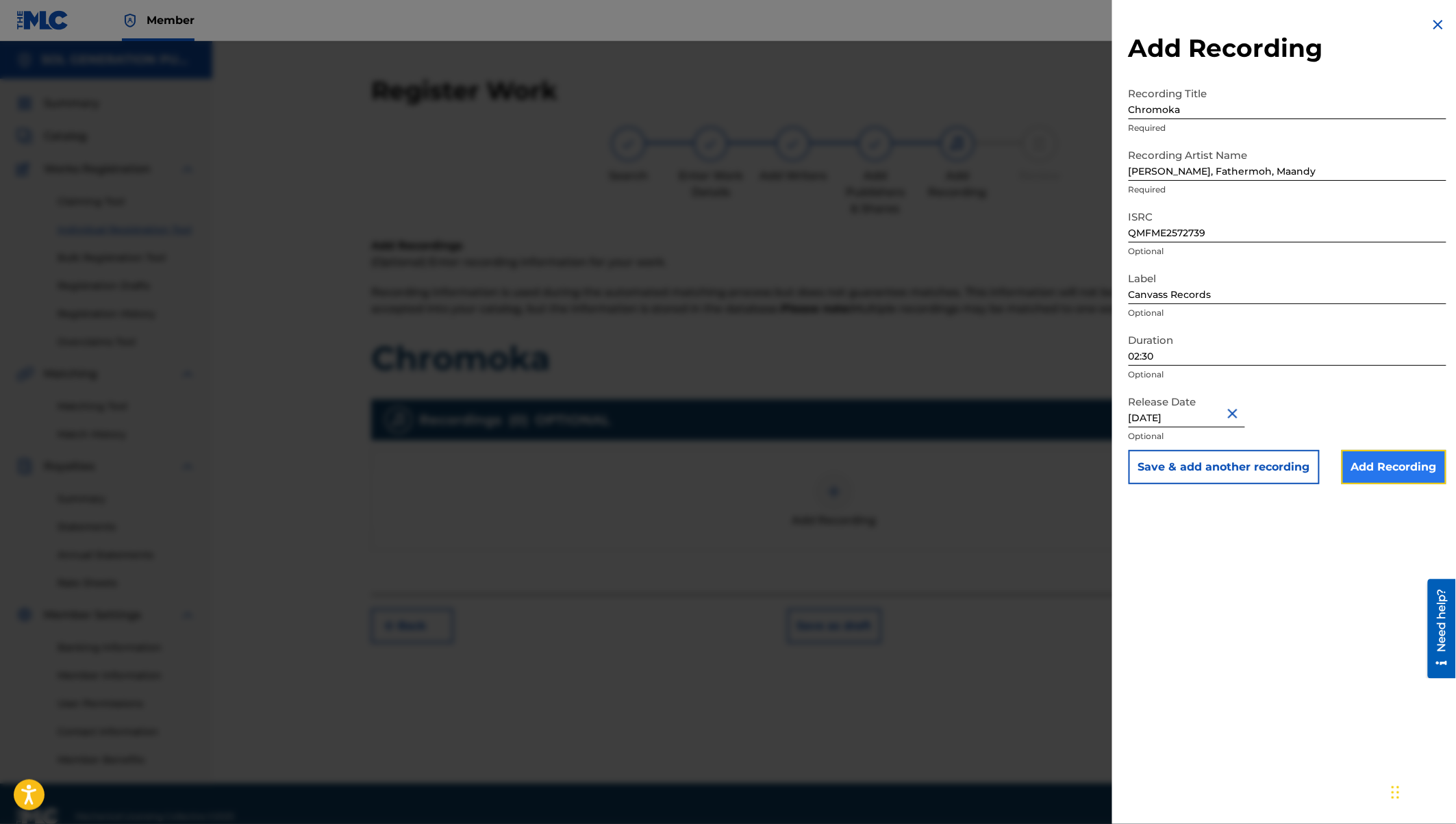
click at [1403, 470] on input "Add Recording" at bounding box center [1393, 467] width 105 height 34
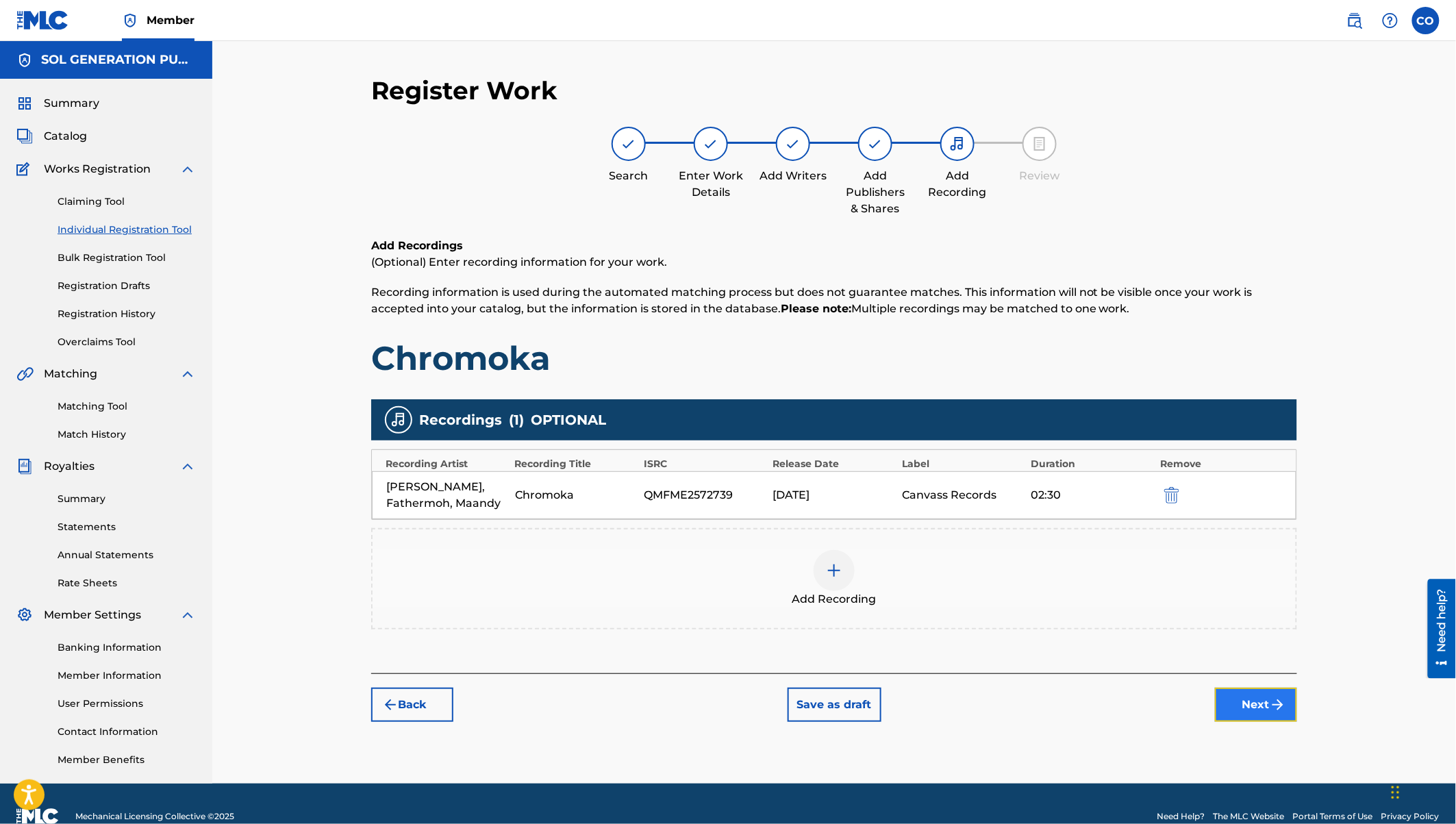
click at [1256, 698] on button "Next" at bounding box center [1256, 704] width 82 height 34
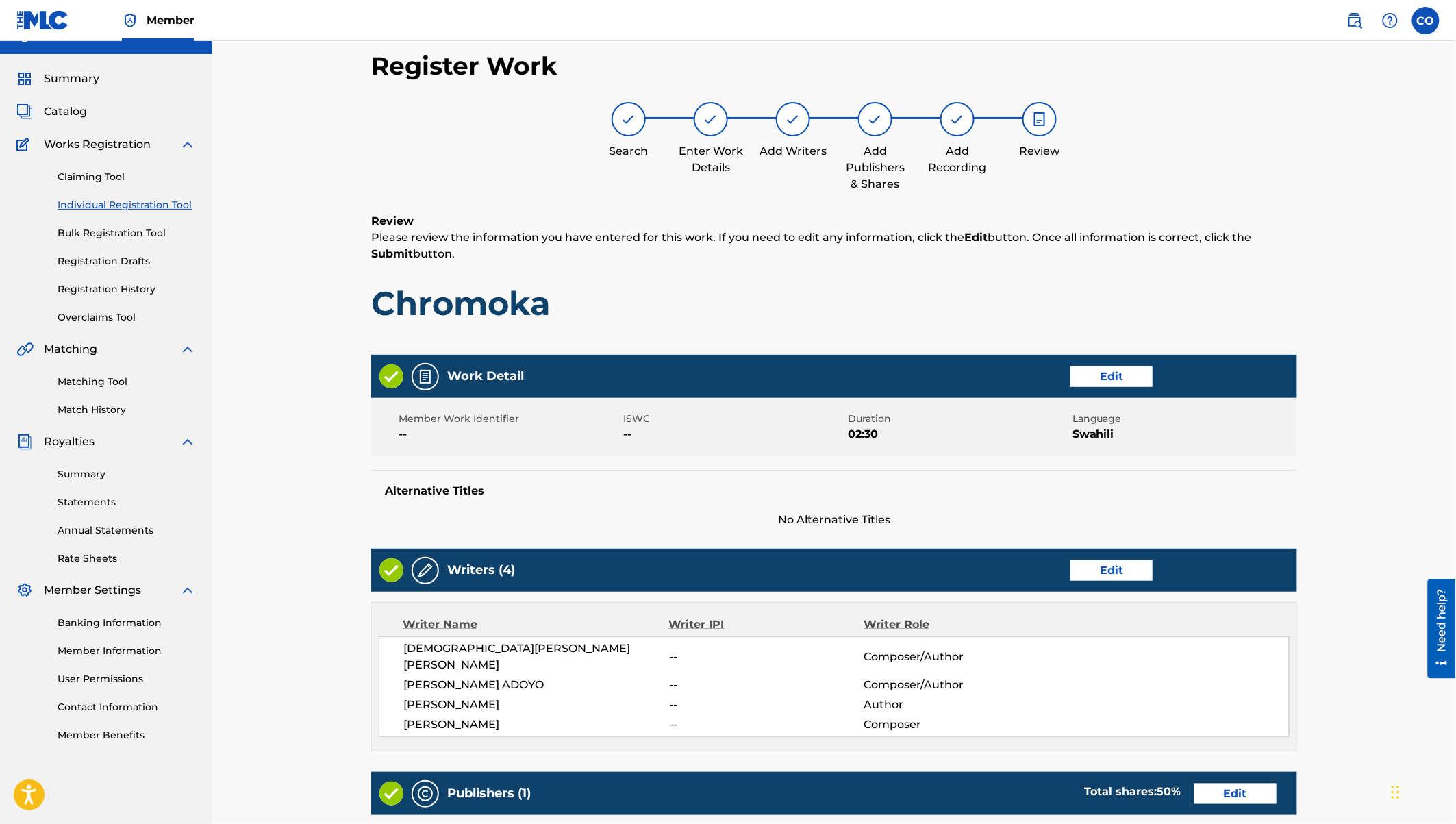
scroll to position [412, 0]
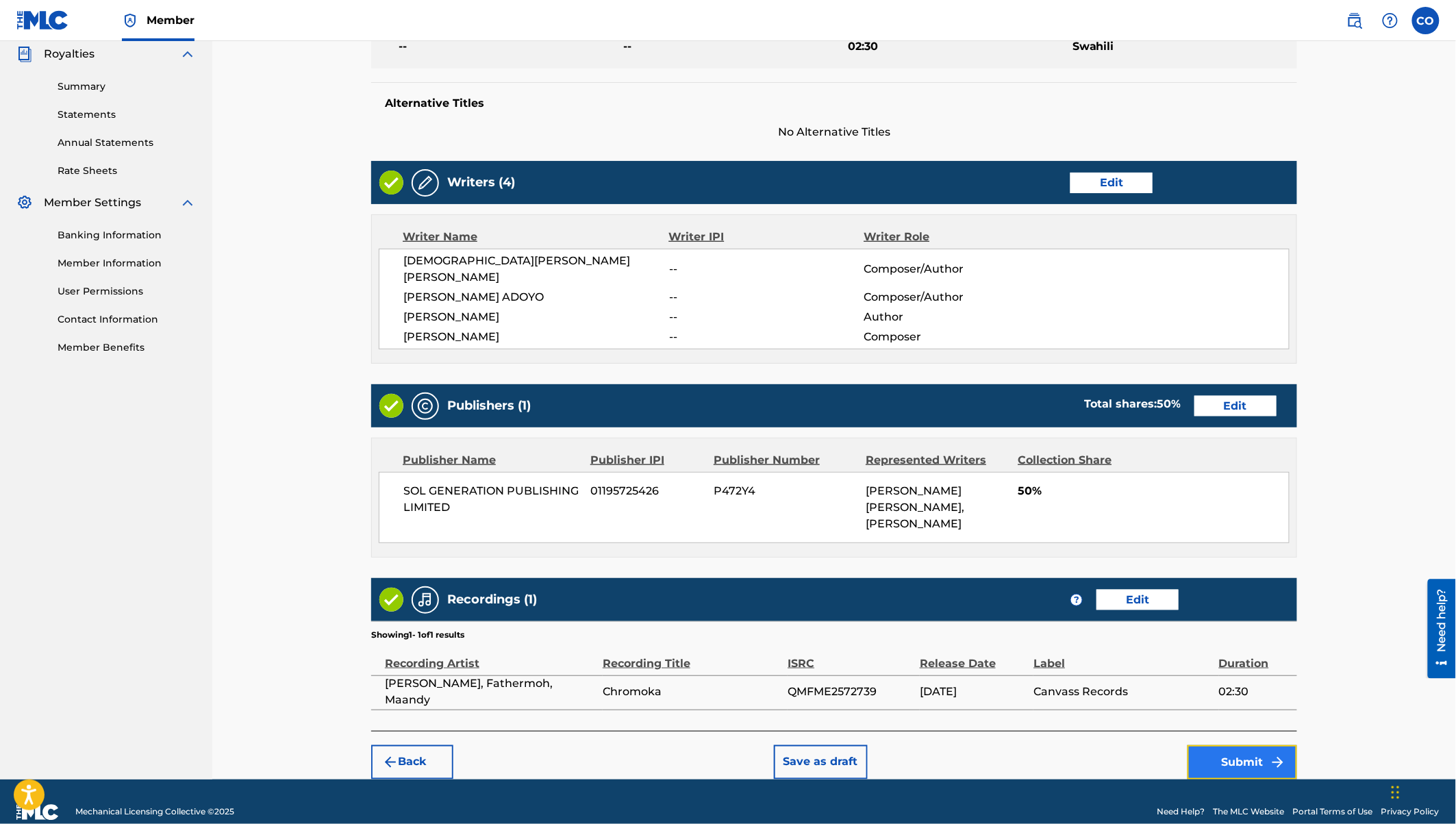
click at [1255, 747] on button "Submit" at bounding box center [1242, 762] width 110 height 34
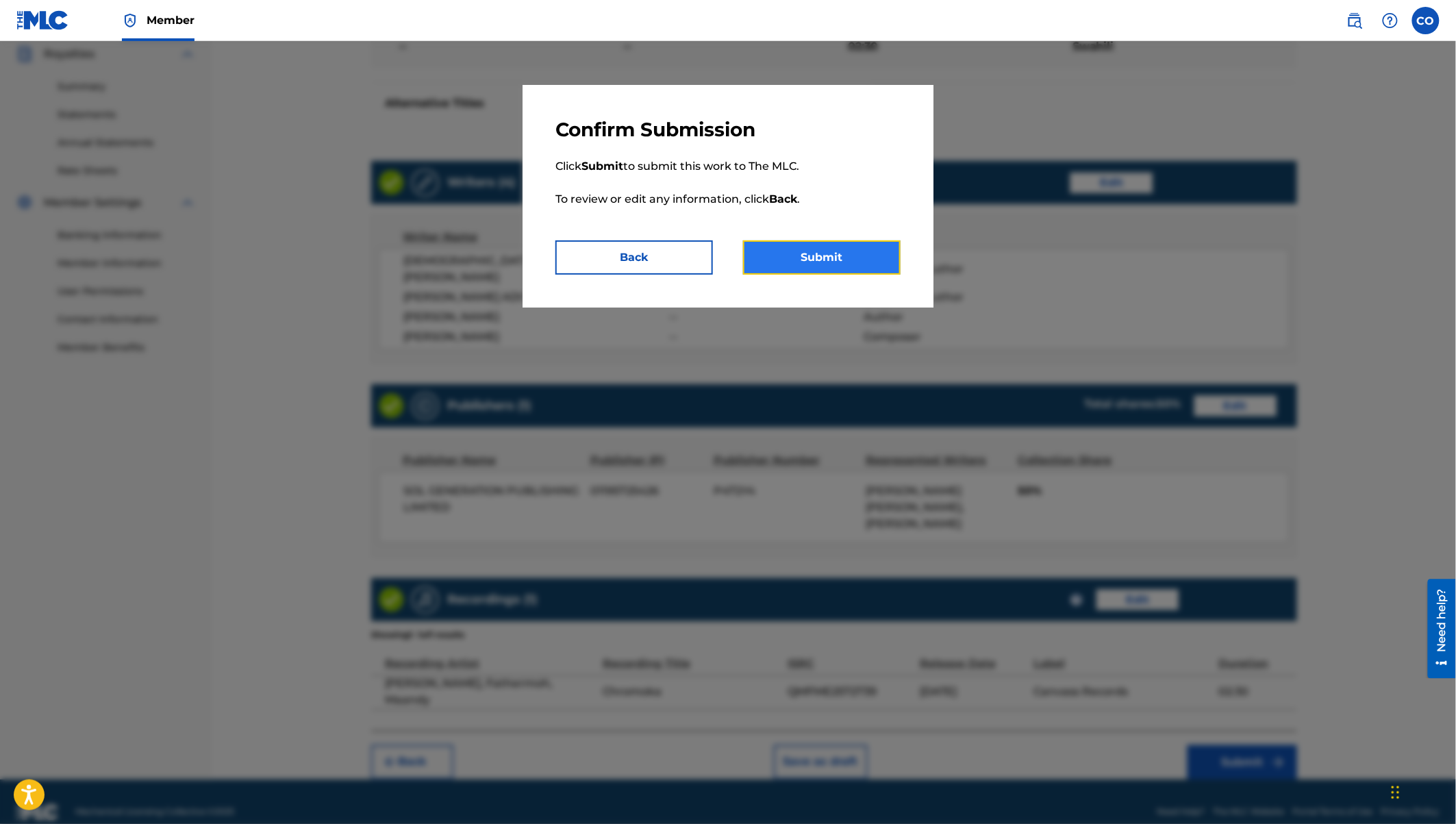
click at [799, 244] on button "Submit" at bounding box center [822, 257] width 157 height 34
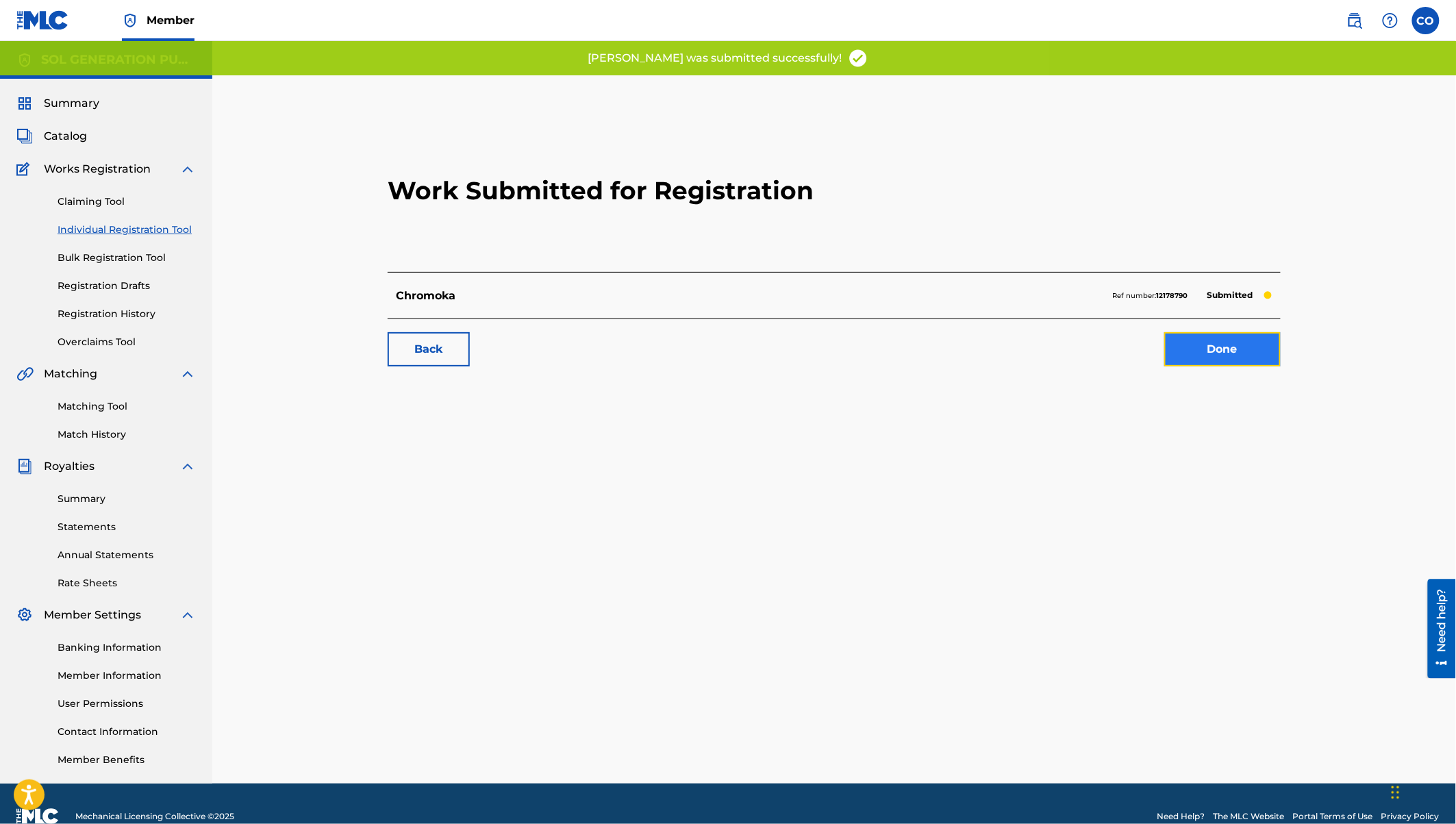
click at [1223, 351] on link "Done" at bounding box center [1222, 349] width 117 height 34
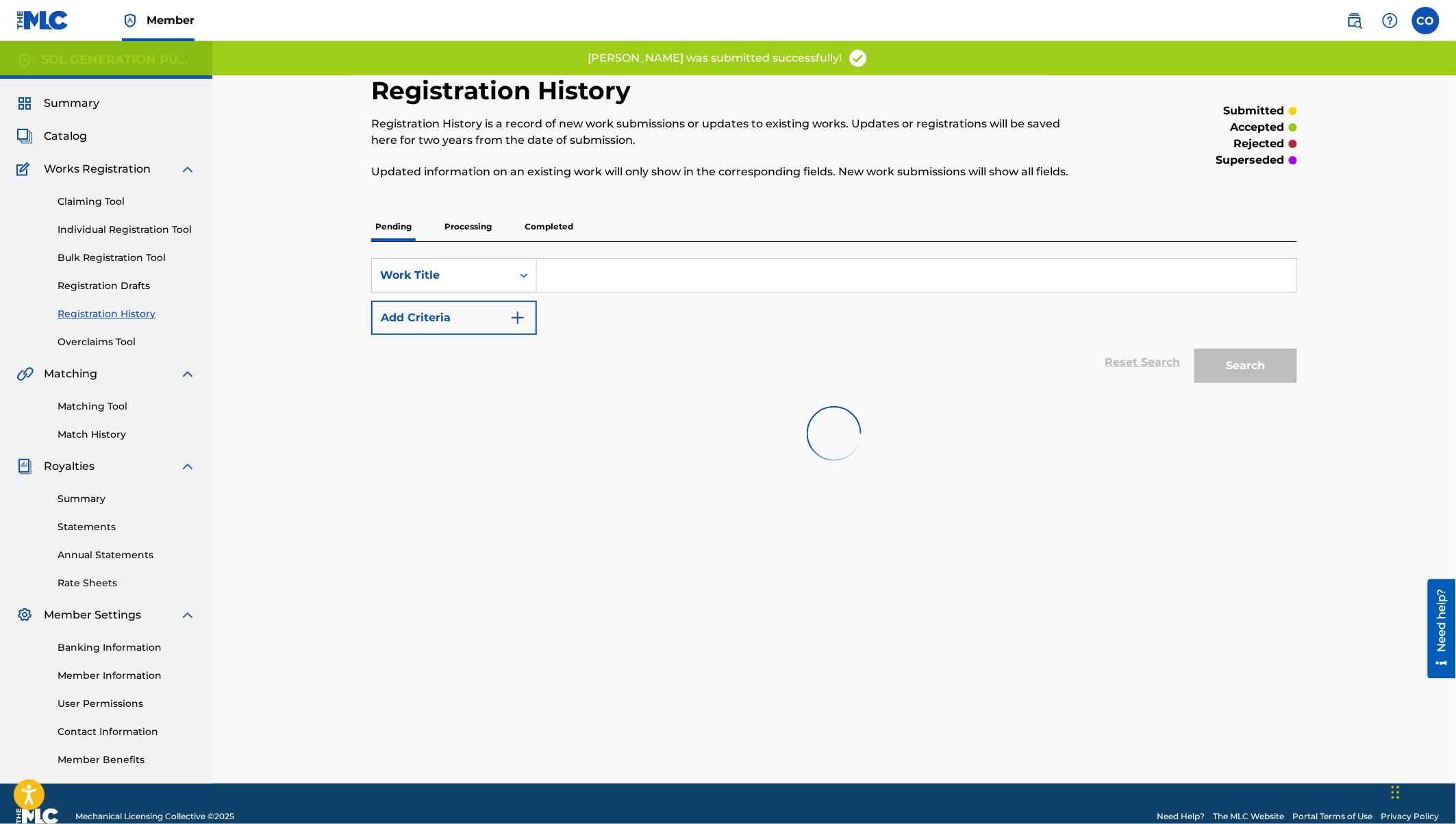
click at [1223, 351] on div "Search" at bounding box center [1242, 362] width 110 height 55
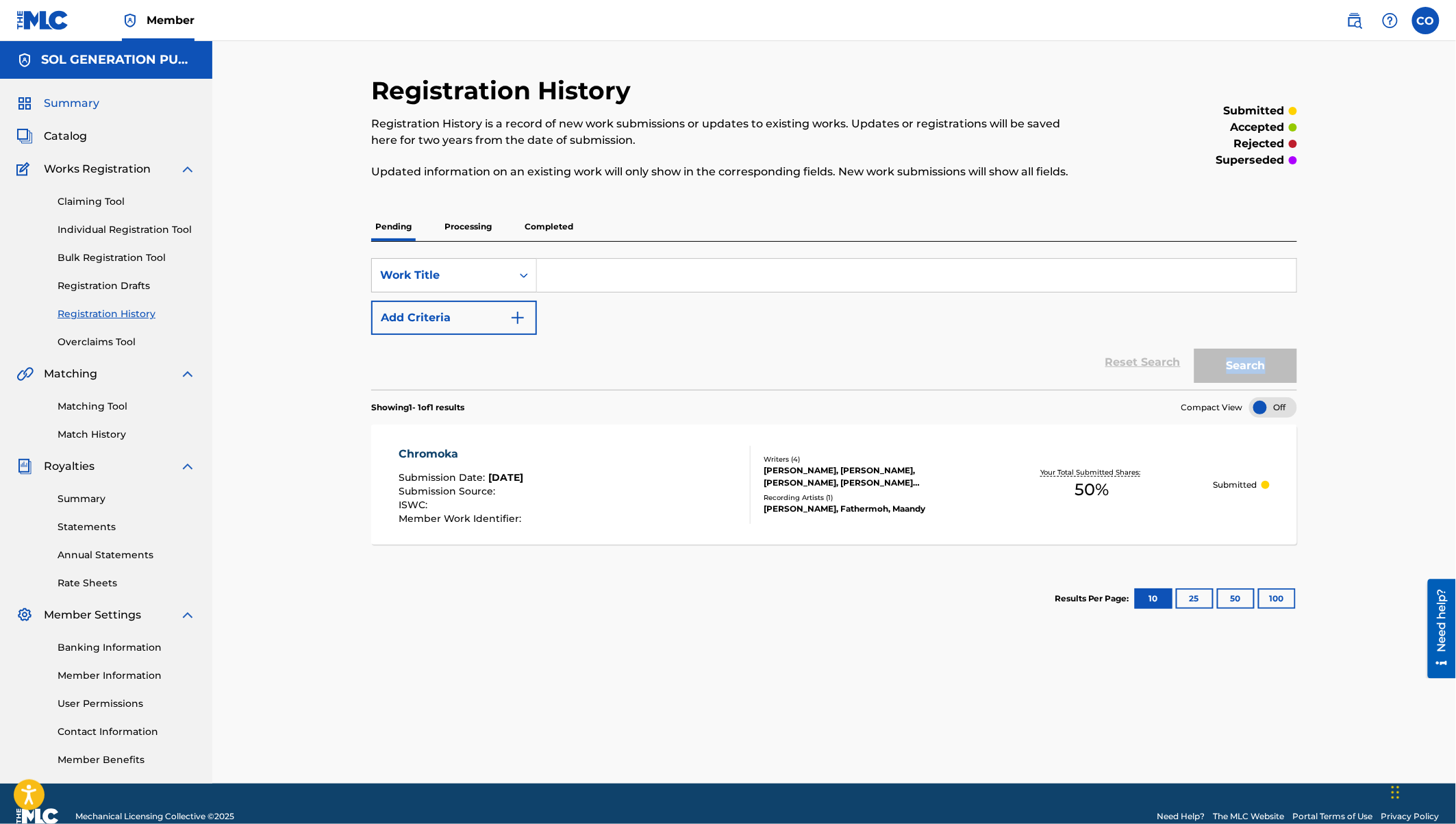
click at [85, 105] on span "Summary" at bounding box center [72, 104] width 56 height 16
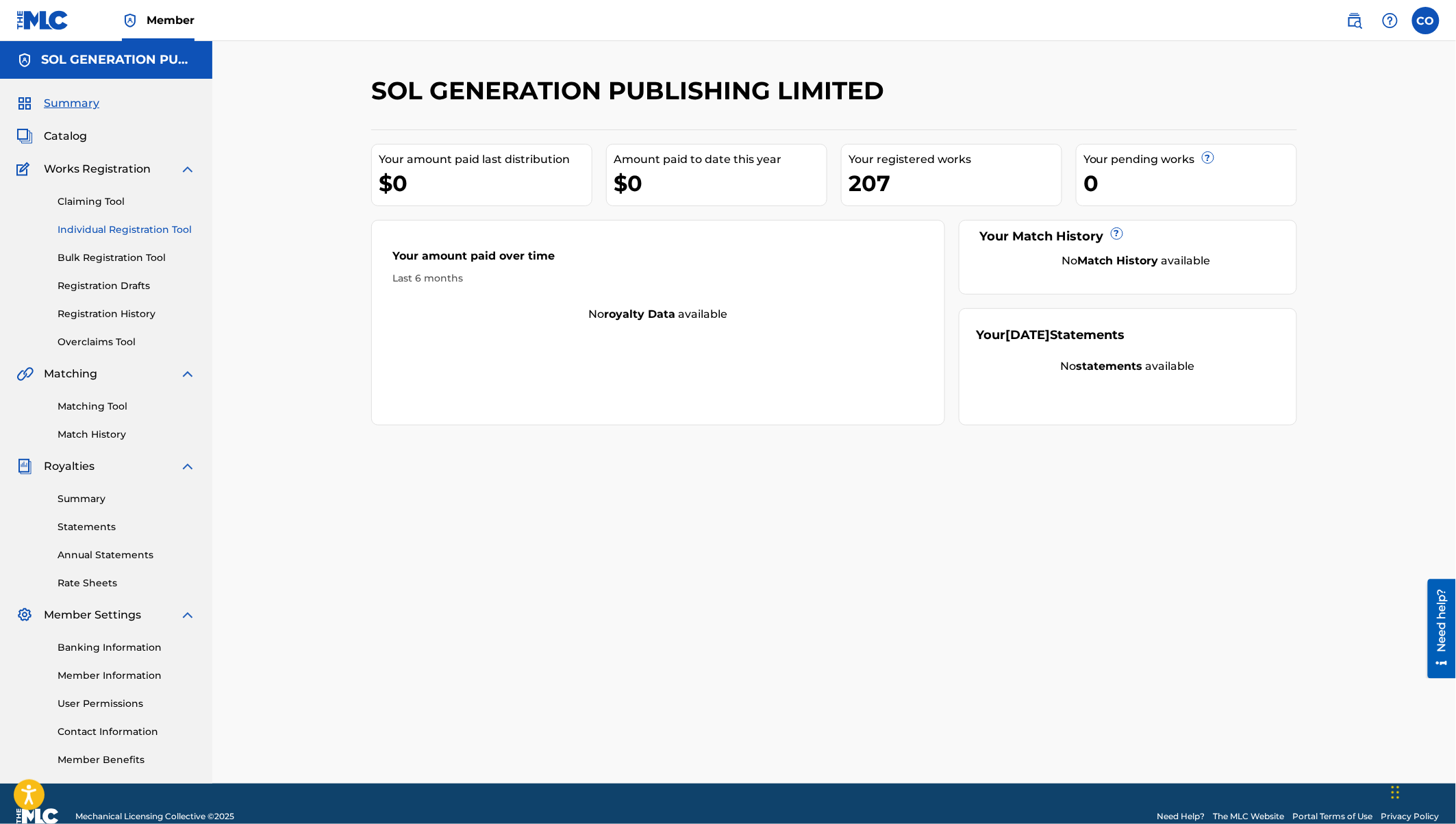
click at [107, 231] on link "Individual Registration Tool" at bounding box center [126, 229] width 138 height 14
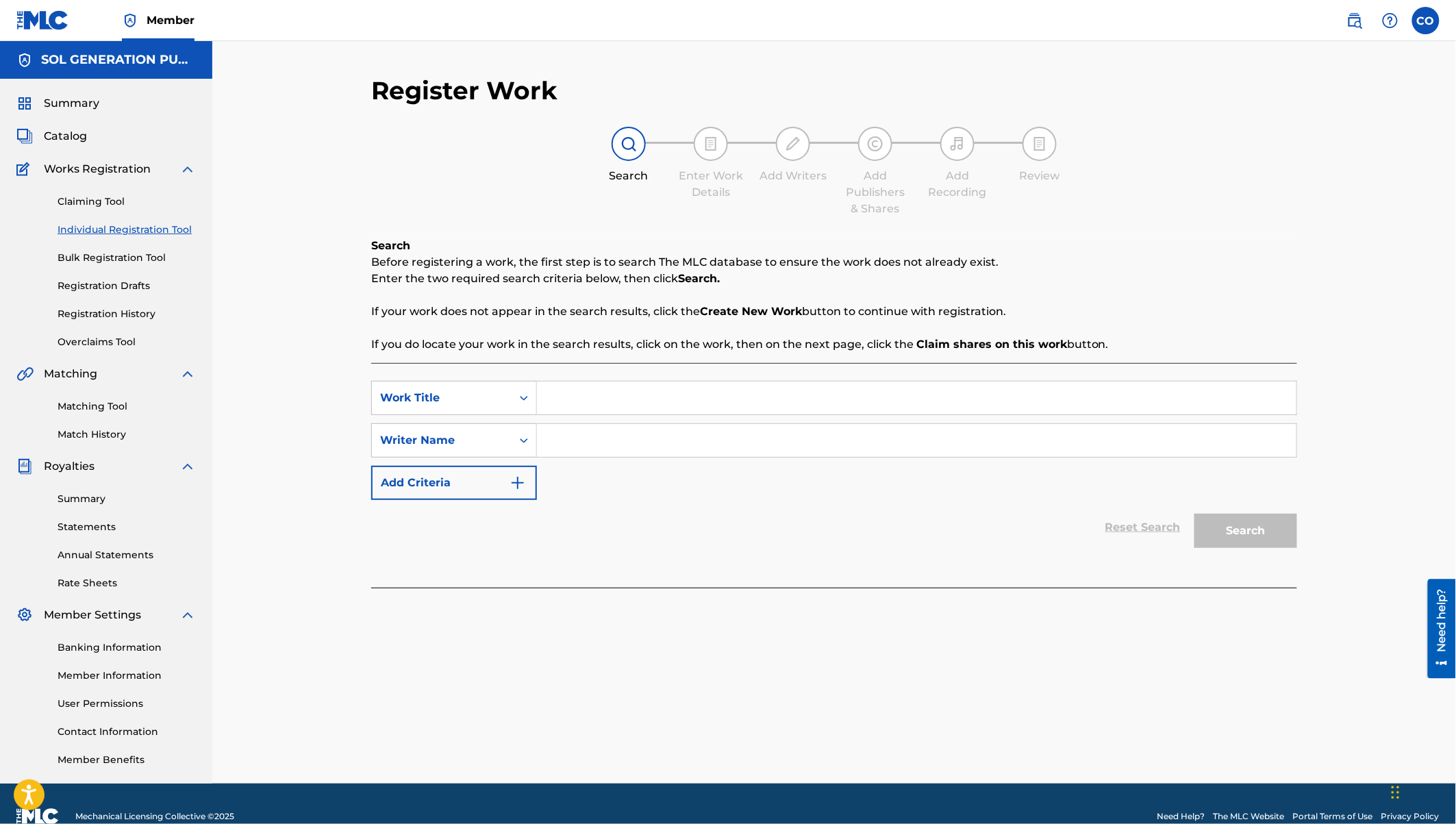
scroll to position [25, 0]
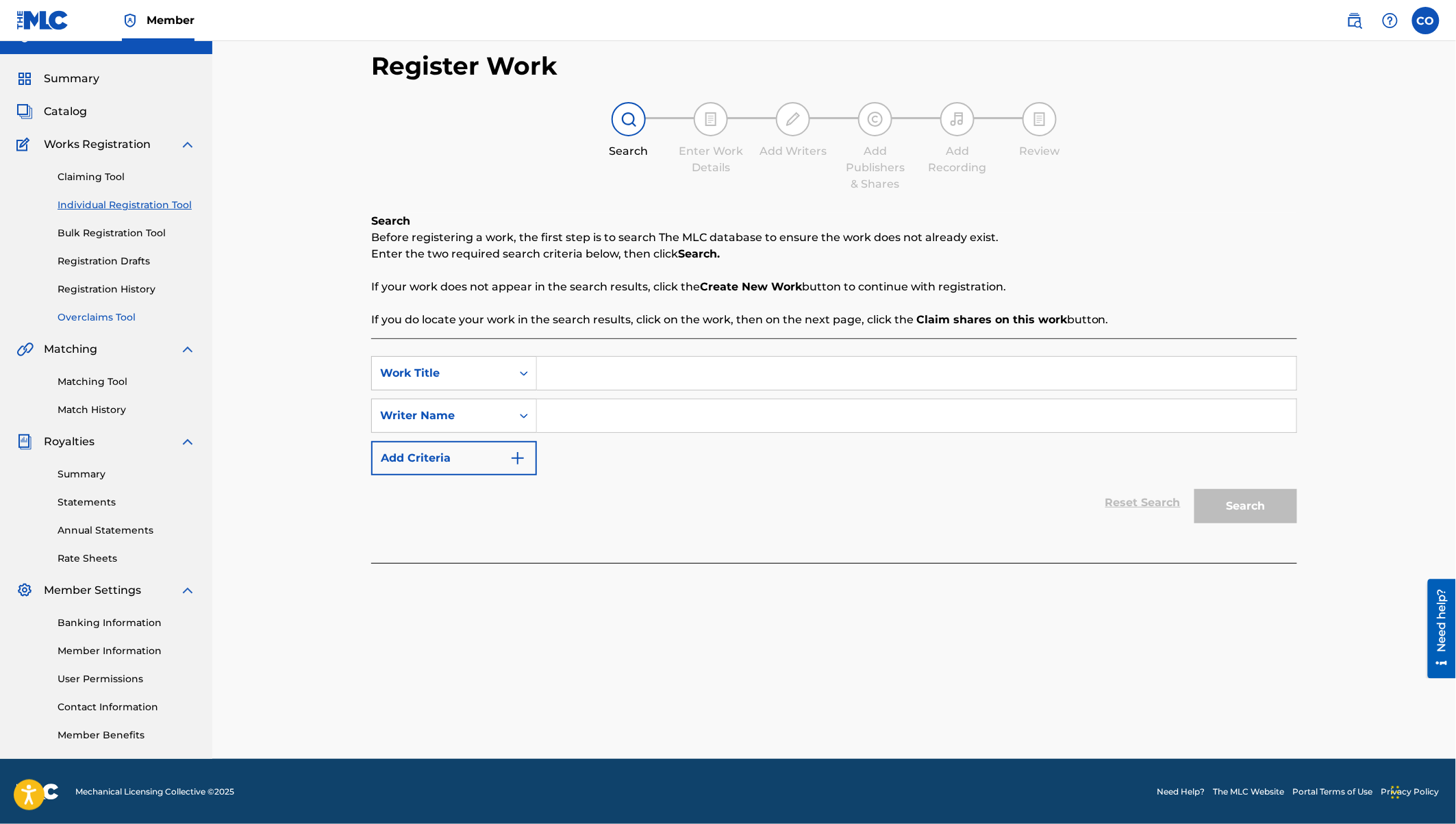
click at [101, 317] on link "Overclaims Tool" at bounding box center [126, 317] width 138 height 14
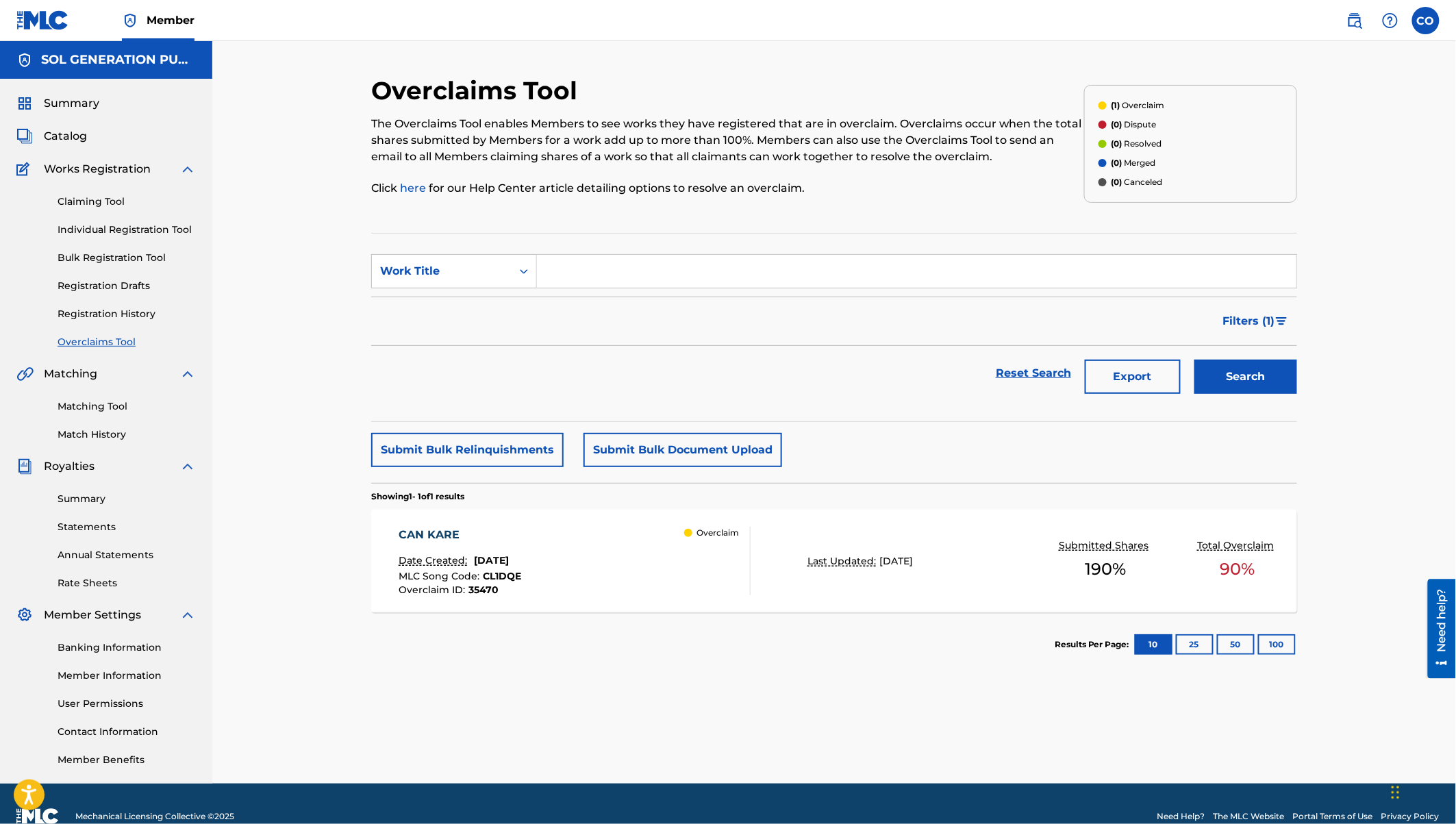
click at [426, 540] on div "CAN KARE" at bounding box center [460, 535] width 122 height 16
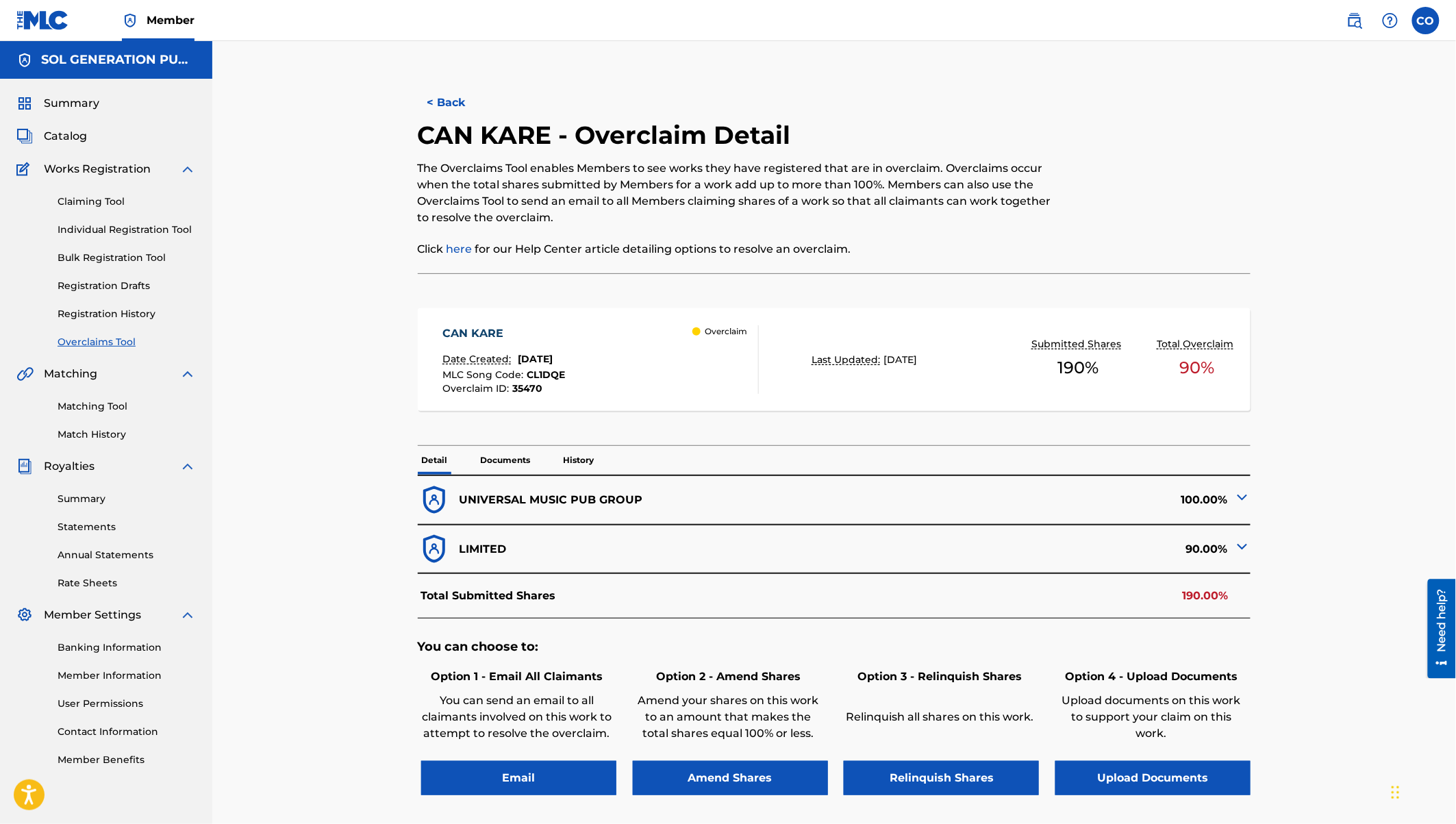
click at [572, 464] on p "History" at bounding box center [579, 460] width 39 height 29
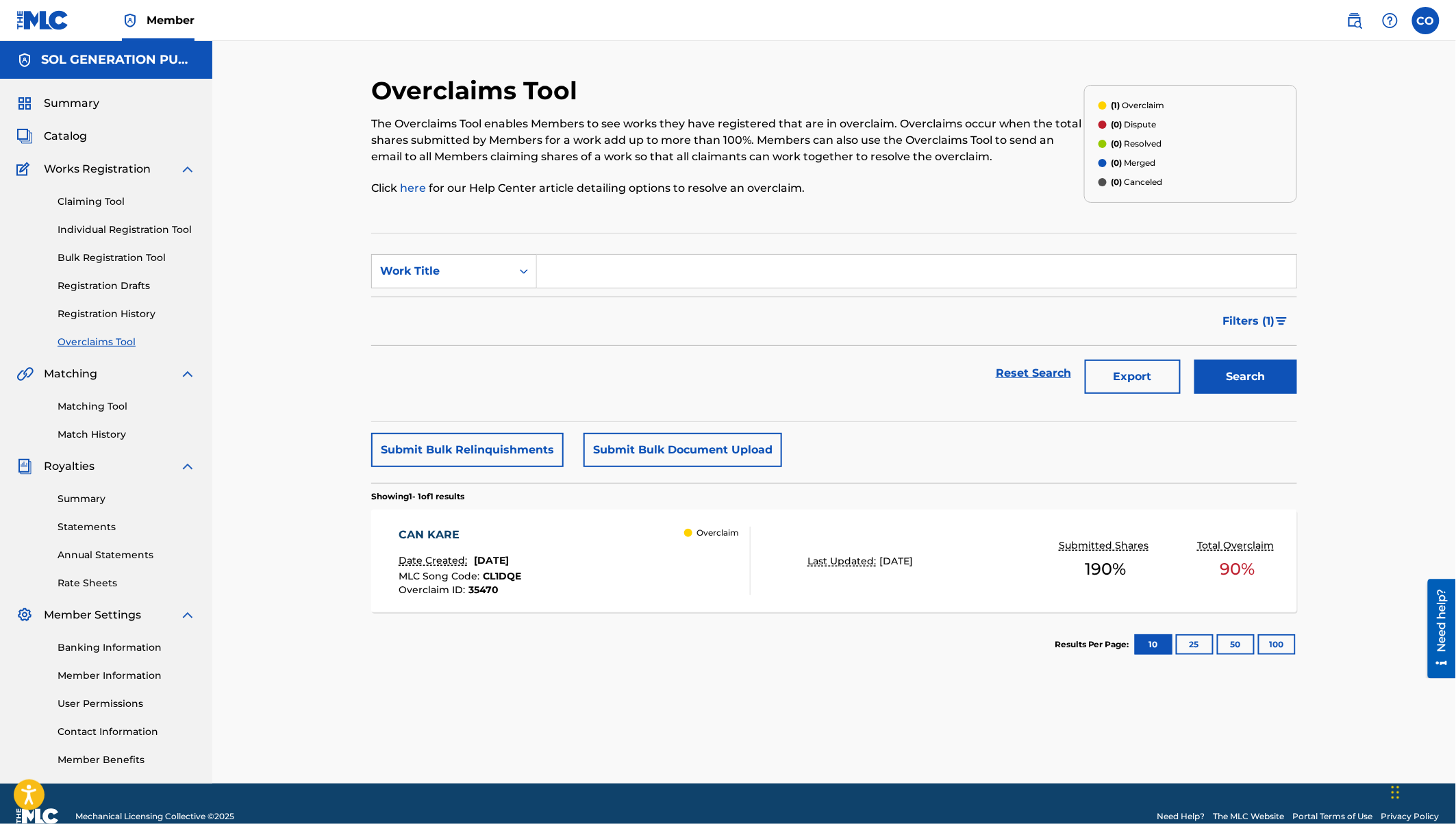
click at [107, 239] on div "Claiming Tool Individual Registration Tool Bulk Registration Tool Registration …" at bounding box center [106, 263] width 179 height 172
click at [109, 223] on link "Individual Registration Tool" at bounding box center [126, 229] width 138 height 14
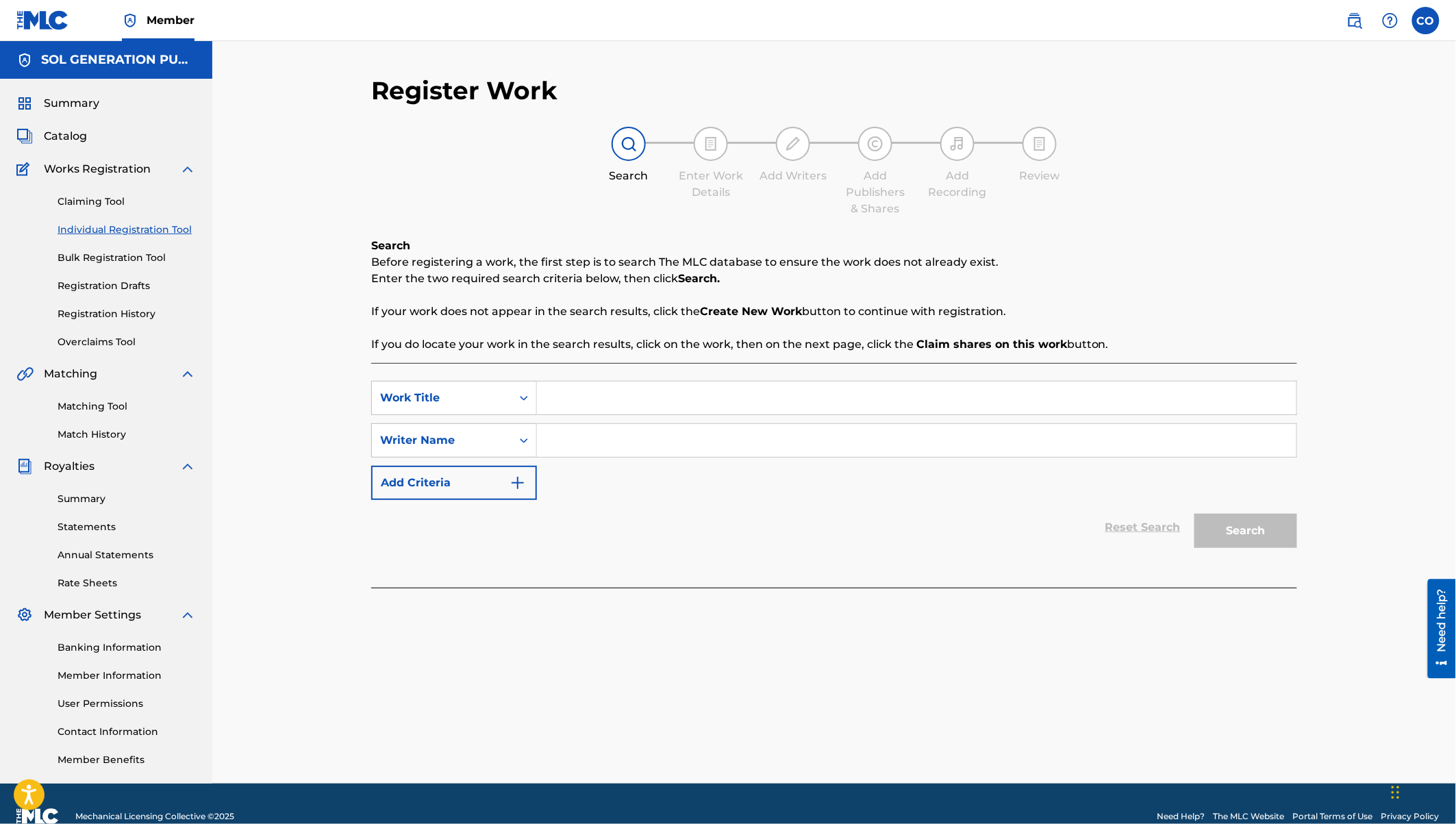
click at [571, 403] on input "Search Form" at bounding box center [916, 398] width 759 height 33
click at [94, 193] on div "Claiming Tool Individual Registration Tool Bulk Registration Tool Registration …" at bounding box center [106, 263] width 179 height 172
click at [78, 138] on span "Catalog" at bounding box center [65, 137] width 43 height 16
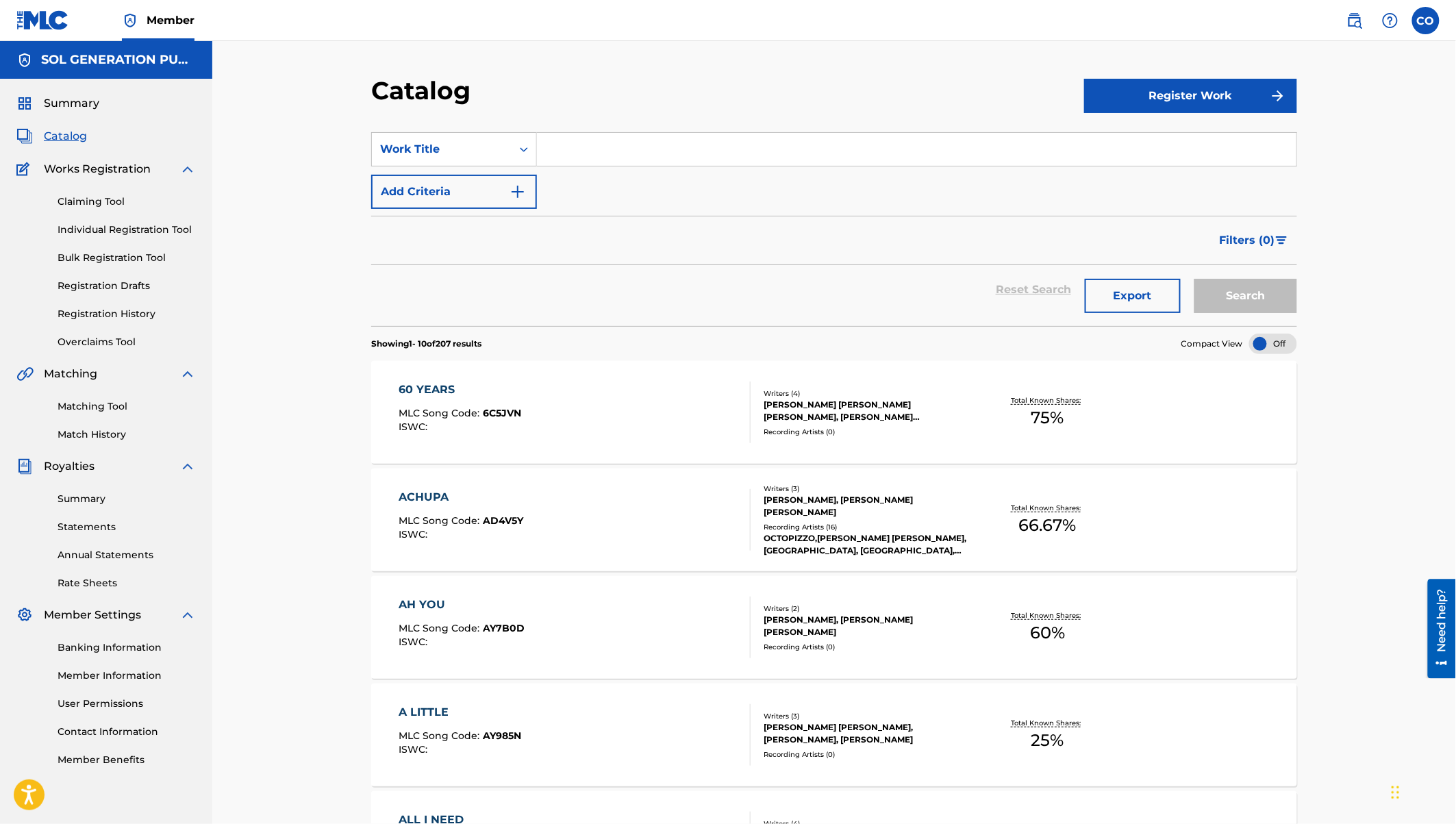
click at [680, 147] on input "Search Form" at bounding box center [916, 148] width 759 height 33
type input "n"
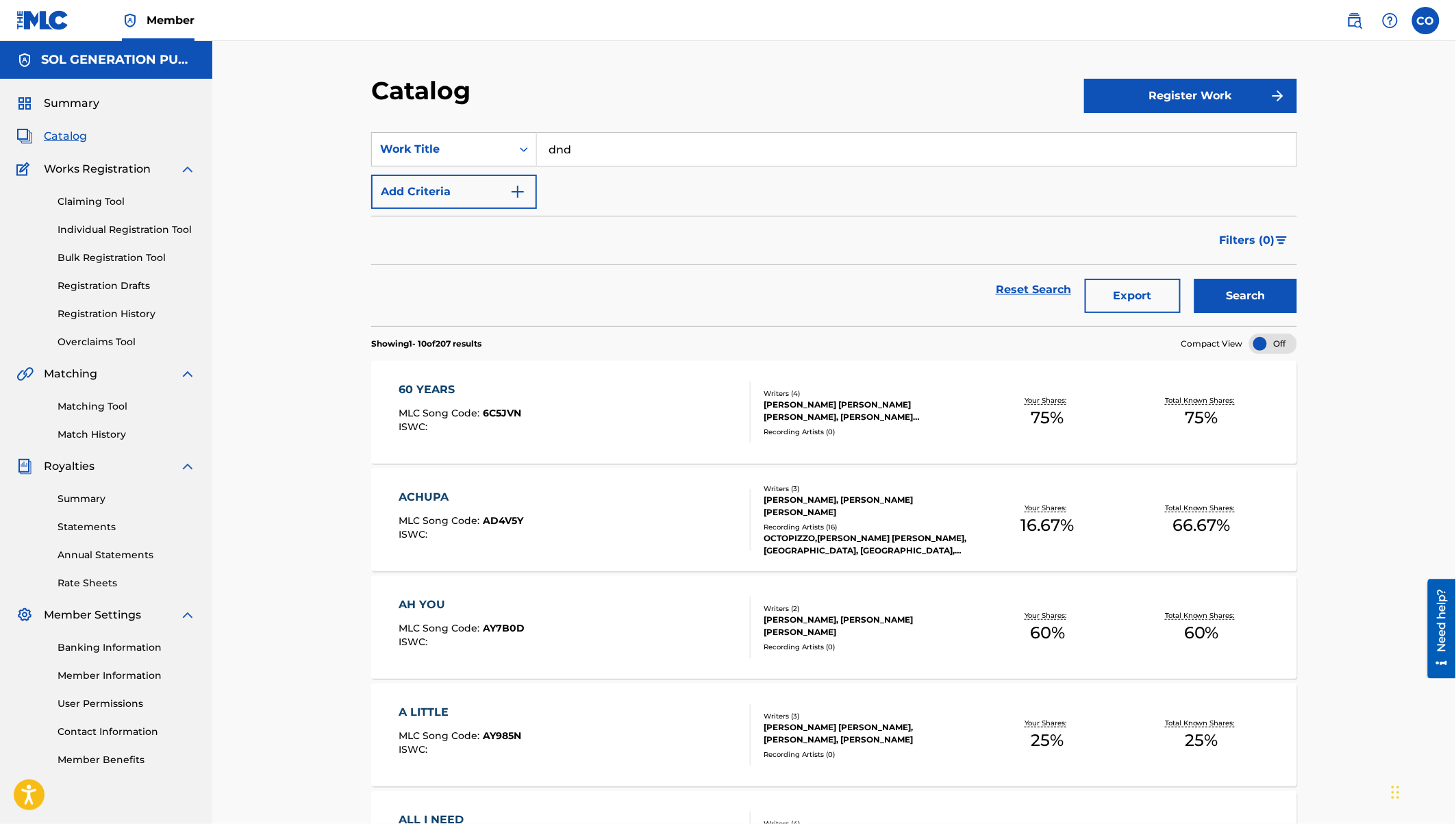
type input "dnd"
click at [1194, 279] on button "Search" at bounding box center [1245, 296] width 103 height 34
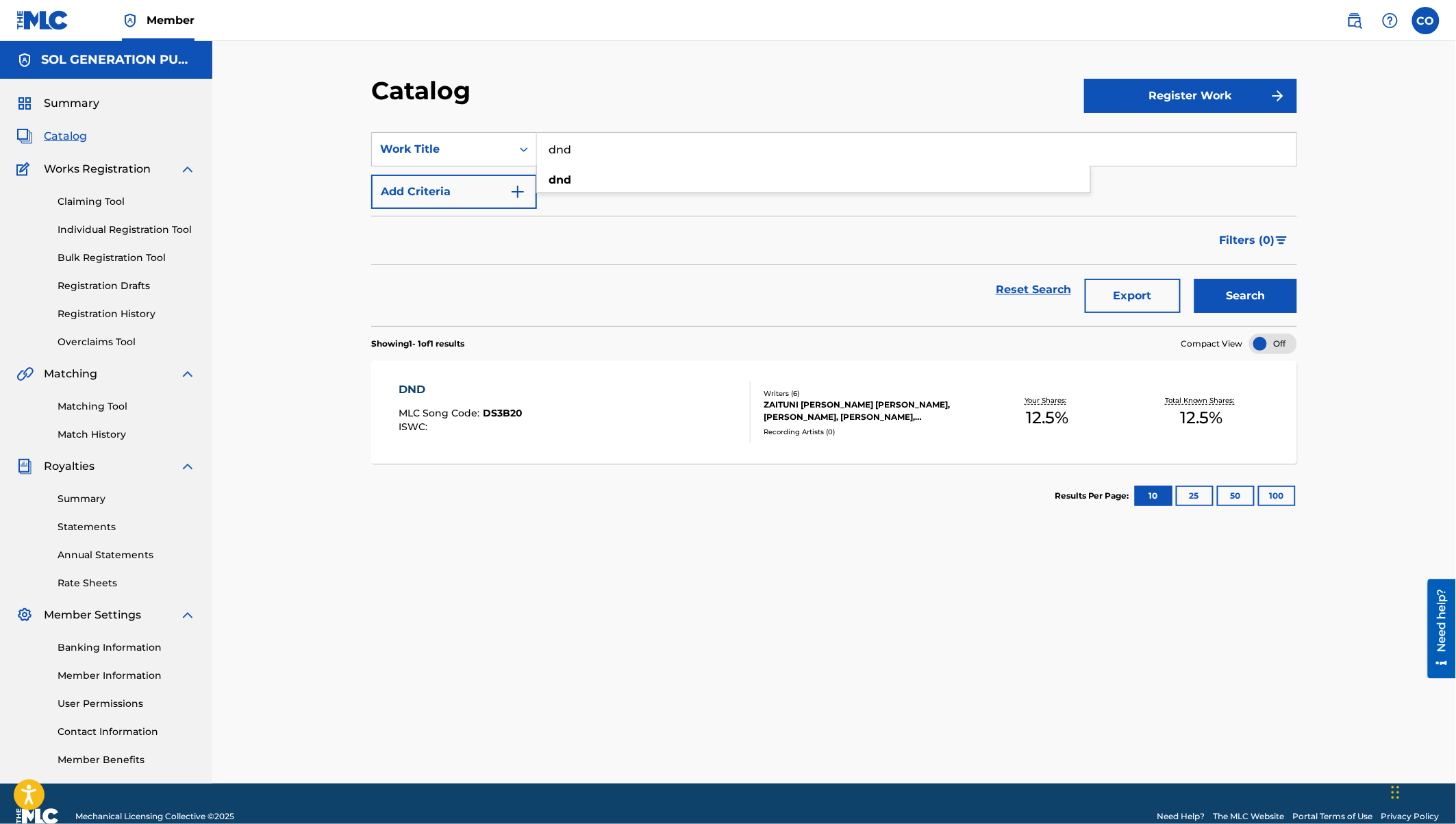
click at [421, 387] on div "DND" at bounding box center [461, 390] width 123 height 16
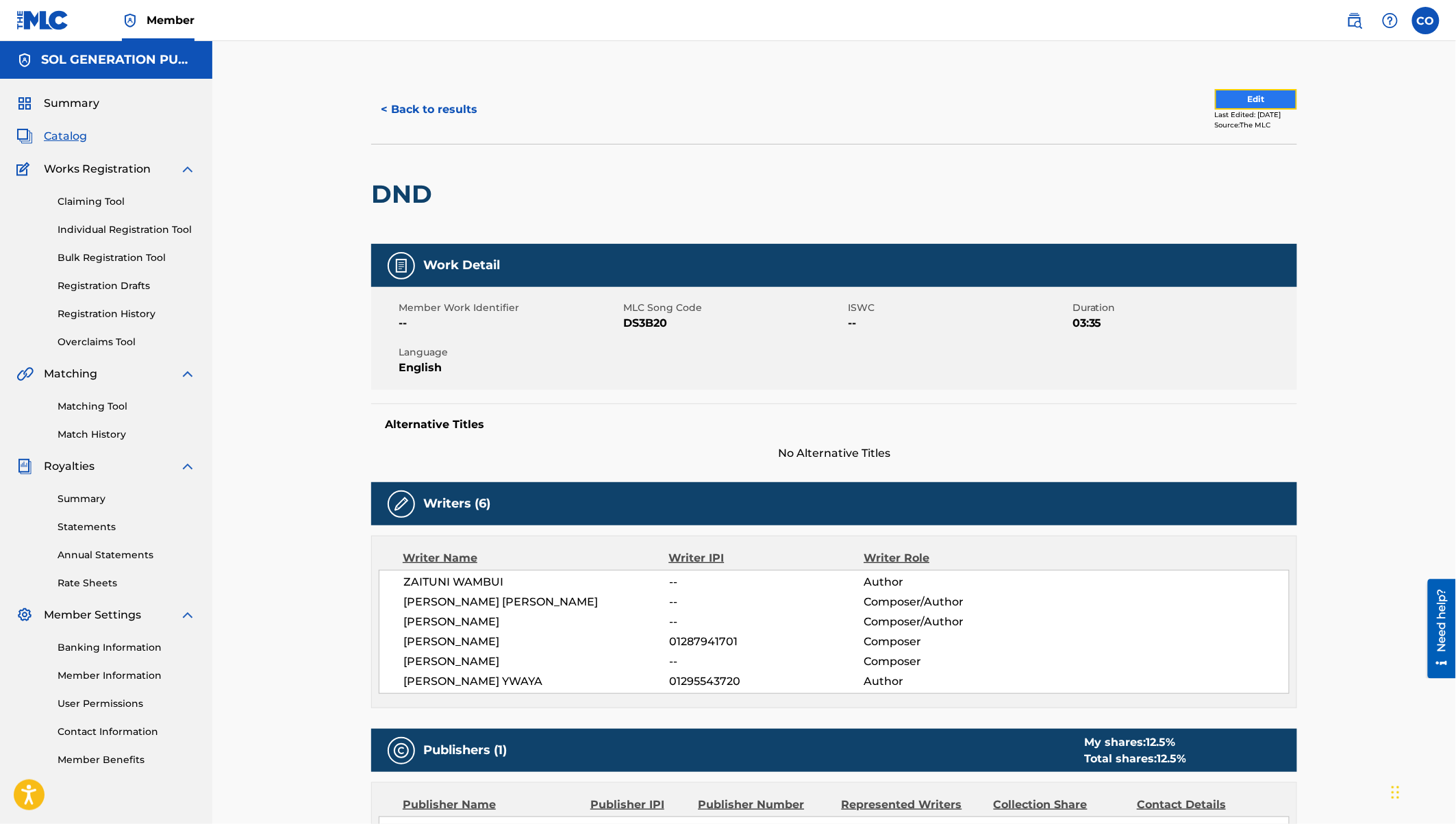
click at [1232, 96] on button "Edit" at bounding box center [1256, 99] width 82 height 21
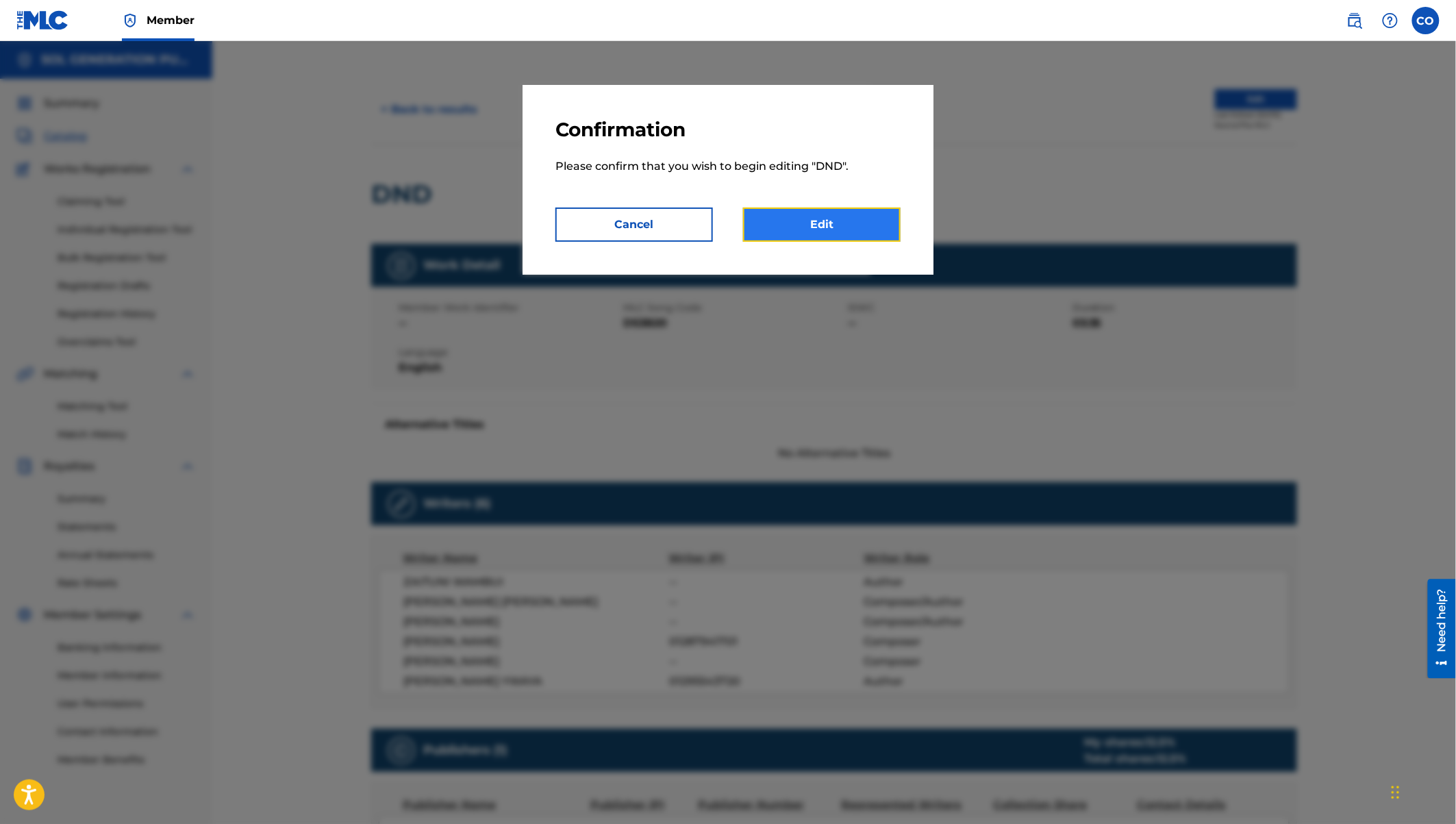
click at [832, 229] on link "Edit" at bounding box center [822, 224] width 157 height 34
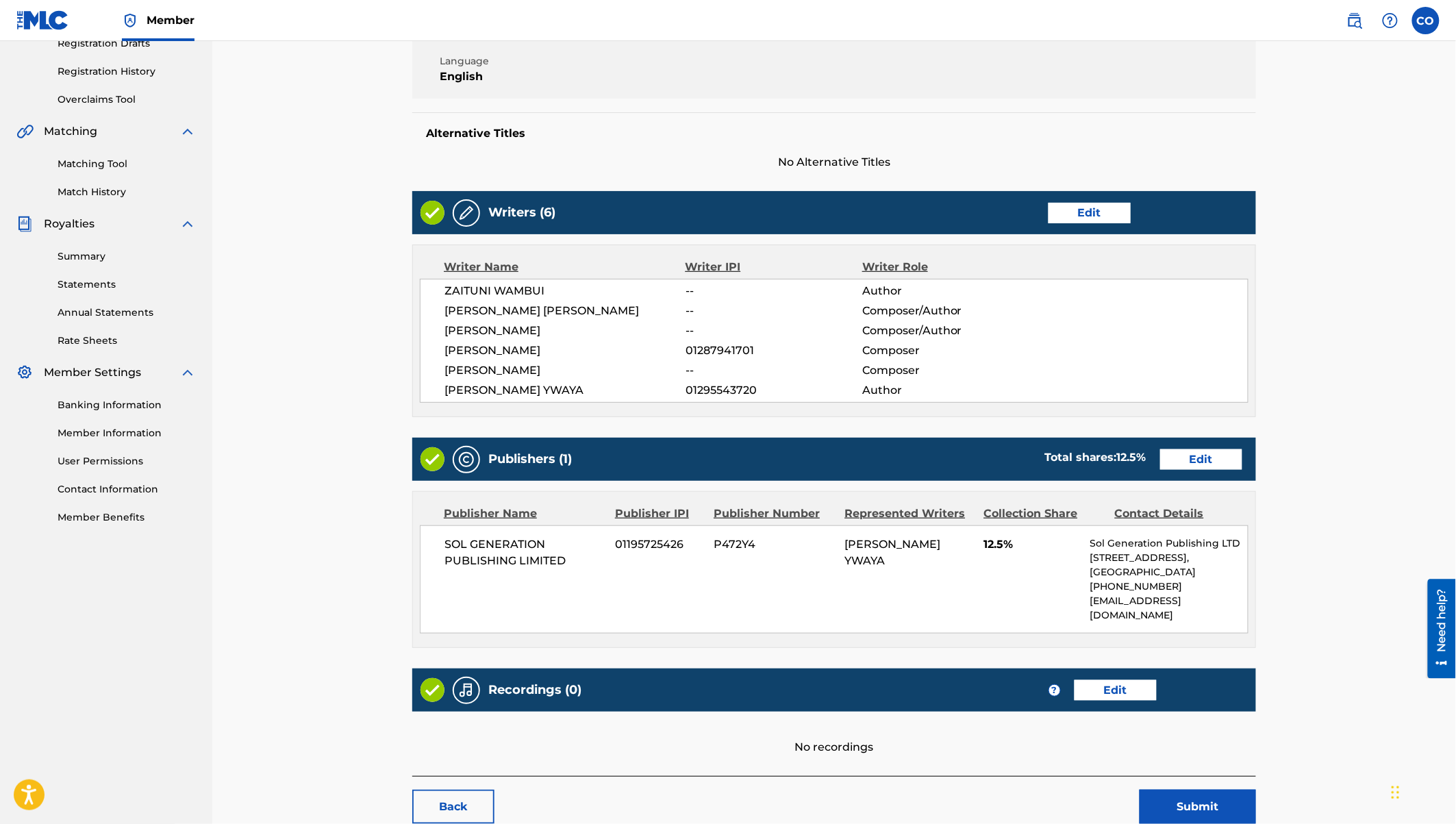
scroll to position [244, 0]
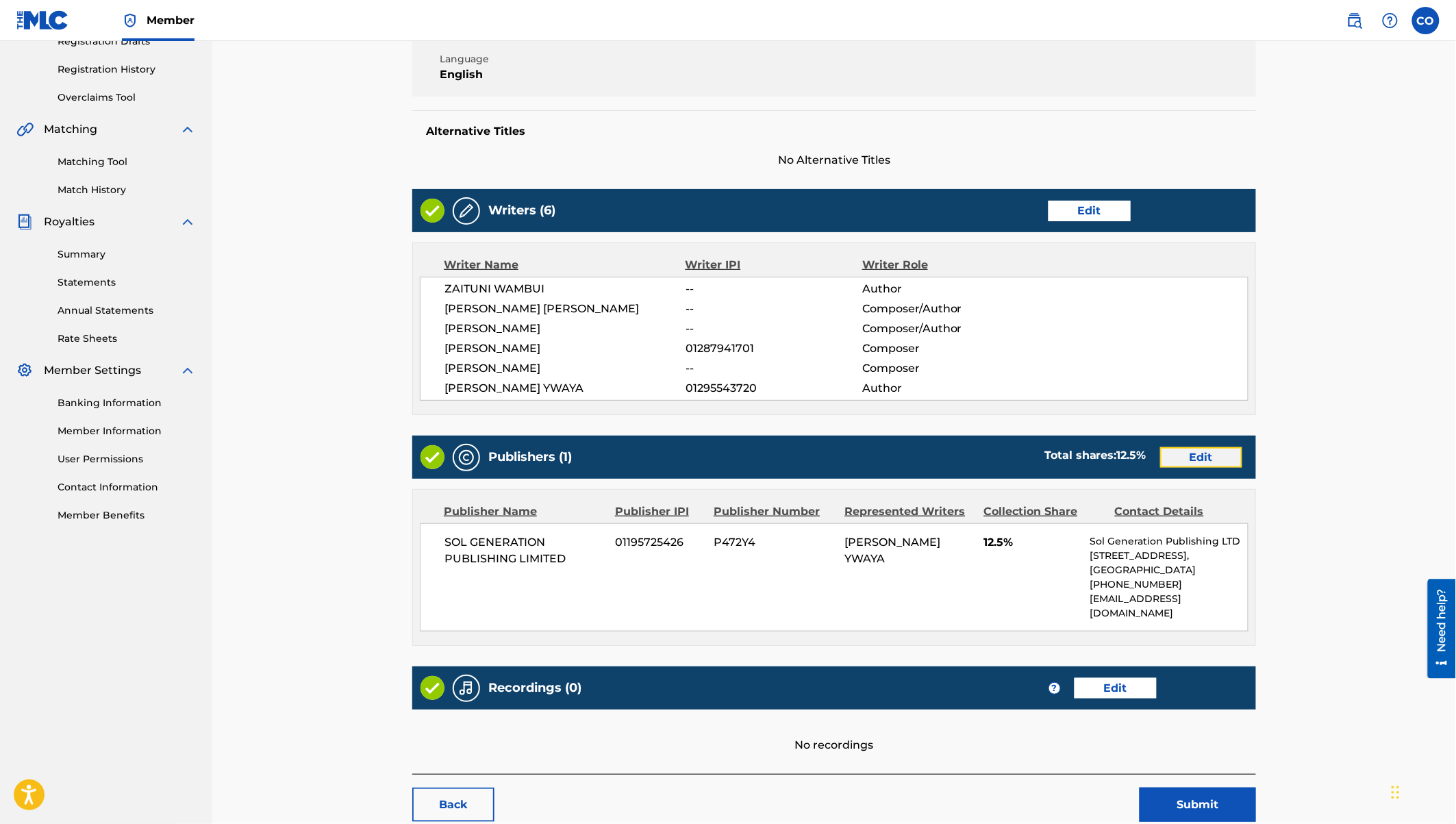
click at [1191, 447] on link "Edit" at bounding box center [1201, 457] width 82 height 21
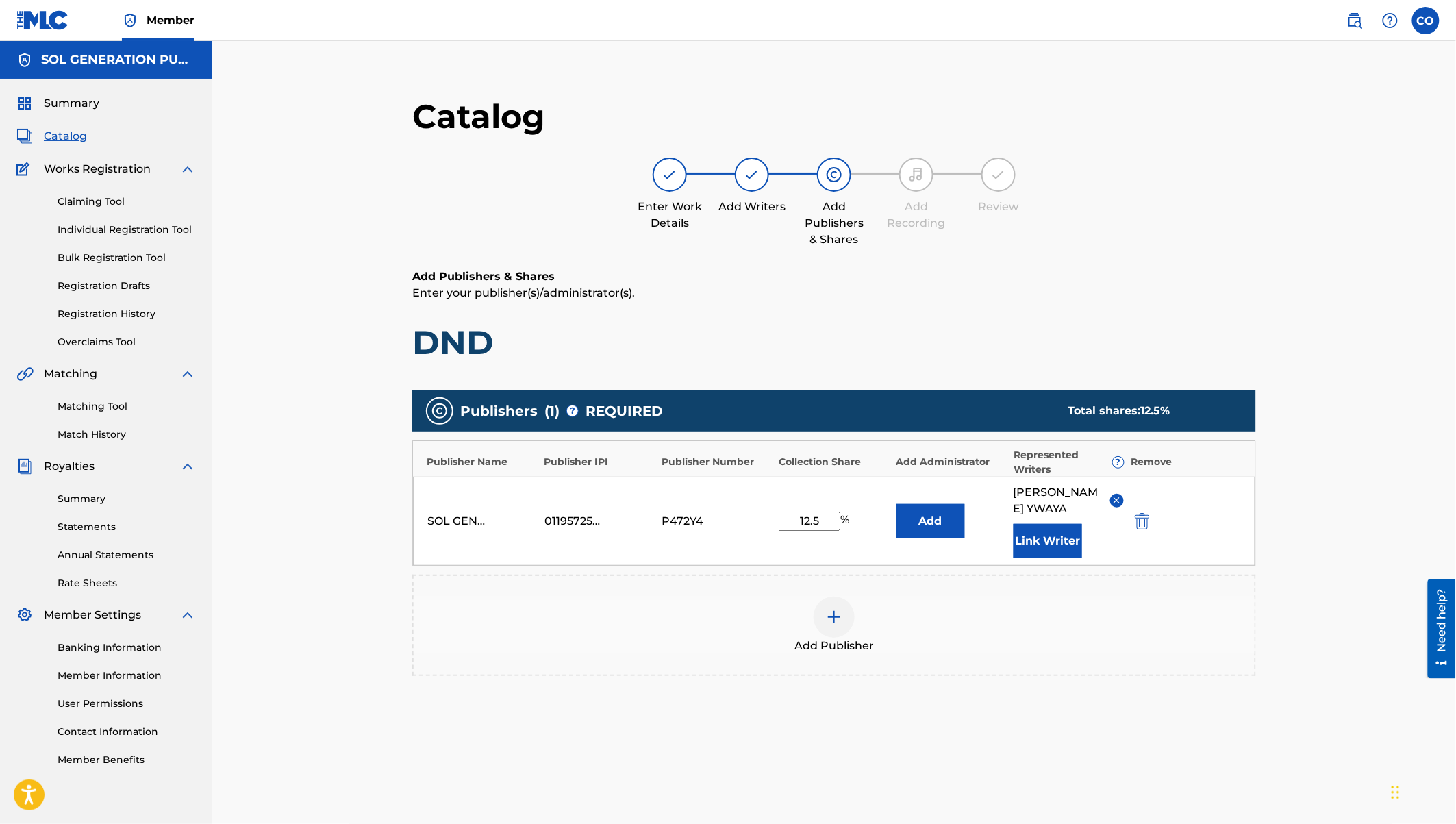
click at [812, 520] on input "12.5" at bounding box center [810, 521] width 62 height 19
type input "15"
click at [1012, 610] on div "Add Publisher" at bounding box center [834, 626] width 841 height 58
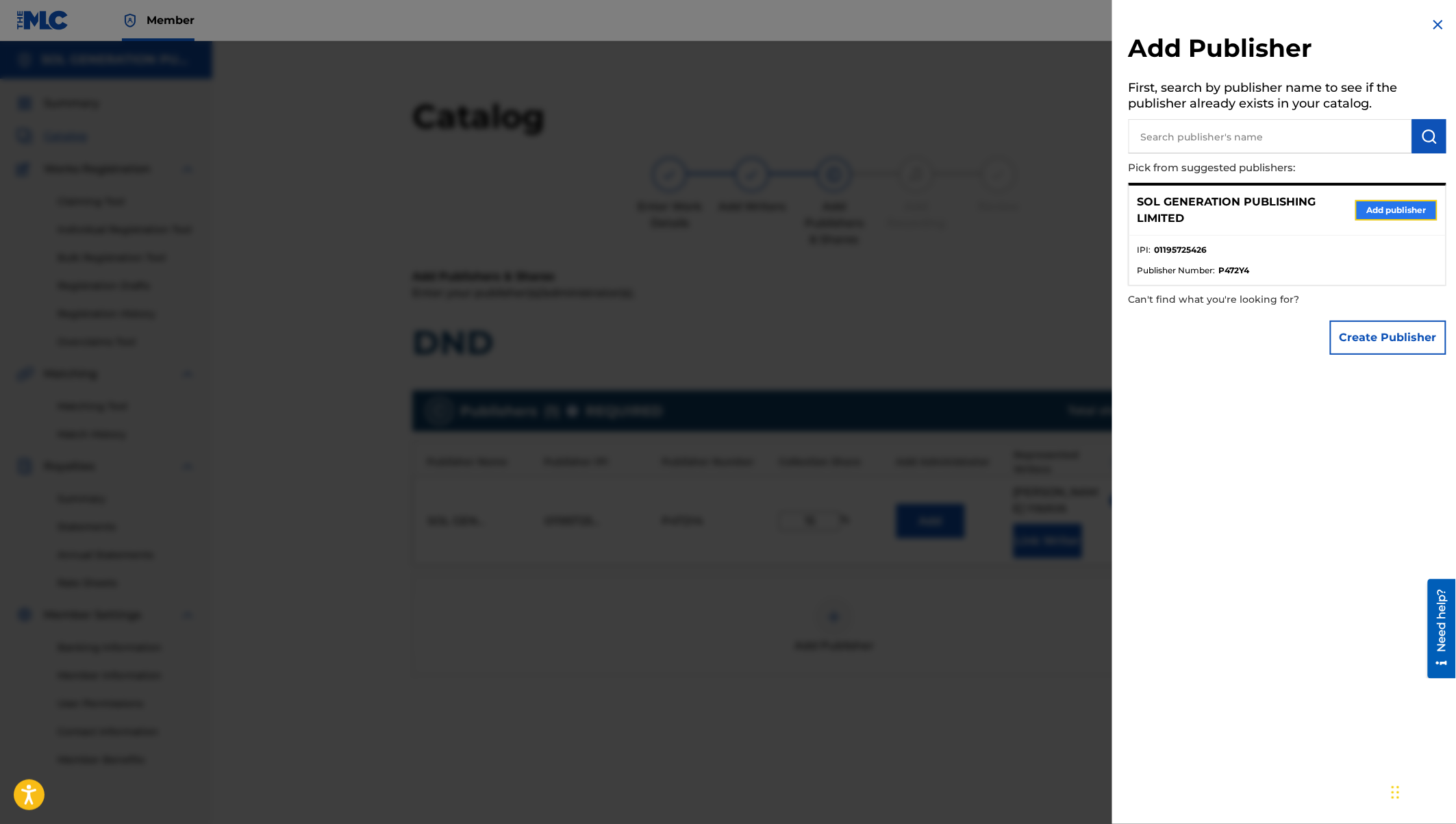
click at [1380, 207] on button "Add publisher" at bounding box center [1395, 210] width 82 height 21
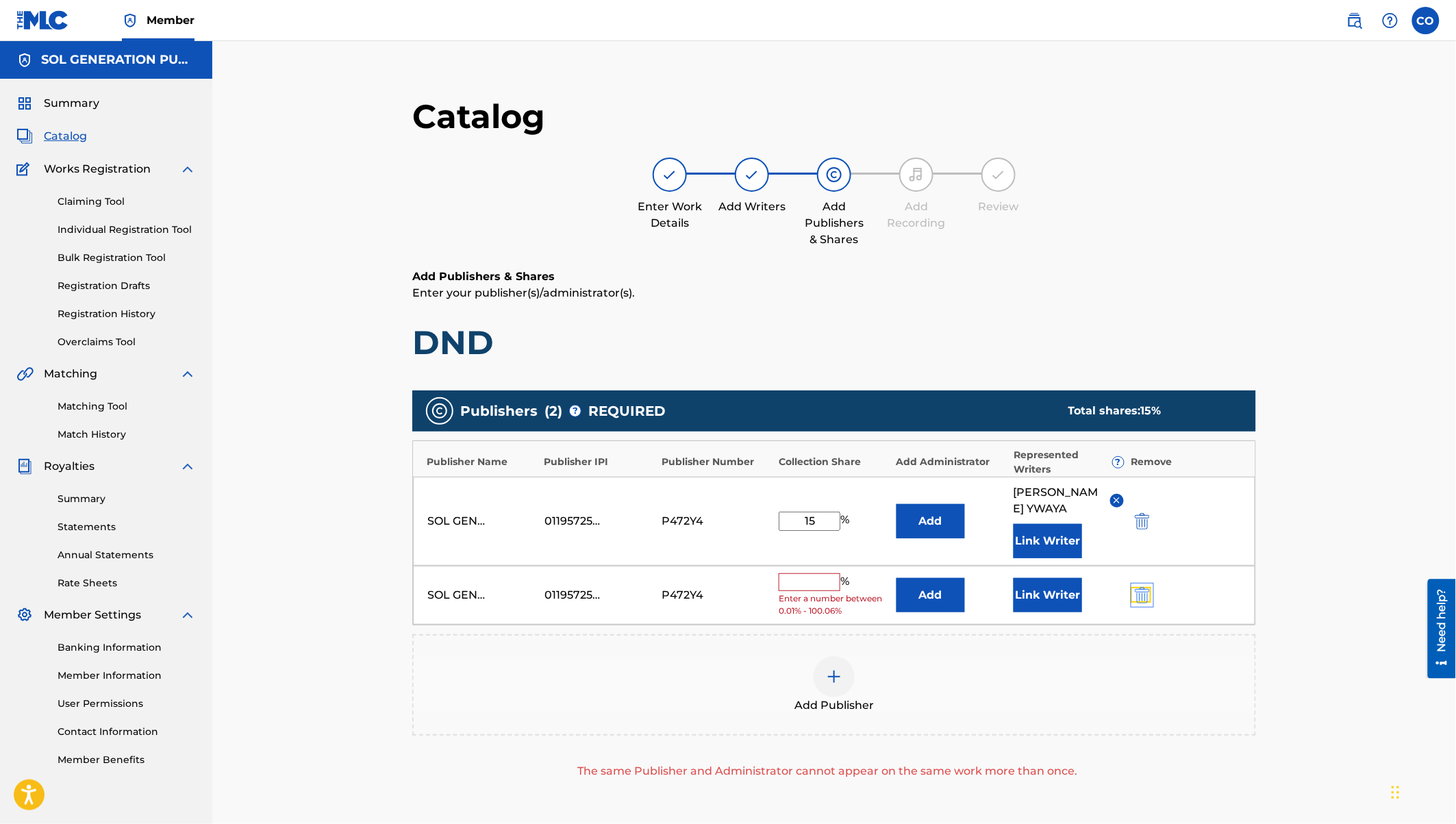
click at [1149, 593] on img "submit" at bounding box center [1141, 595] width 15 height 16
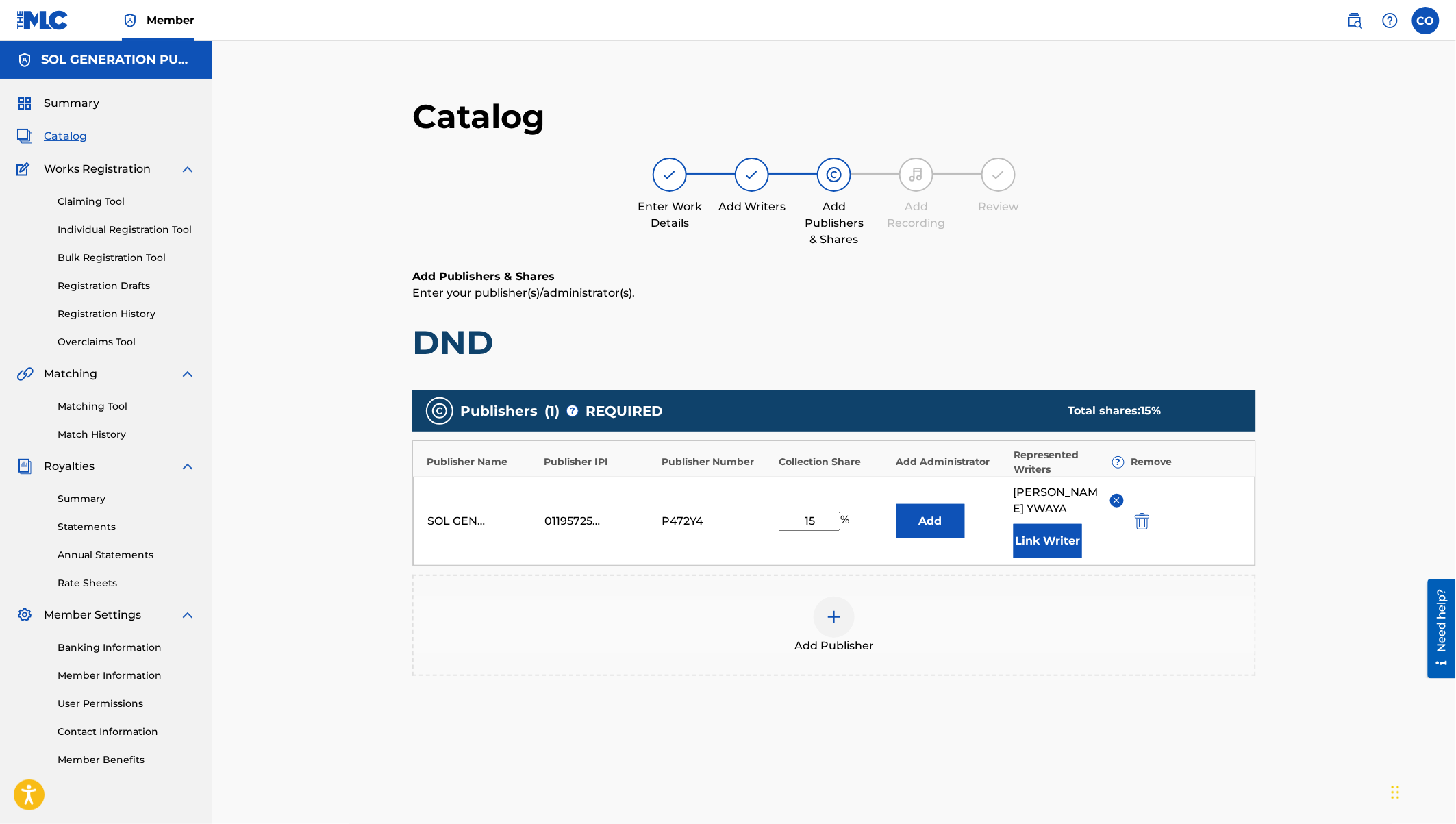
scroll to position [141, 0]
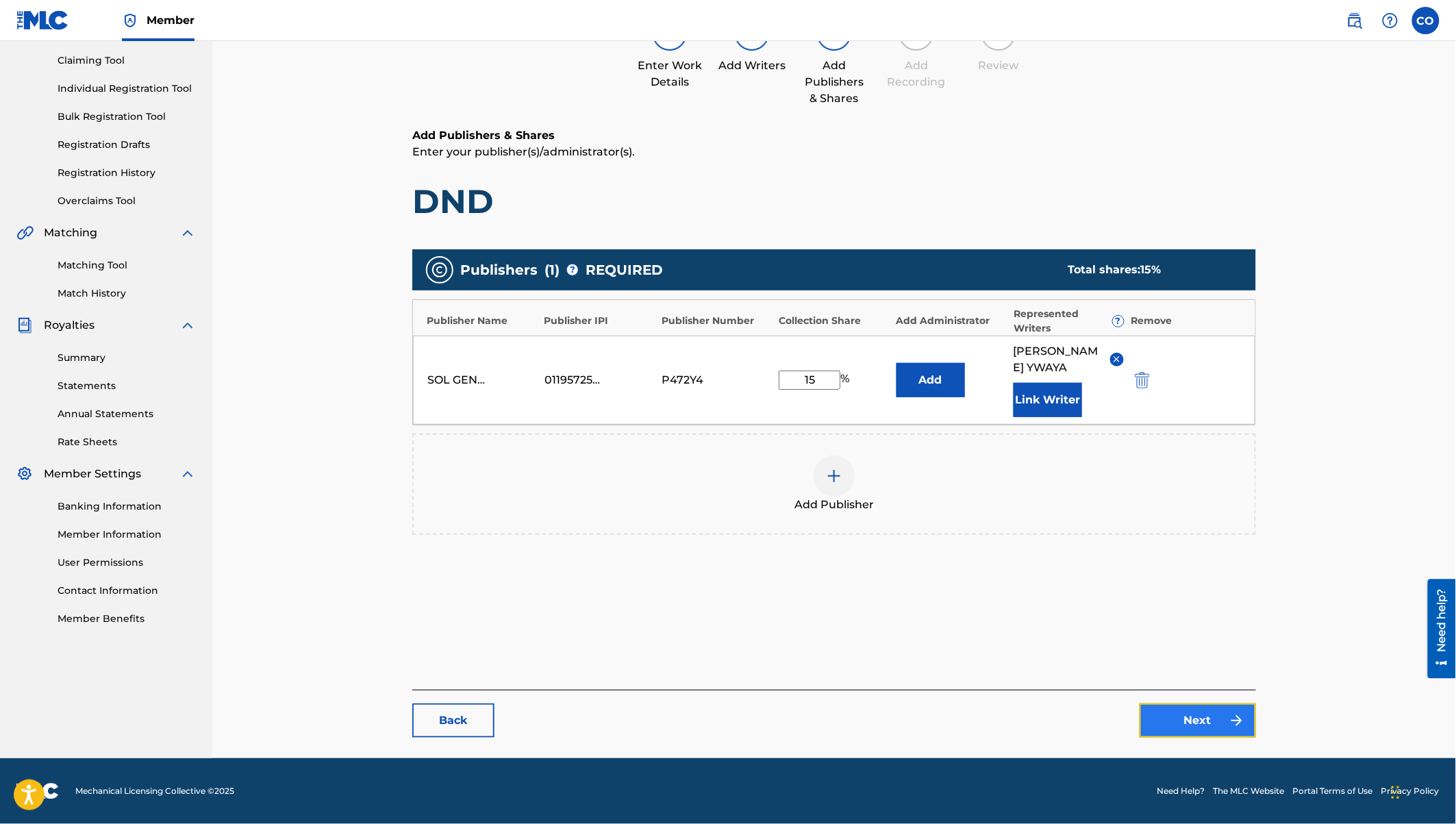
click at [1195, 712] on link "Next" at bounding box center [1197, 720] width 117 height 34
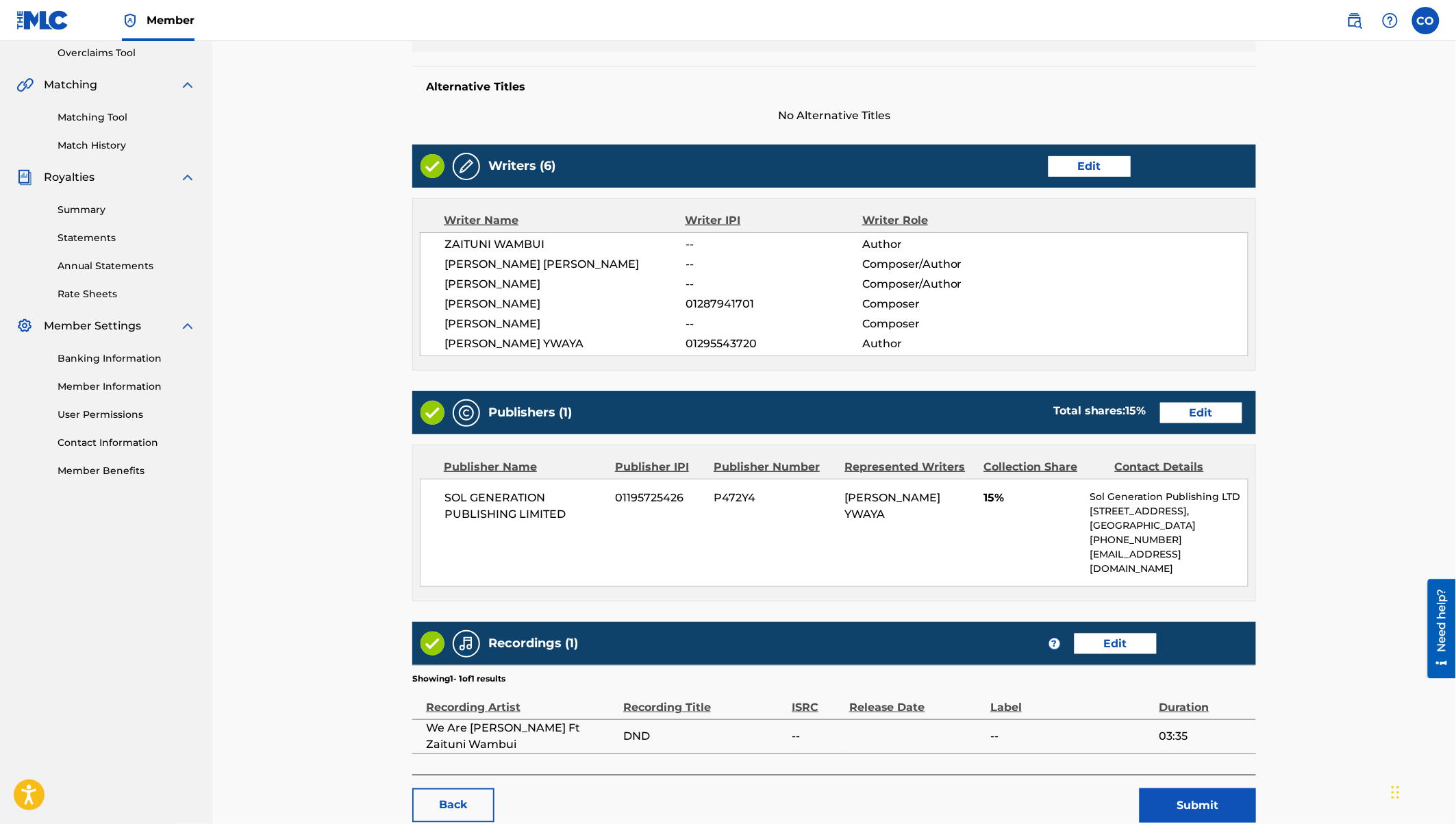
scroll to position [399, 0]
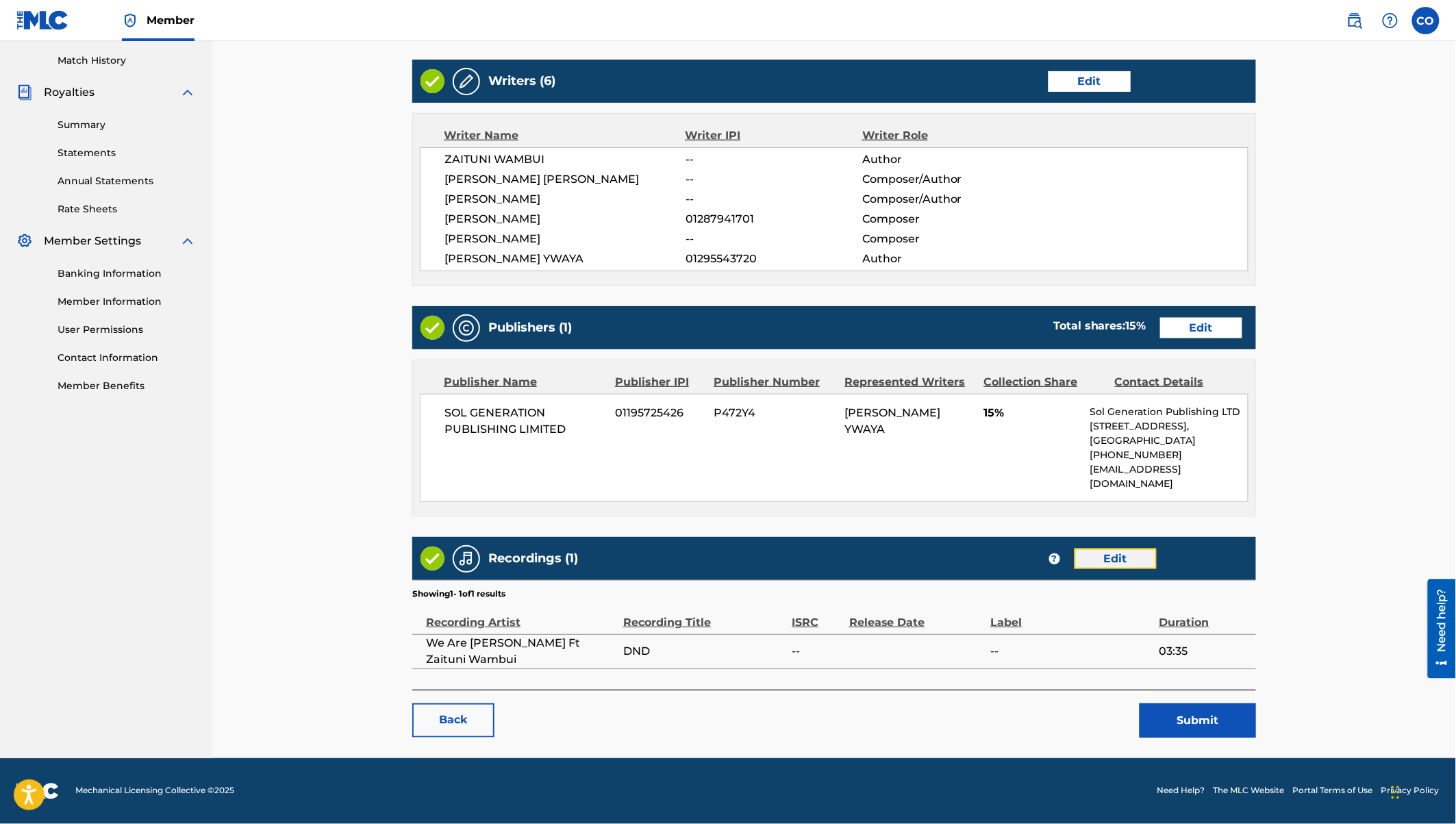
click at [1137, 555] on link "Edit" at bounding box center [1115, 559] width 82 height 21
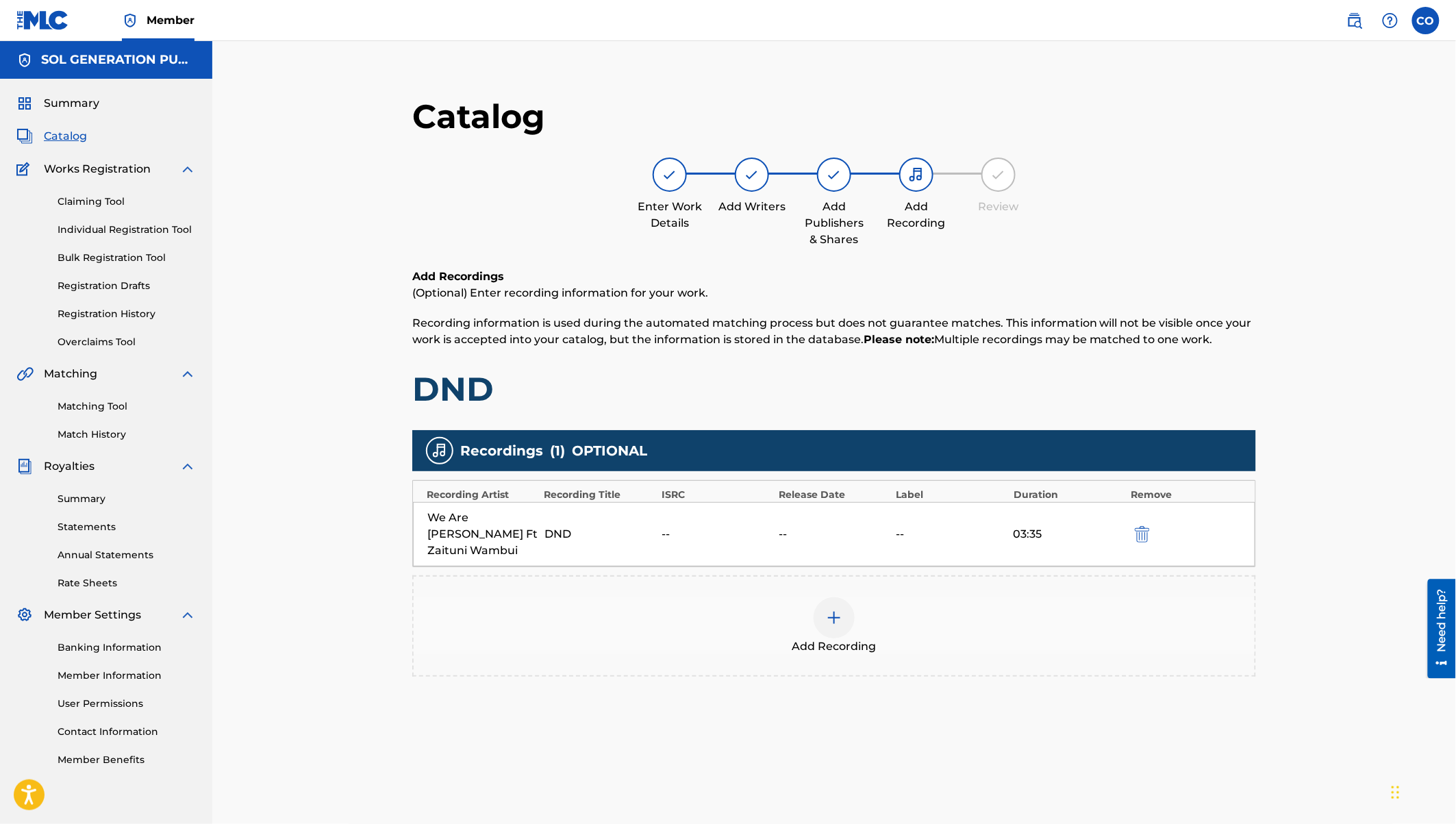
click at [777, 531] on div "We Are [PERSON_NAME] Ft Zaituni Wambui DND -- -- -- 03:35" at bounding box center [835, 534] width 843 height 65
click at [69, 104] on span "Summary" at bounding box center [72, 104] width 56 height 16
